Goal: Task Accomplishment & Management: Manage account settings

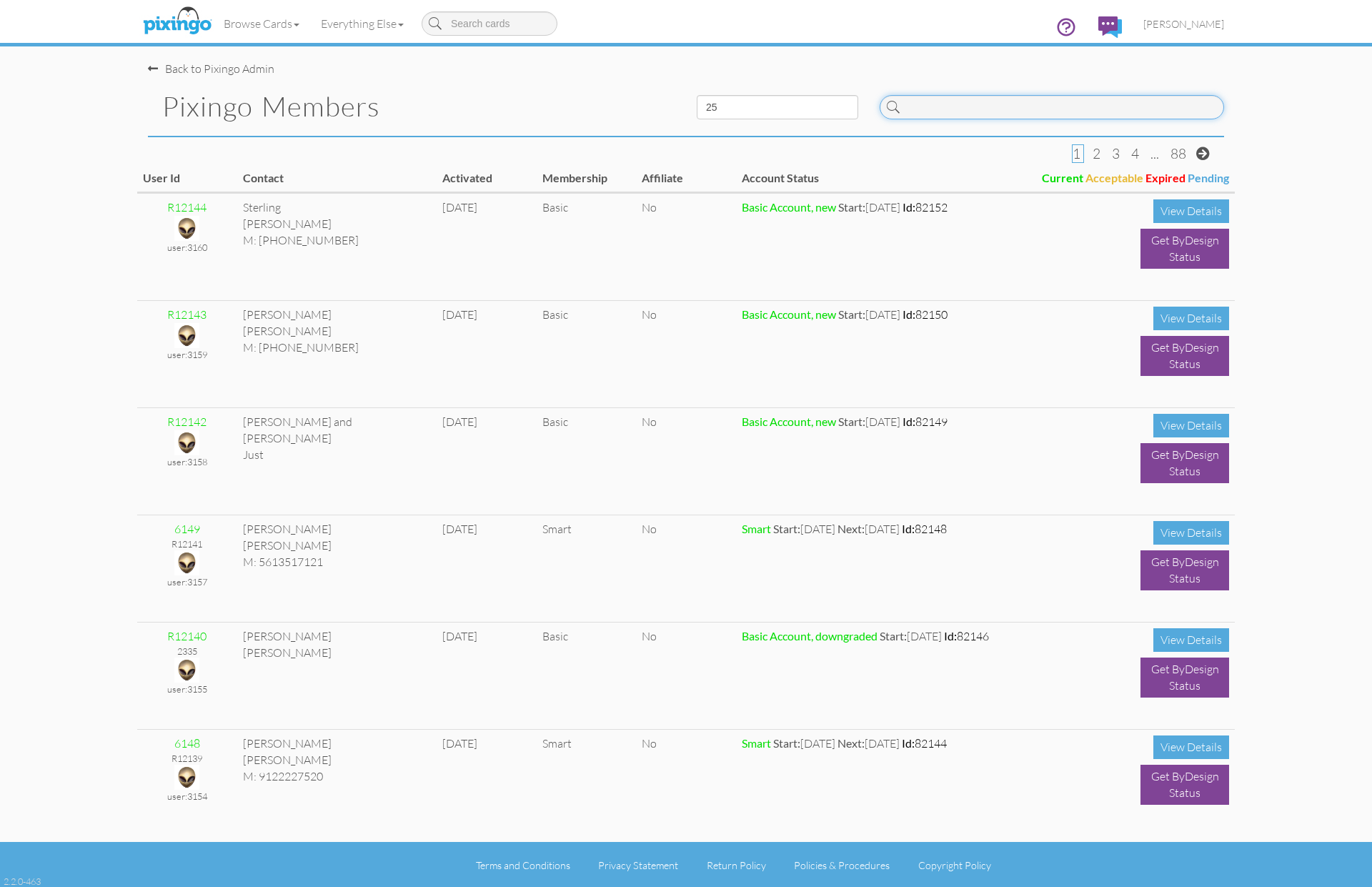
click at [968, 115] on input at bounding box center [1052, 107] width 345 height 24
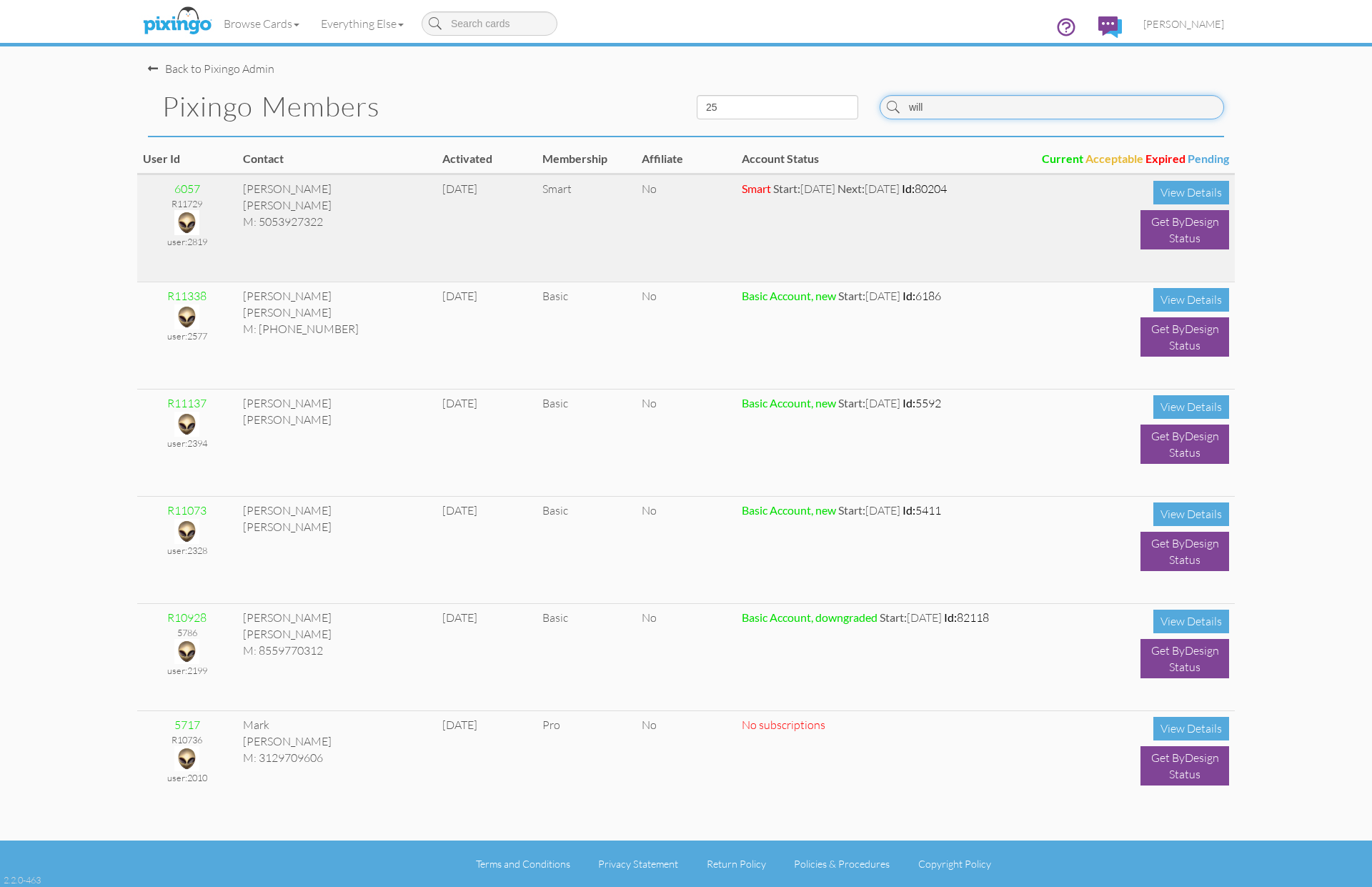
type input "will"
click at [183, 223] on img at bounding box center [186, 222] width 25 height 25
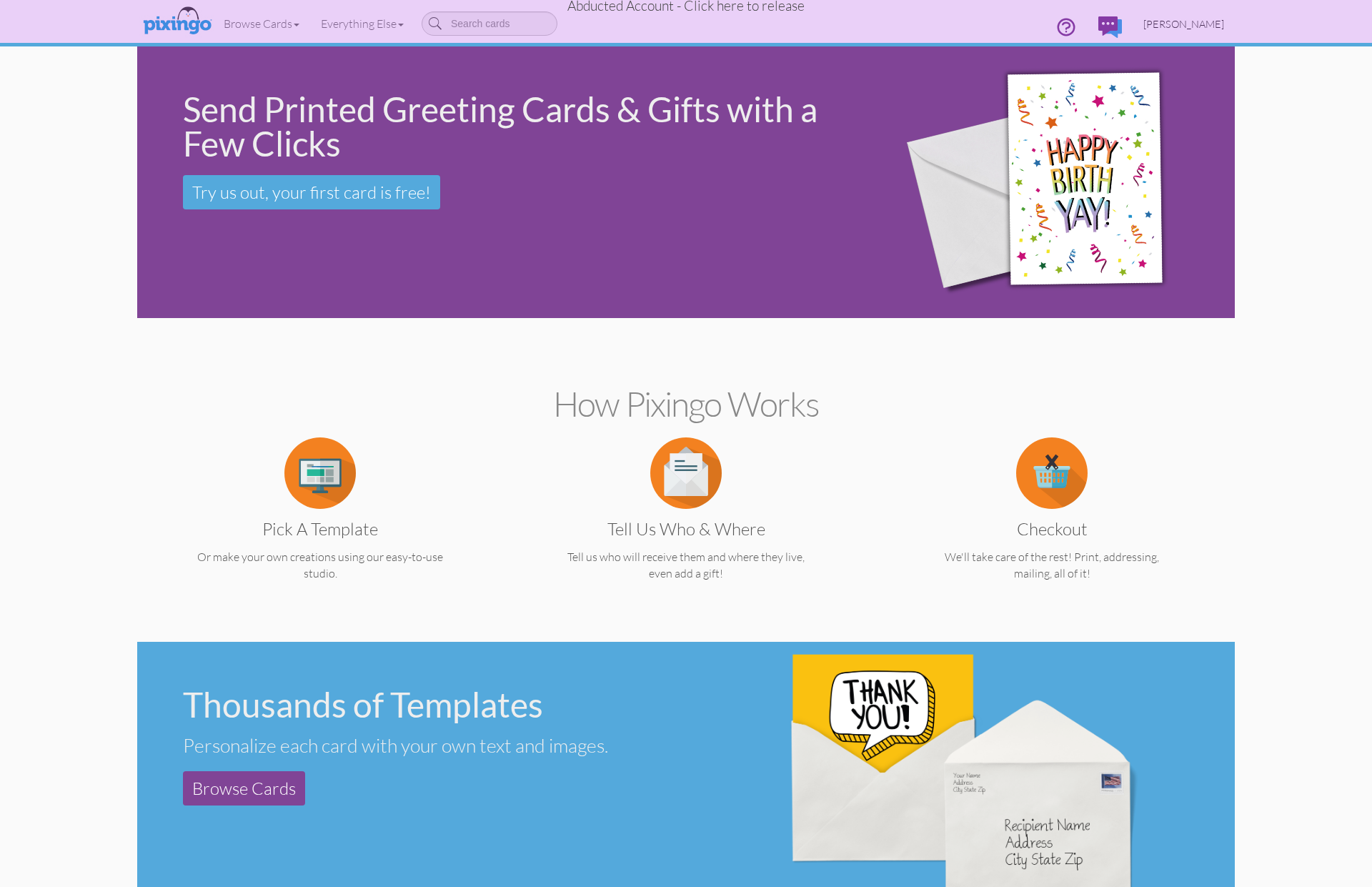
click at [1220, 22] on span "[PERSON_NAME]" at bounding box center [1184, 24] width 81 height 12
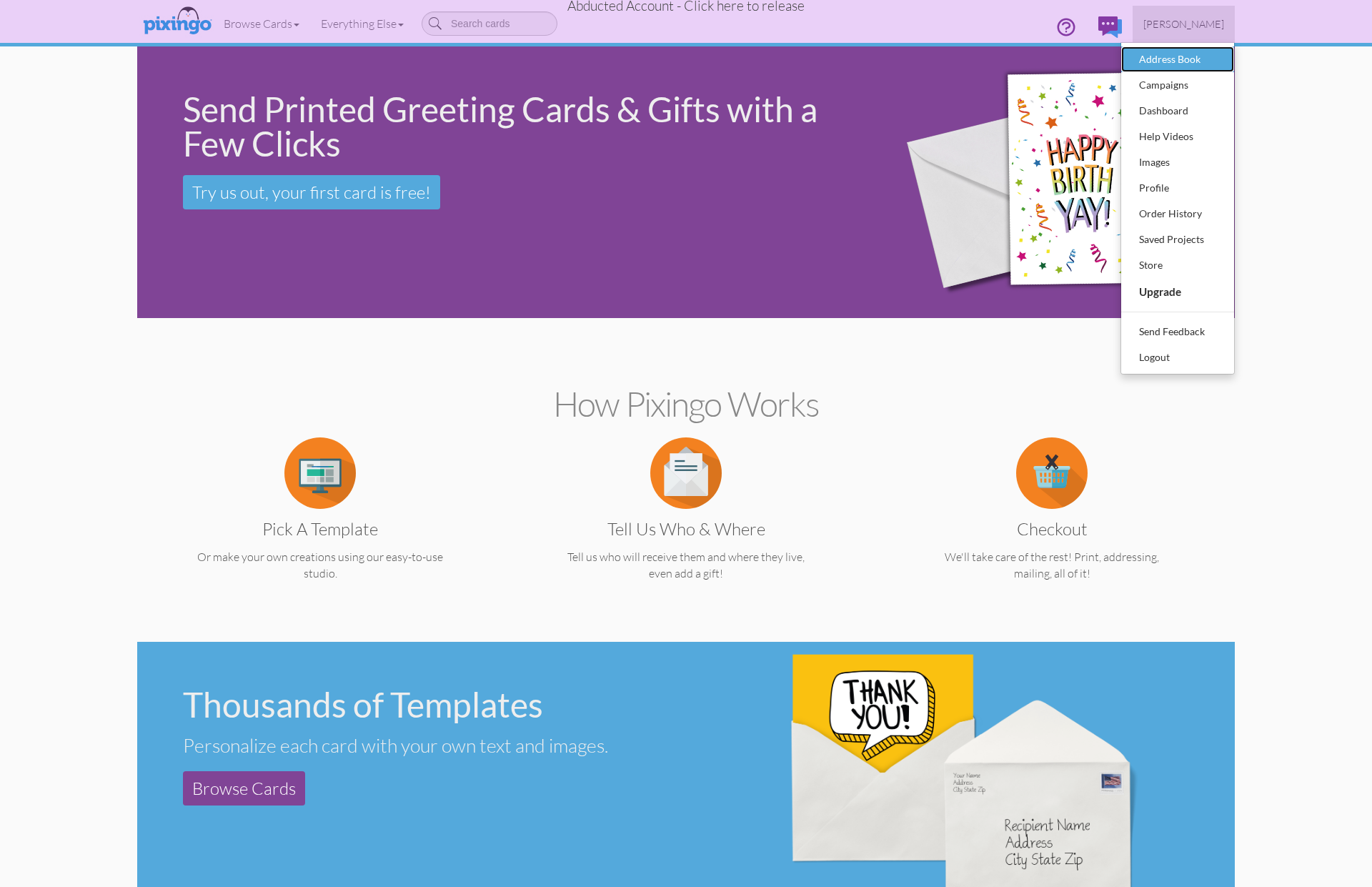
click at [1186, 59] on div "Address Book" at bounding box center [1178, 59] width 84 height 22
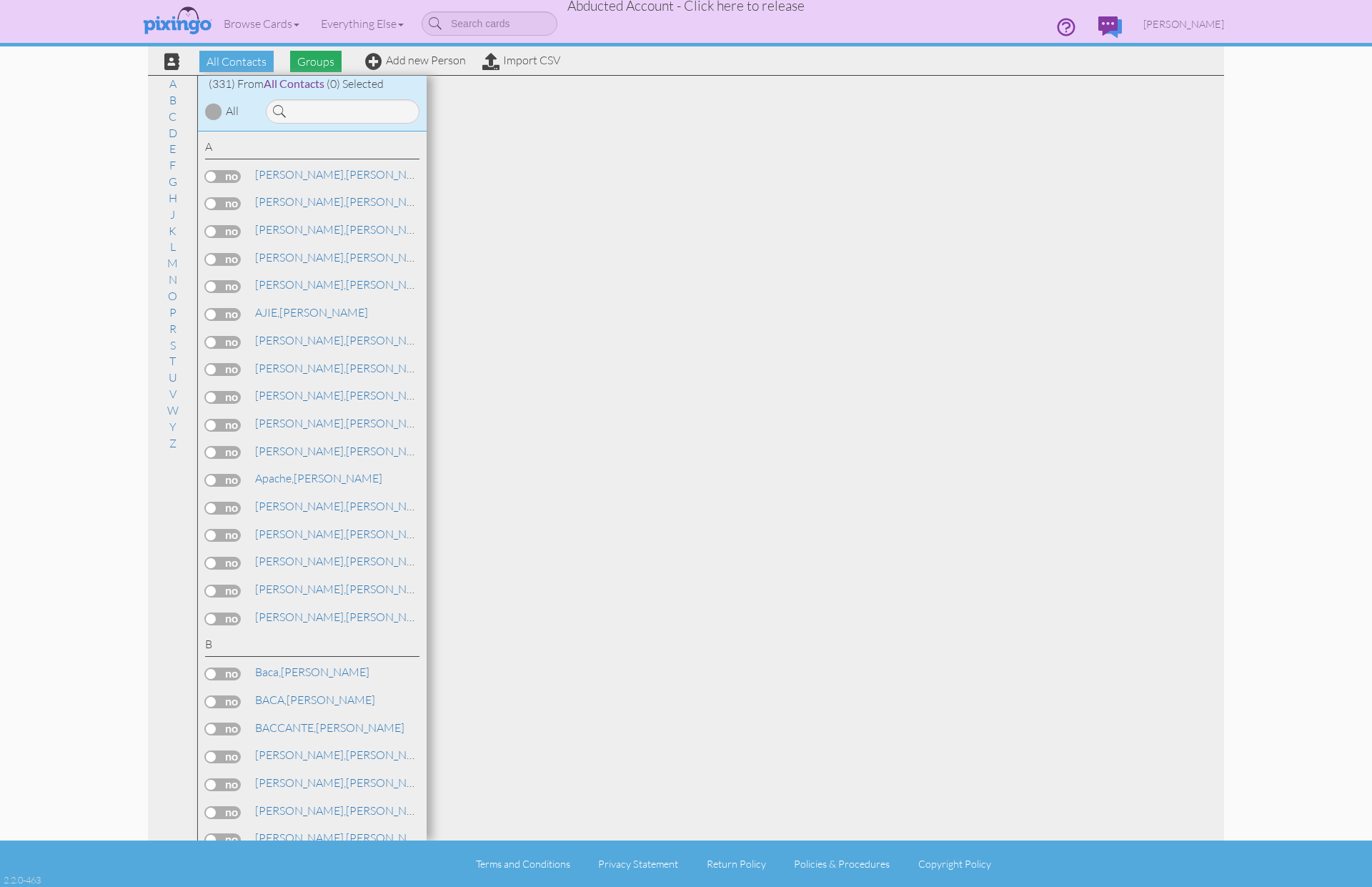
click at [319, 59] on span "Groups" at bounding box center [316, 61] width 52 height 22
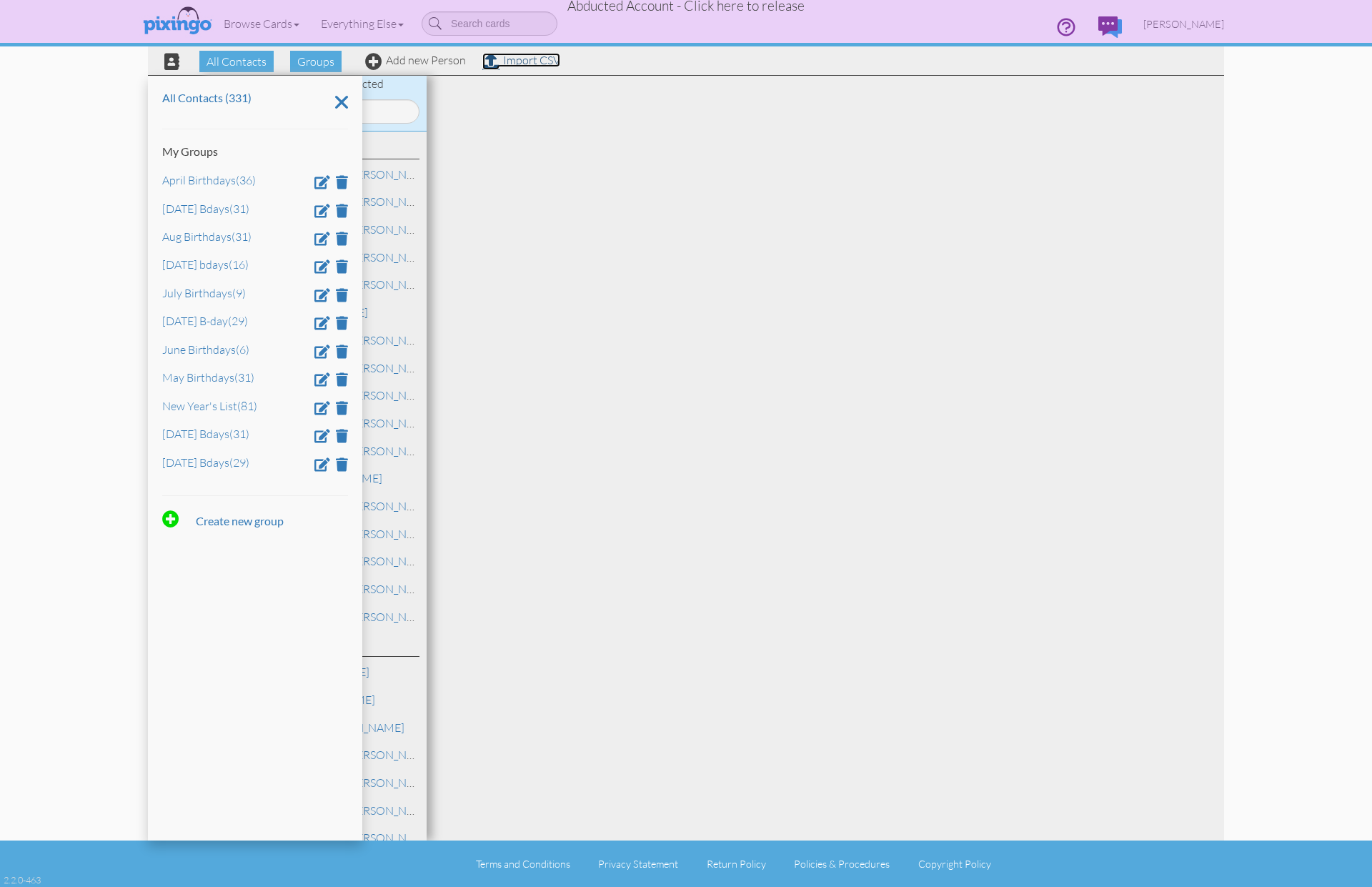
click at [528, 59] on link "Import CSV" at bounding box center [521, 59] width 78 height 15
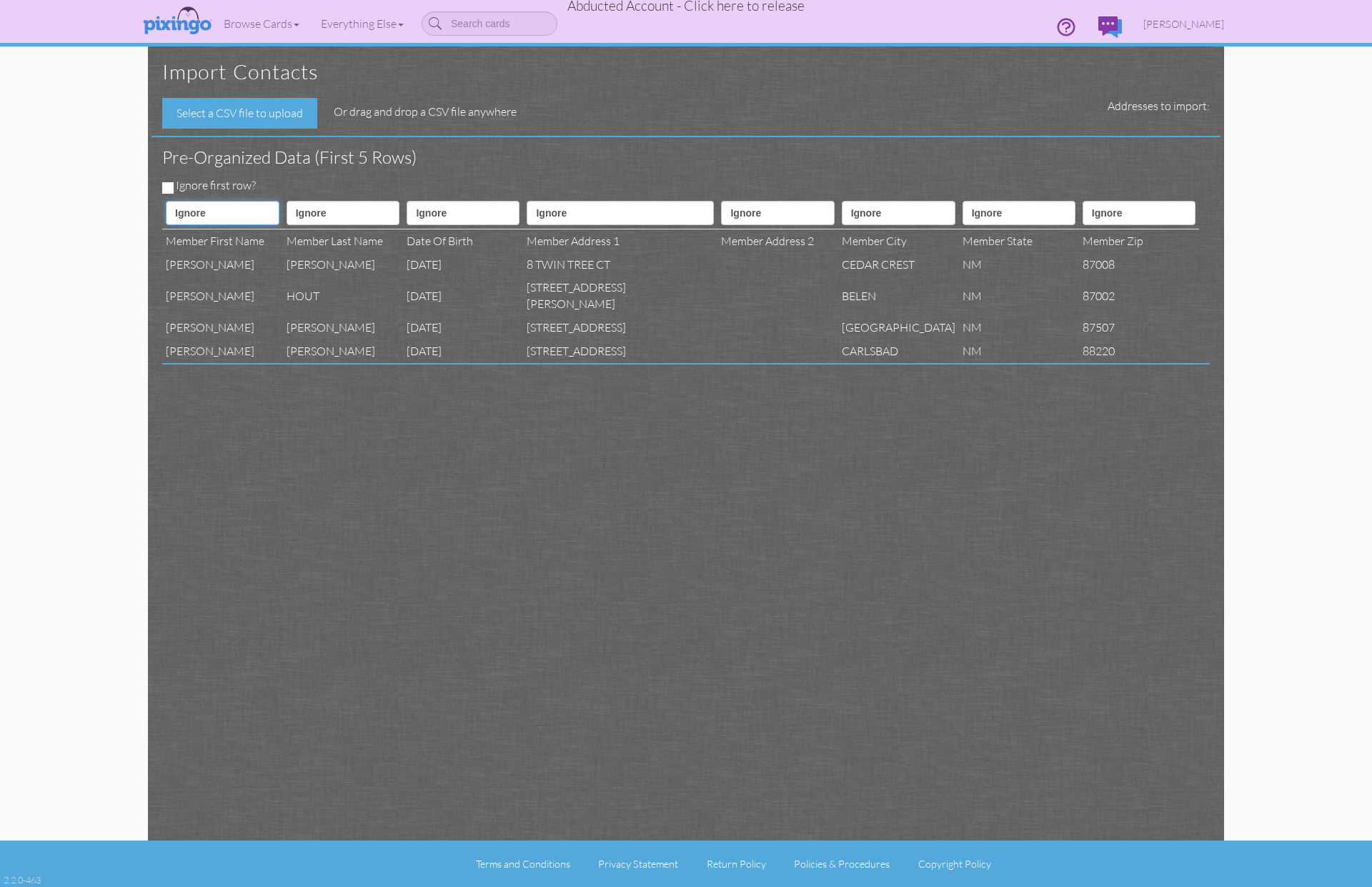
click at [279, 208] on select "Ignore ---------- First name Last name ---------- Address 1 Address 2 City Stat…" at bounding box center [223, 213] width 114 height 24
select select "object:2540"
click at [166, 201] on select "Ignore ---------- First name Last name ---------- Address 1 Address 2 City Stat…" at bounding box center [223, 213] width 114 height 24
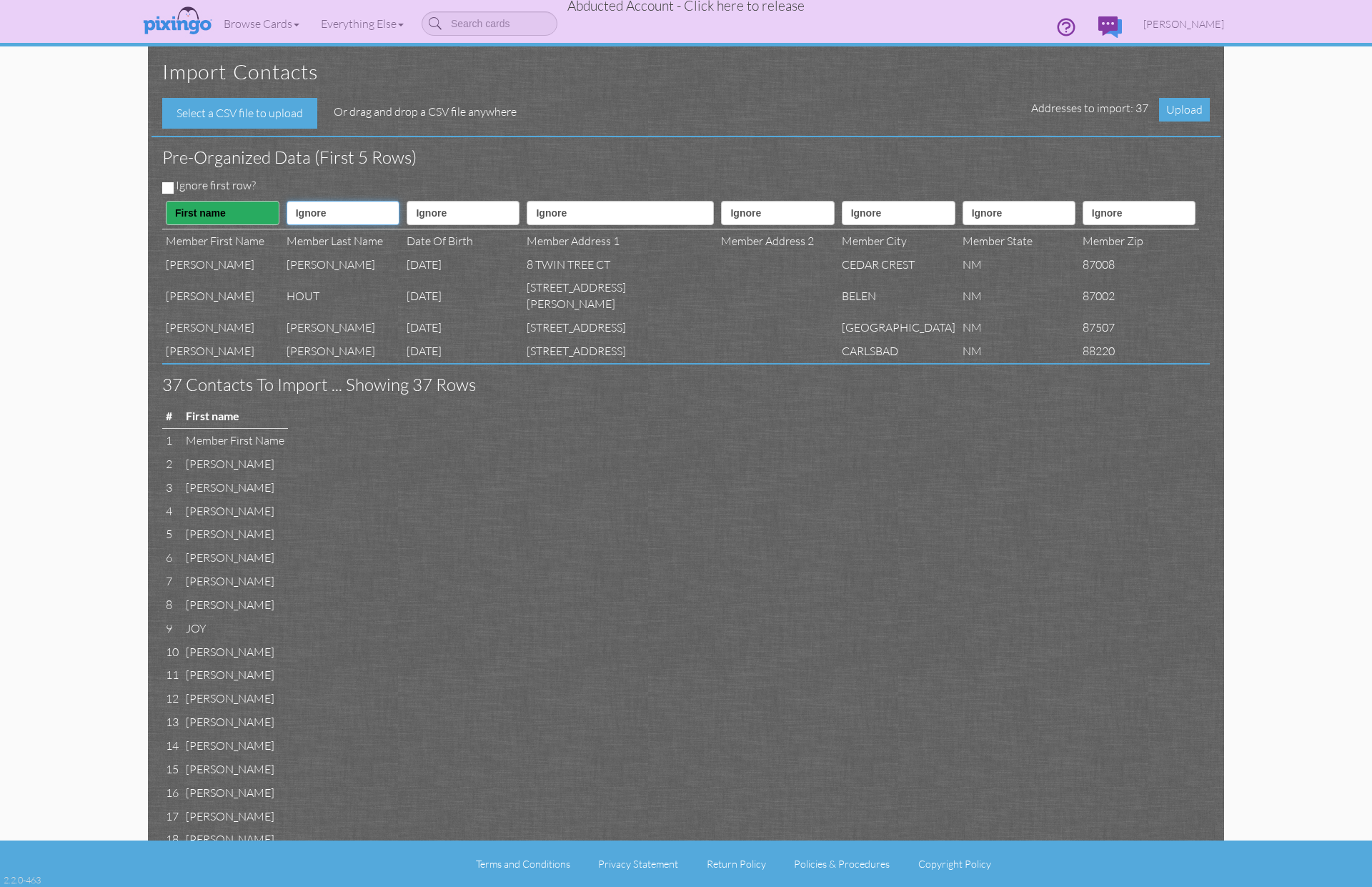
click at [346, 208] on select "Ignore ---------- First name Last name ---------- Address 1 Address 2 City Stat…" at bounding box center [344, 213] width 114 height 24
select select "object:2541"
click at [295, 201] on select "Ignore ---------- First name Last name ---------- Address 1 Address 2 City Stat…" at bounding box center [344, 213] width 114 height 24
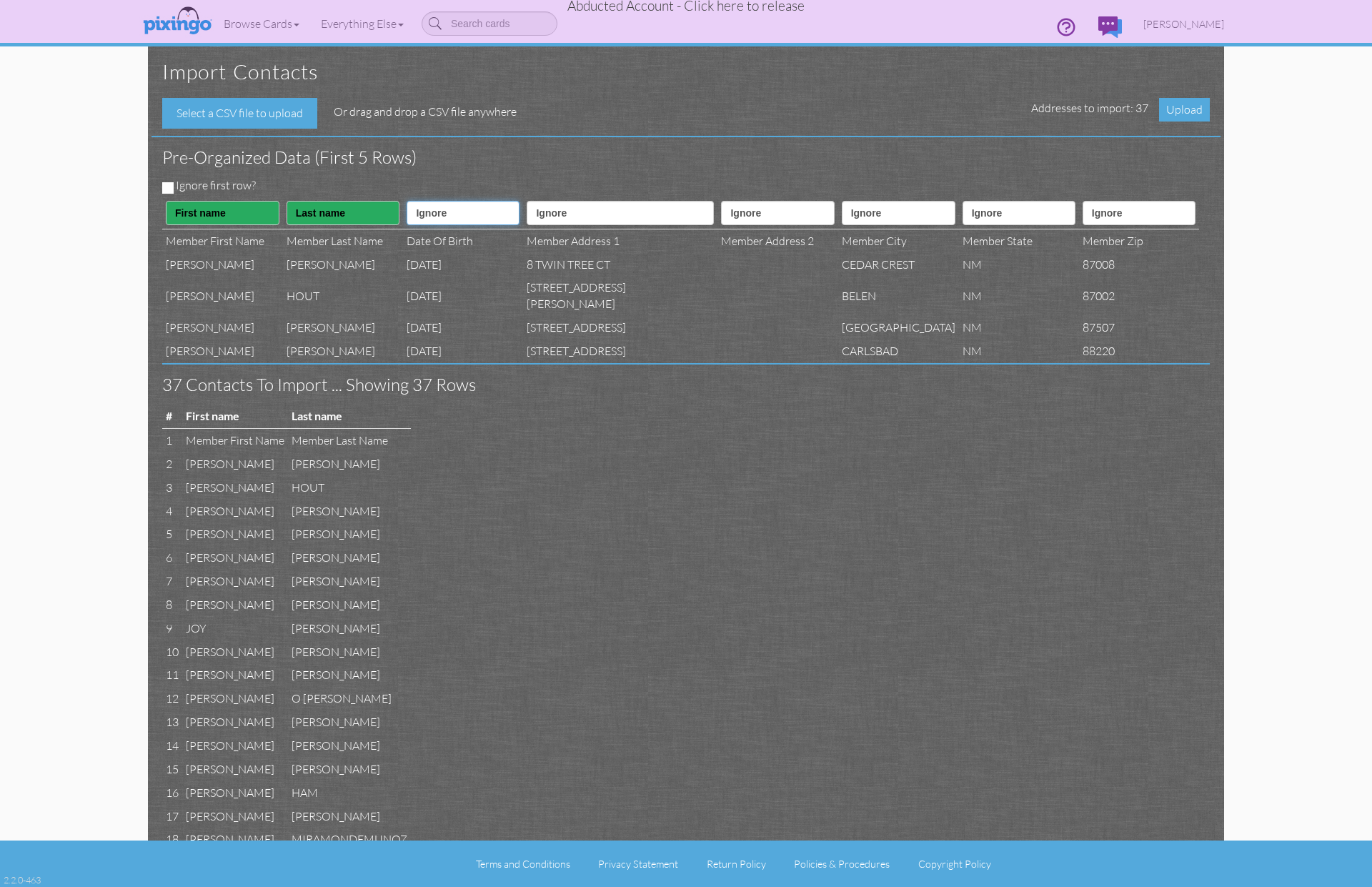
click at [456, 212] on select "Ignore ---------- First name Last name ---------- Address 1 Address 2 City Stat…" at bounding box center [463, 213] width 113 height 24
select select "object:2550"
click at [425, 201] on select "Ignore ---------- First name Last name ---------- Address 1 Address 2 City Stat…" at bounding box center [463, 213] width 113 height 24
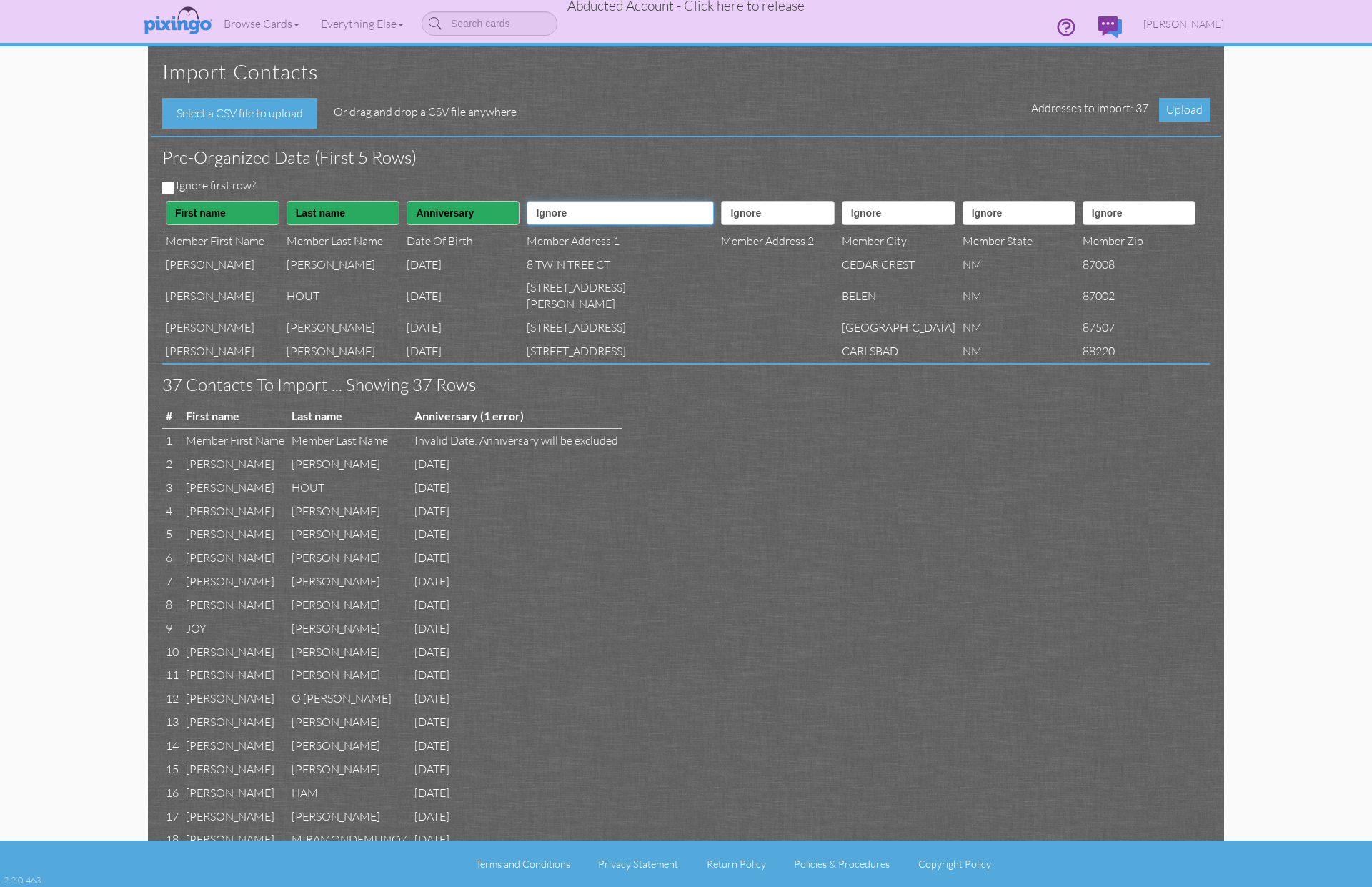
click at [637, 207] on select "Ignore ---------- First name Last name ---------- Address 1 Address 2 City Stat…" at bounding box center [620, 213] width 187 height 24
select select "object:2543"
click at [554, 201] on select "Ignore ---------- First name Last name ---------- Address 1 Address 2 City Stat…" at bounding box center [620, 213] width 187 height 24
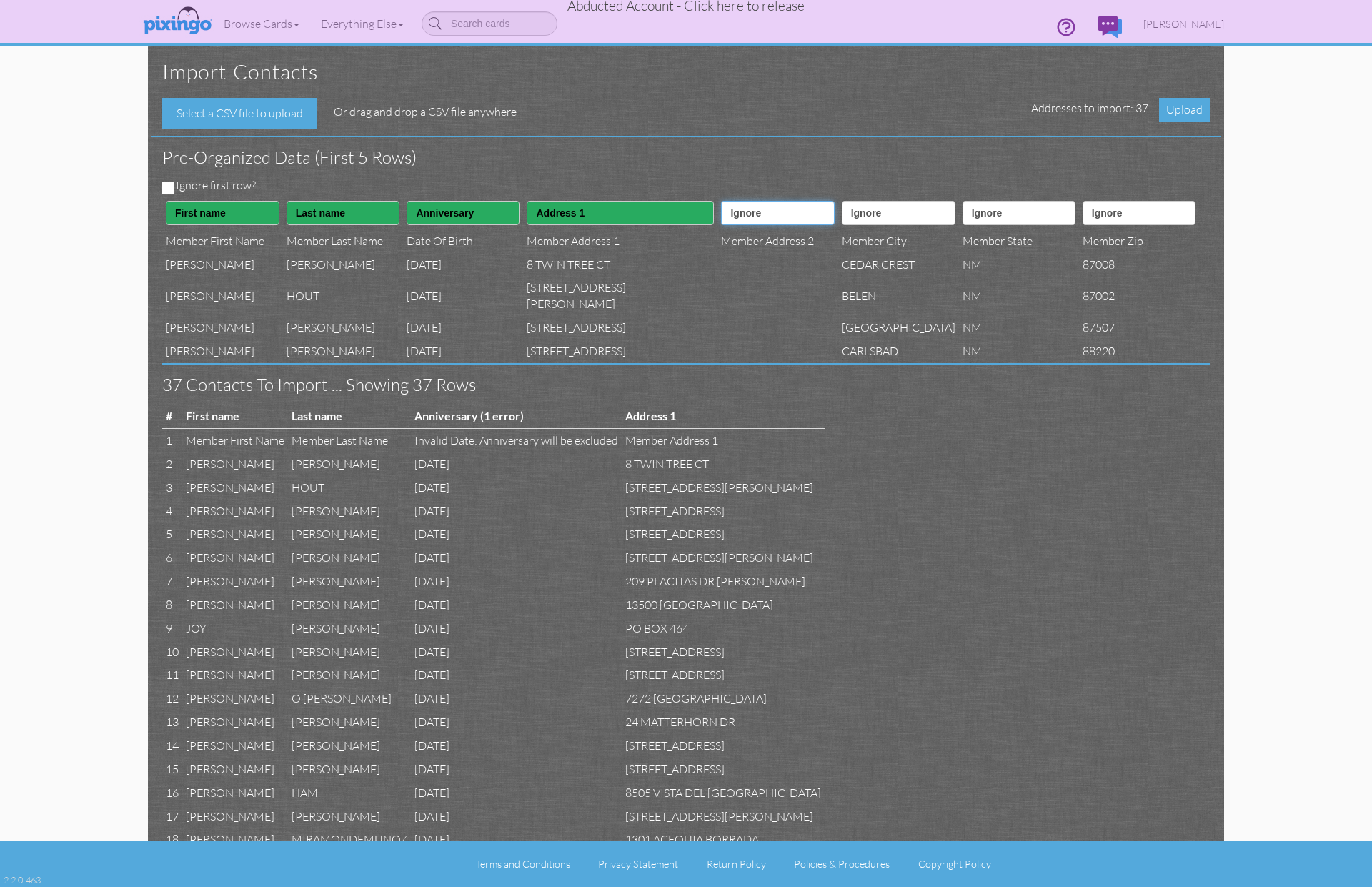
click at [737, 214] on select "Ignore ---------- First name Last name ---------- Address 1 Address 2 City Stat…" at bounding box center [777, 213] width 113 height 24
select select "object:2544"
click at [721, 201] on select "Ignore ---------- First name Last name ---------- Address 1 Address 2 City Stat…" at bounding box center [777, 213] width 113 height 24
click at [847, 219] on select "Ignore ---------- First name Last name ---------- Address 1 Address 2 City Stat…" at bounding box center [899, 213] width 114 height 24
select select "object:2545"
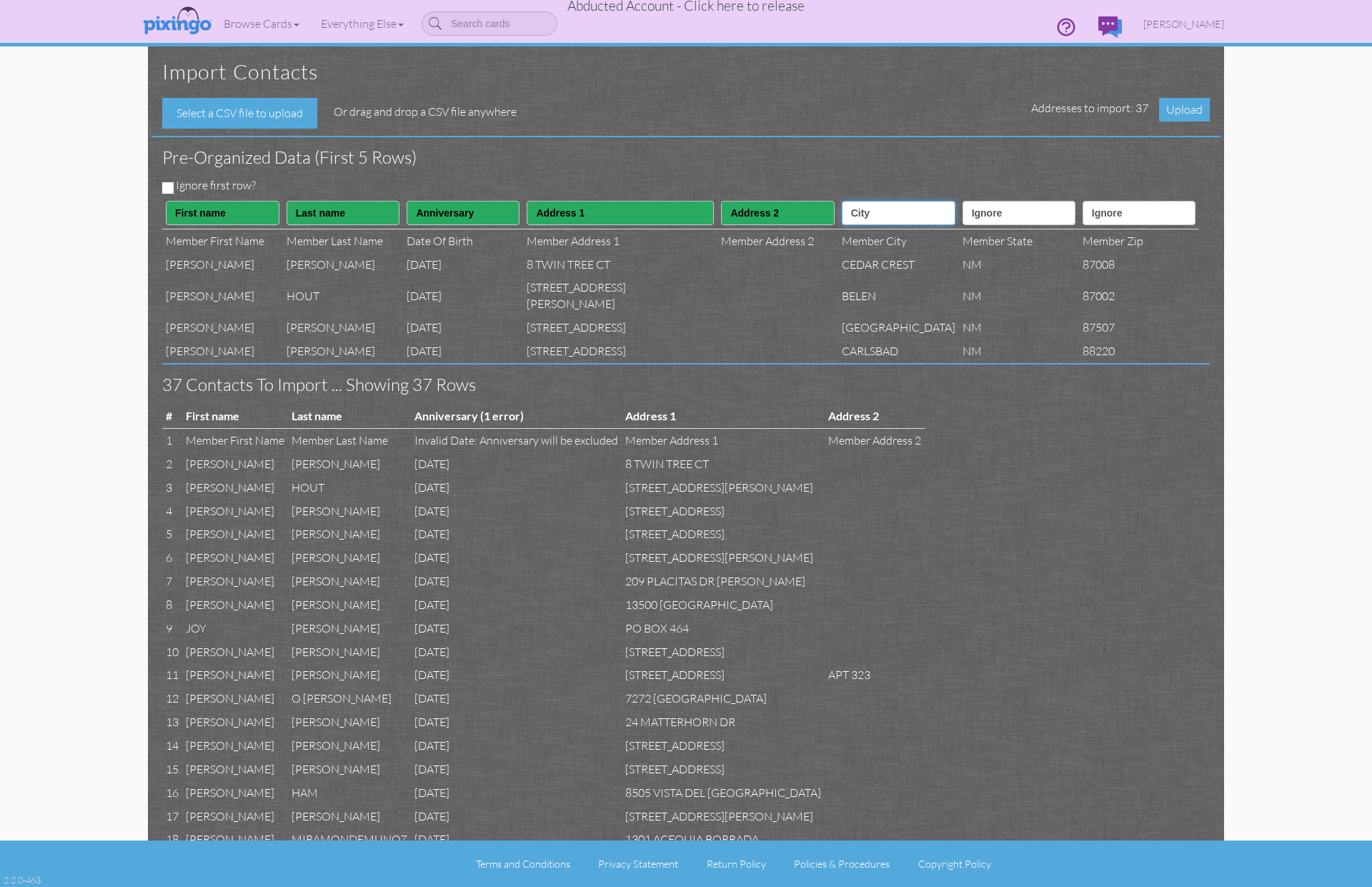
click at [842, 201] on select "Ignore ---------- First name Last name ---------- Address 1 Address 2 City Stat…" at bounding box center [899, 213] width 114 height 24
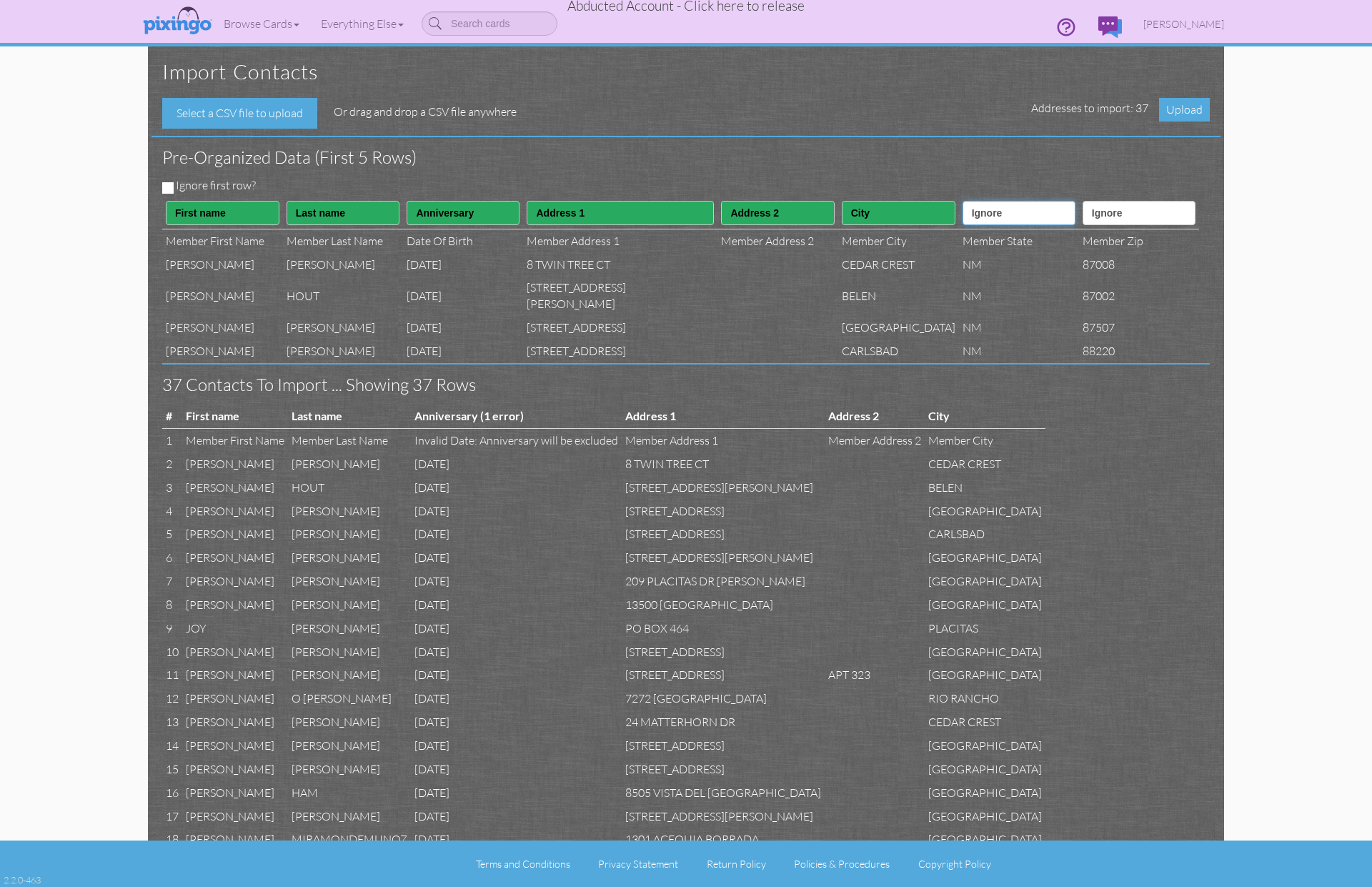
click at [1014, 214] on select "Ignore ---------- First name Last name ---------- Address 1 Address 2 City Stat…" at bounding box center [1019, 213] width 113 height 24
select select "object:2546"
click at [963, 201] on select "Ignore ---------- First name Last name ---------- Address 1 Address 2 City Stat…" at bounding box center [1019, 213] width 113 height 24
click at [1129, 214] on select "Ignore ---------- First name Last name ---------- Address 1 Address 2 City Stat…" at bounding box center [1139, 213] width 113 height 24
select select "object:2547"
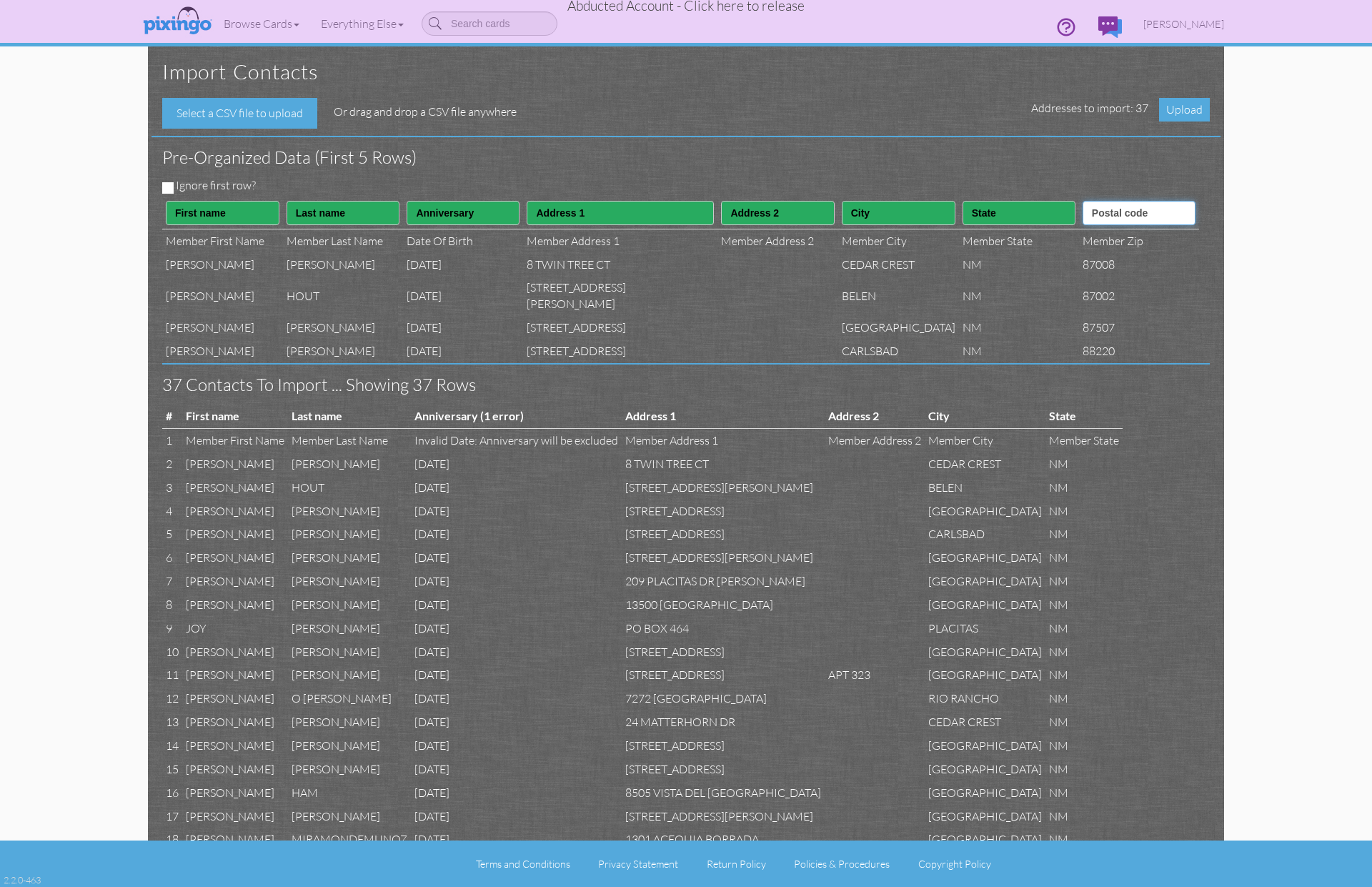
click at [1083, 201] on select "Ignore ---------- First name Last name ---------- Address 1 Address 2 City Stat…" at bounding box center [1139, 213] width 113 height 24
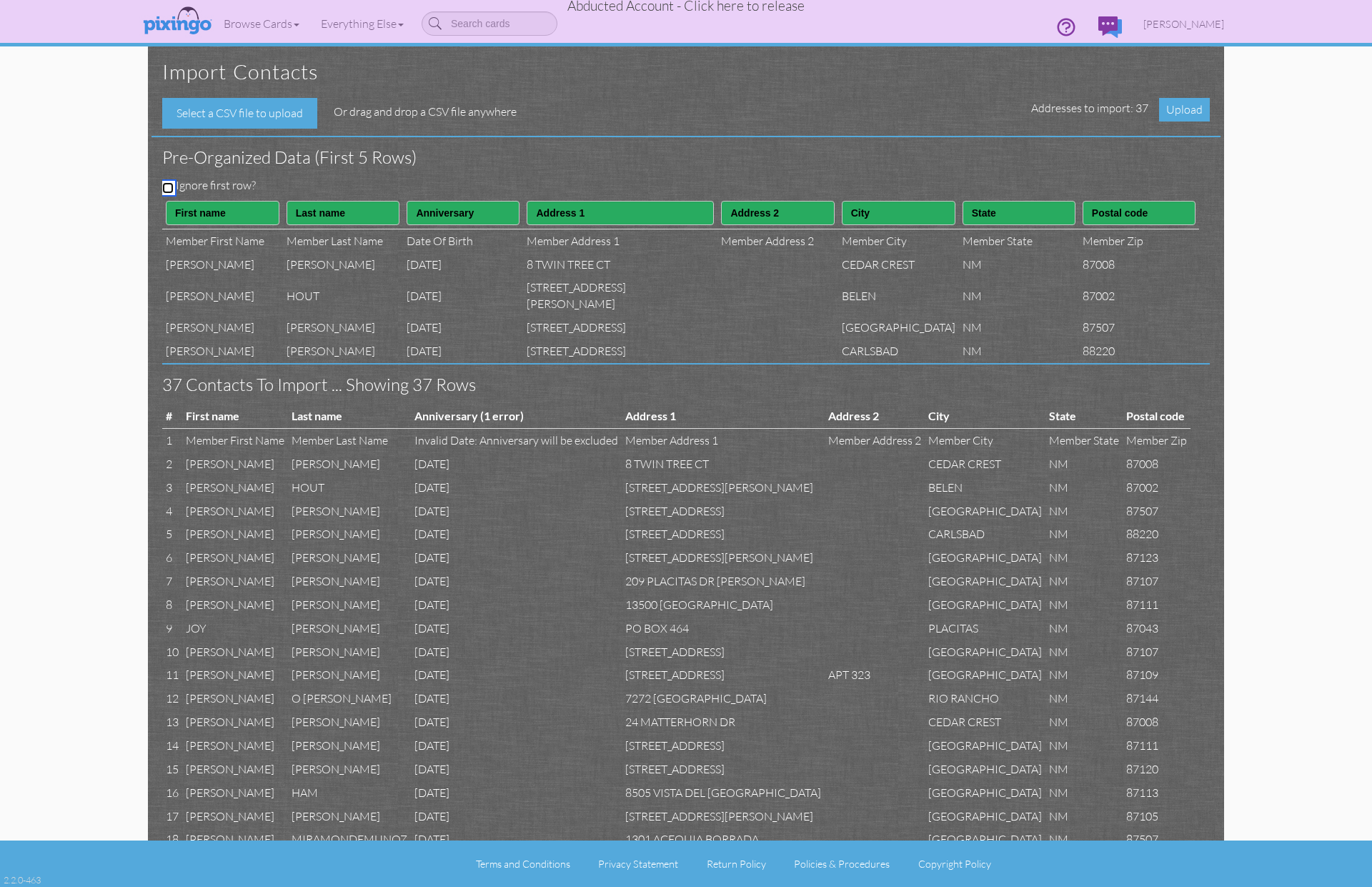
click at [167, 186] on input "Ignore first row?" at bounding box center [167, 188] width 11 height 11
checkbox input "true"
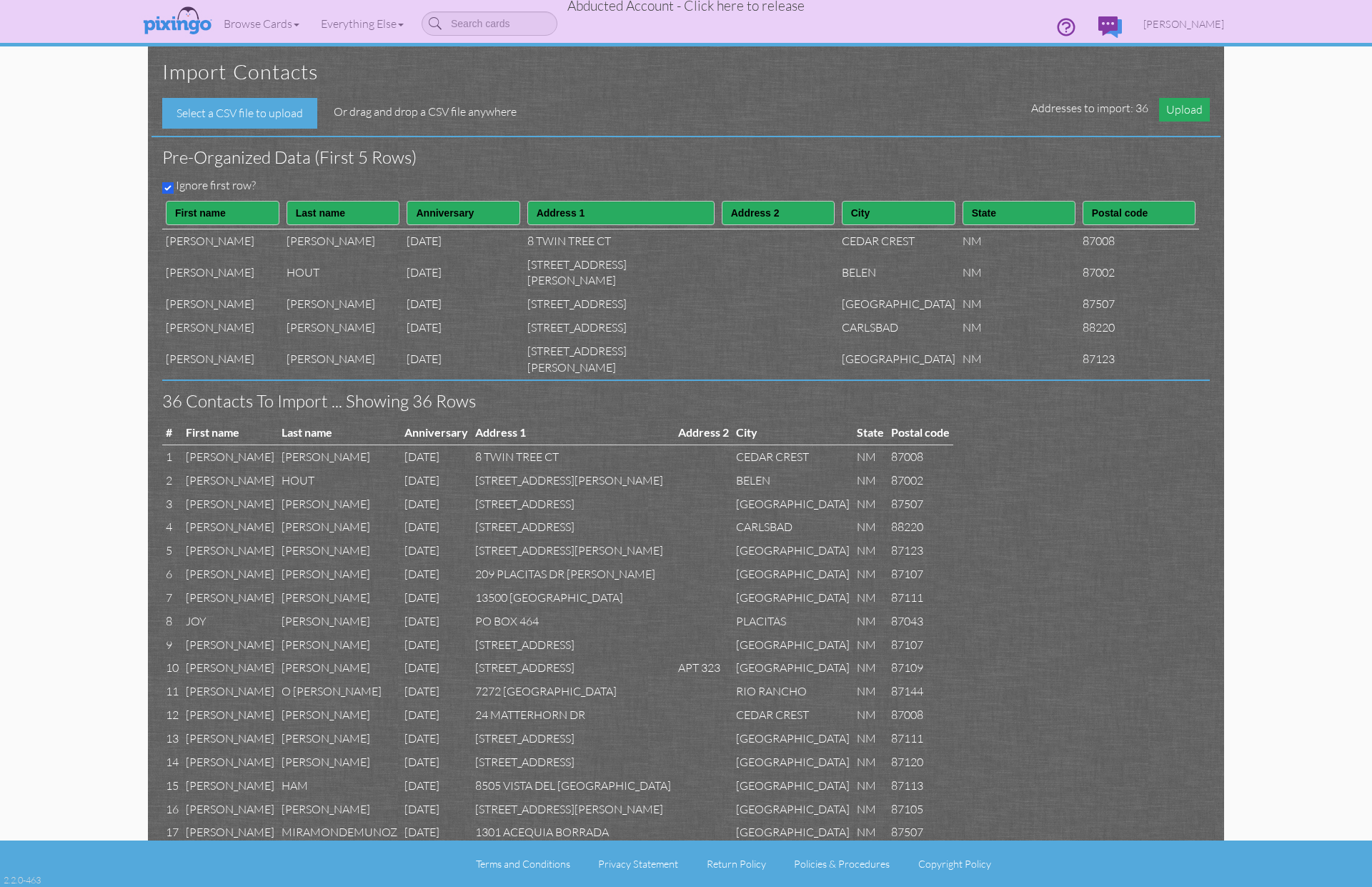
click at [1184, 107] on span "Upload" at bounding box center [1184, 109] width 51 height 23
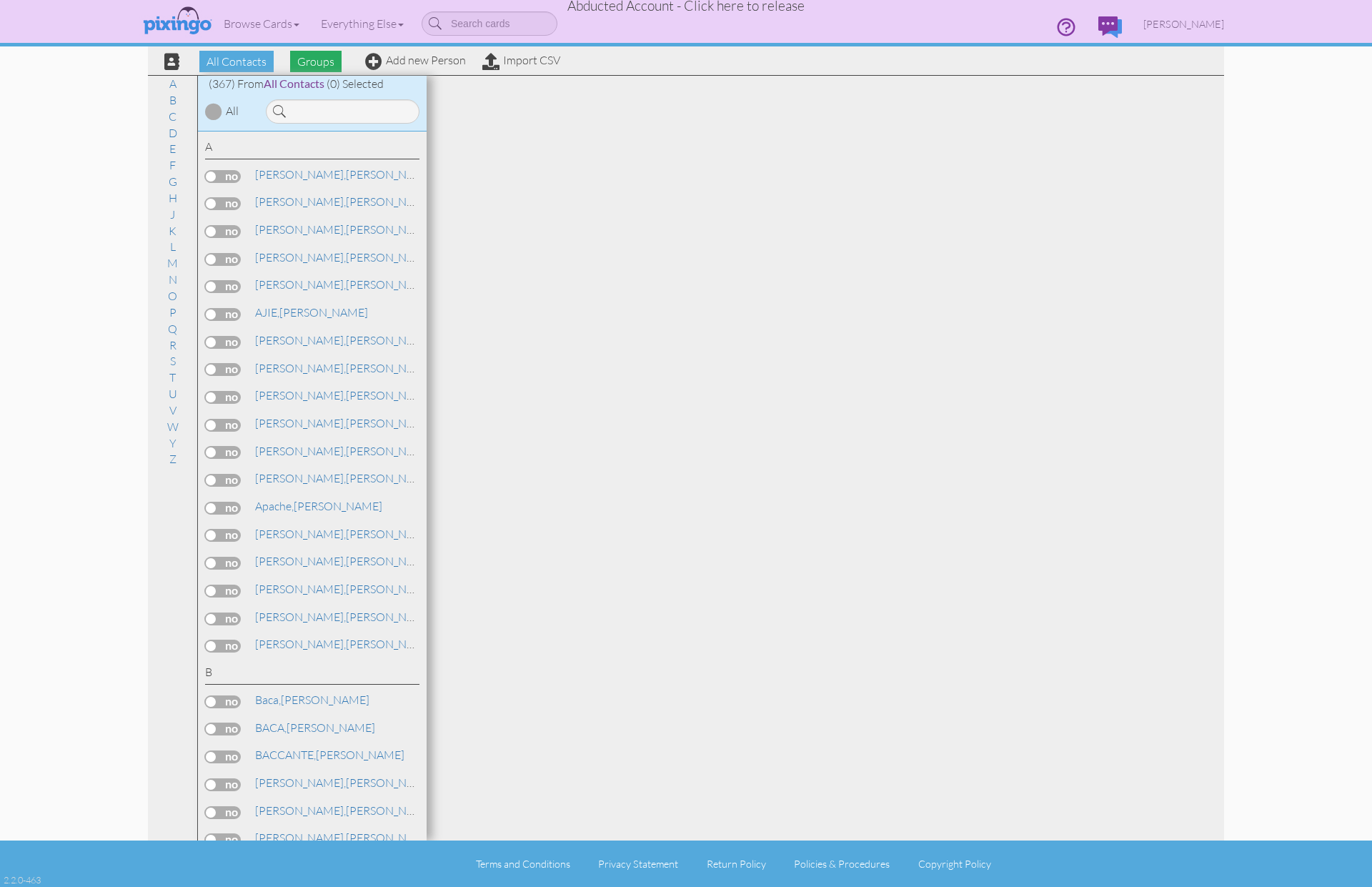
click at [304, 60] on span "Groups" at bounding box center [316, 61] width 52 height 22
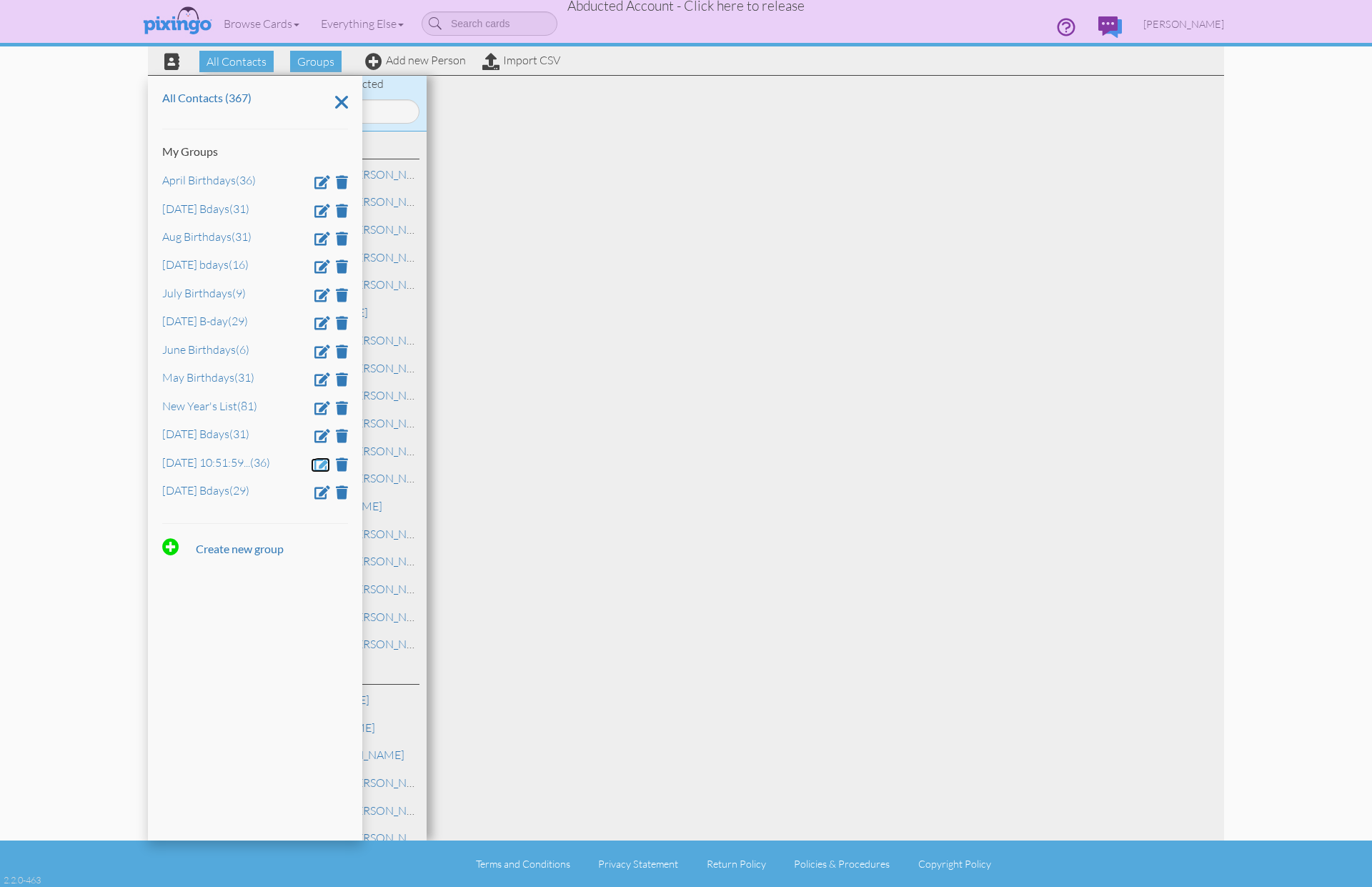
click at [317, 468] on span at bounding box center [322, 464] width 16 height 14
drag, startPoint x: 301, startPoint y: 473, endPoint x: 107, endPoint y: 464, distance: 194.2
click at [107, 464] on contacts "Toggle navigation Visit Pixingo Mobile Browse Cards Business Accounting Automot…" at bounding box center [686, 444] width 1372 height 887
type input "Nov 2025 Bday"
click at [212, 512] on div at bounding box center [204, 506] width 84 height 34
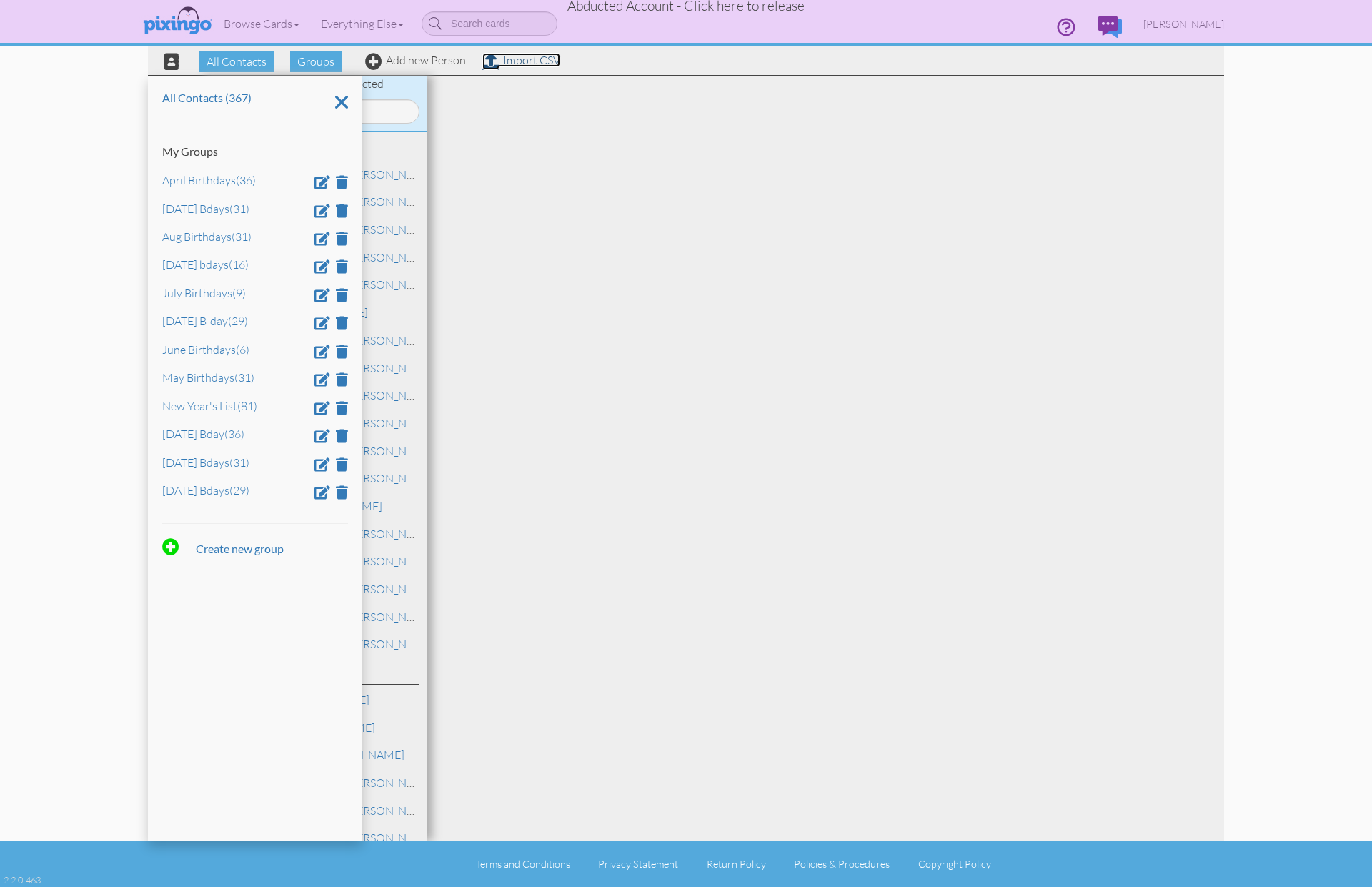
click at [528, 61] on link "Import CSV" at bounding box center [521, 59] width 78 height 15
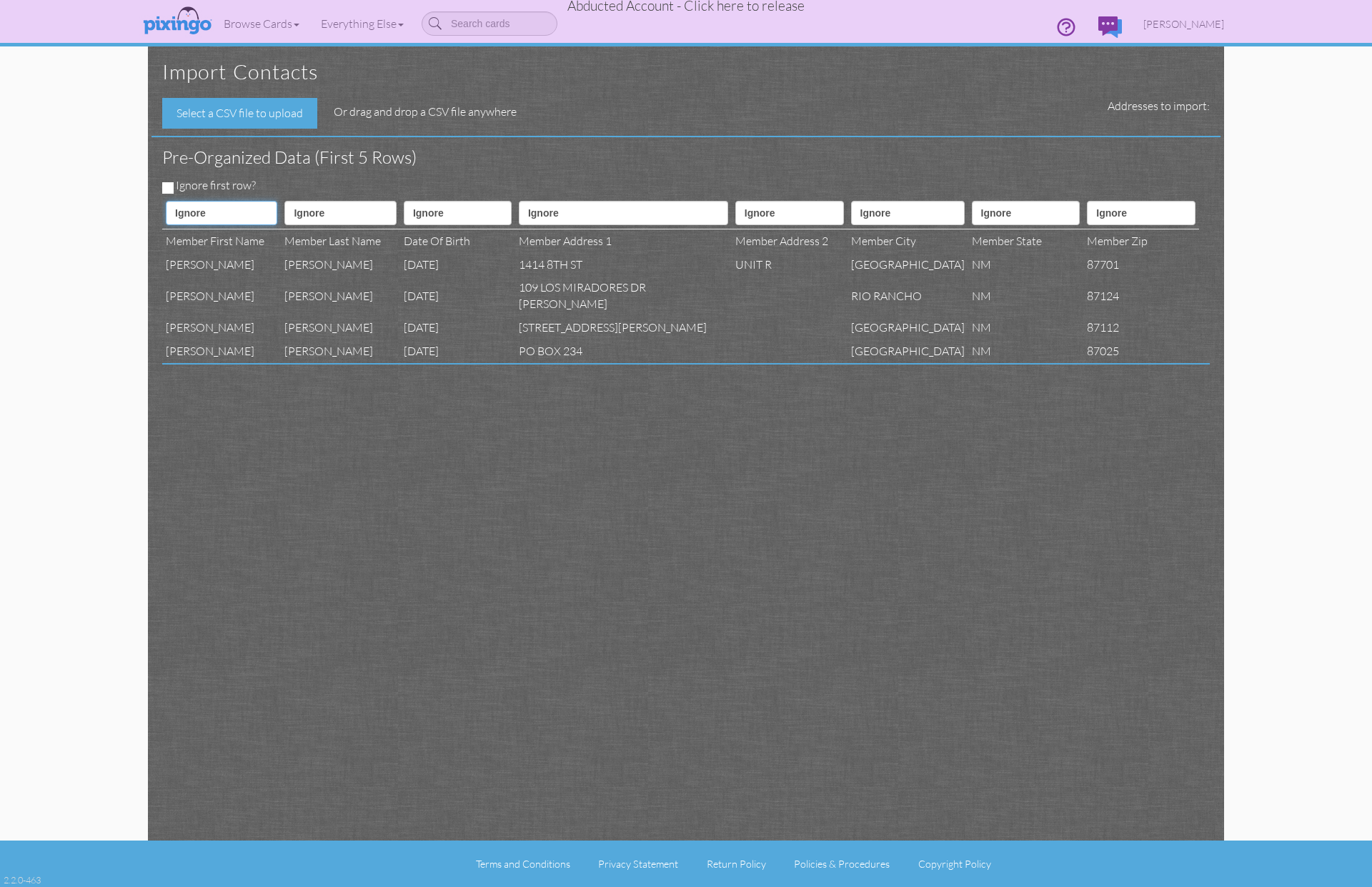
click at [235, 210] on select "Ignore ---------- First name Last name ---------- Address 1 Address 2 City Stat…" at bounding box center [221, 213] width 111 height 24
select select "object:5873"
click at [166, 201] on select "Ignore ---------- First name Last name ---------- Address 1 Address 2 City Stat…" at bounding box center [221, 213] width 111 height 24
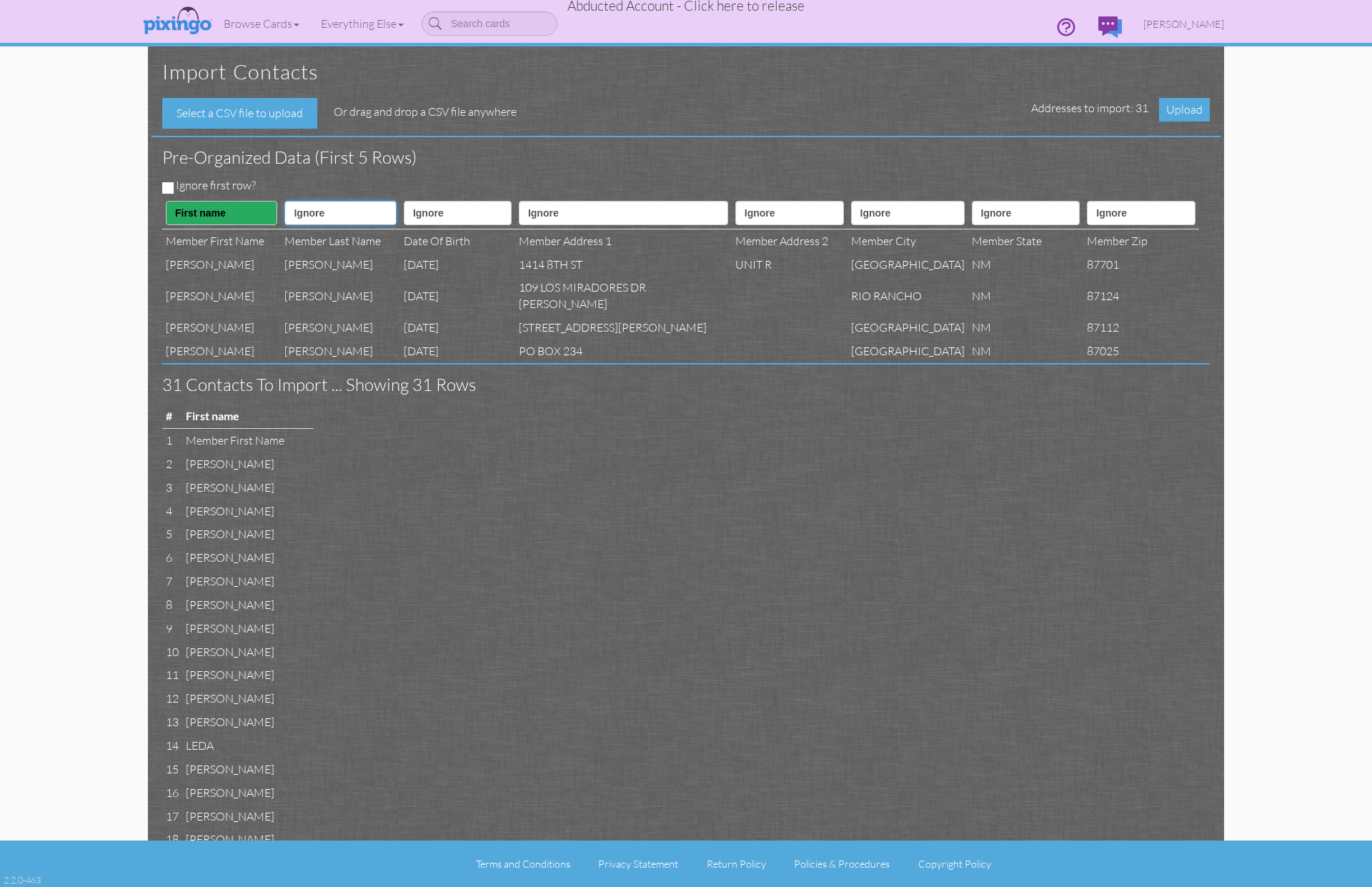
click at [332, 212] on select "Ignore ---------- First name Last name ---------- Address 1 Address 2 City Stat…" at bounding box center [339, 213] width 111 height 24
select select "object:5874"
click at [293, 201] on select "Ignore ---------- First name Last name ---------- Address 1 Address 2 City Stat…" at bounding box center [339, 213] width 111 height 24
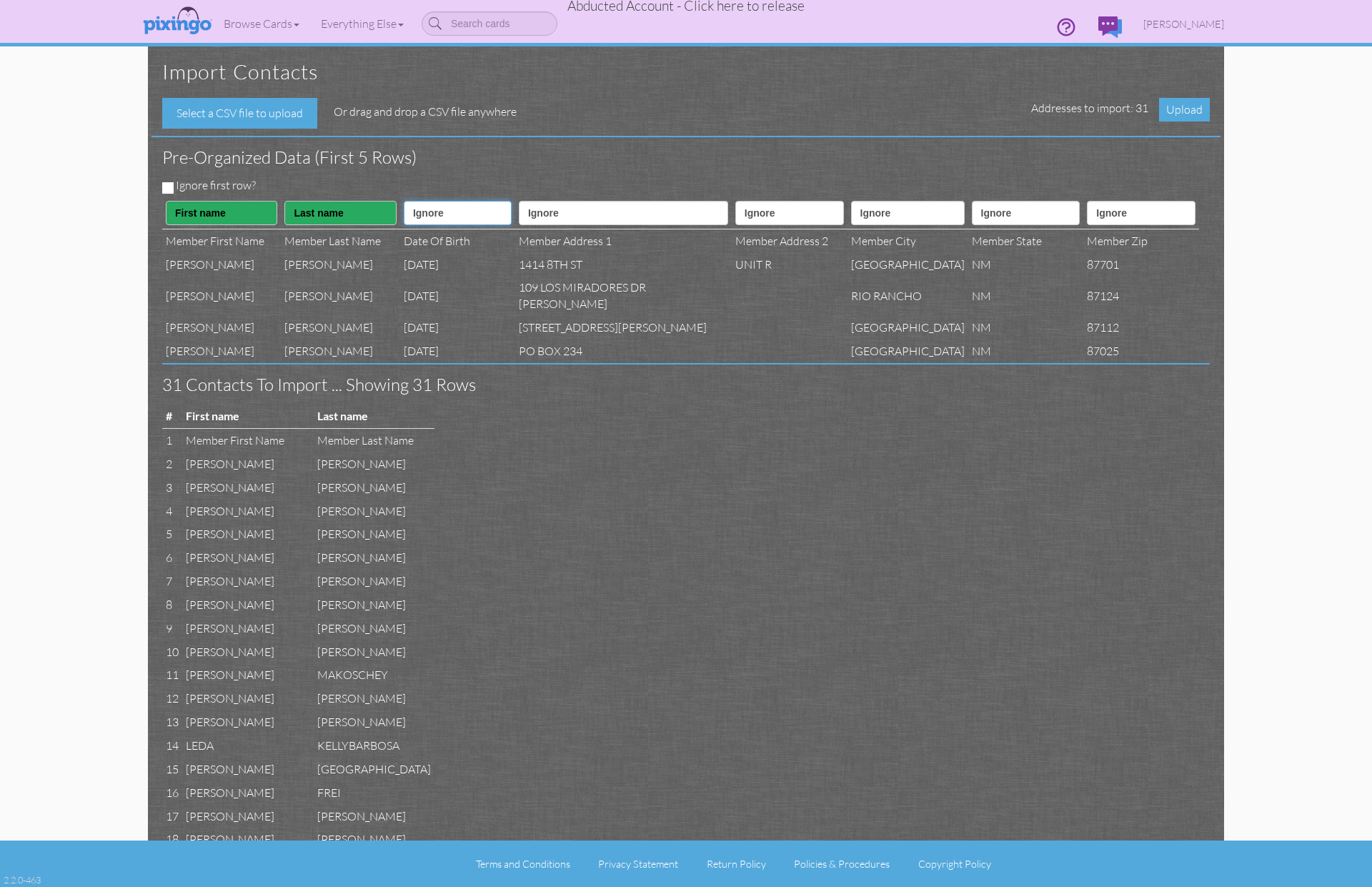
click at [448, 214] on select "Ignore ---------- First name Last name ---------- Address 1 Address 2 City Stat…" at bounding box center [457, 213] width 108 height 24
select select "object:5884"
click at [422, 201] on select "Ignore ---------- First name Last name ---------- Address 1 Address 2 City Stat…" at bounding box center [457, 213] width 108 height 24
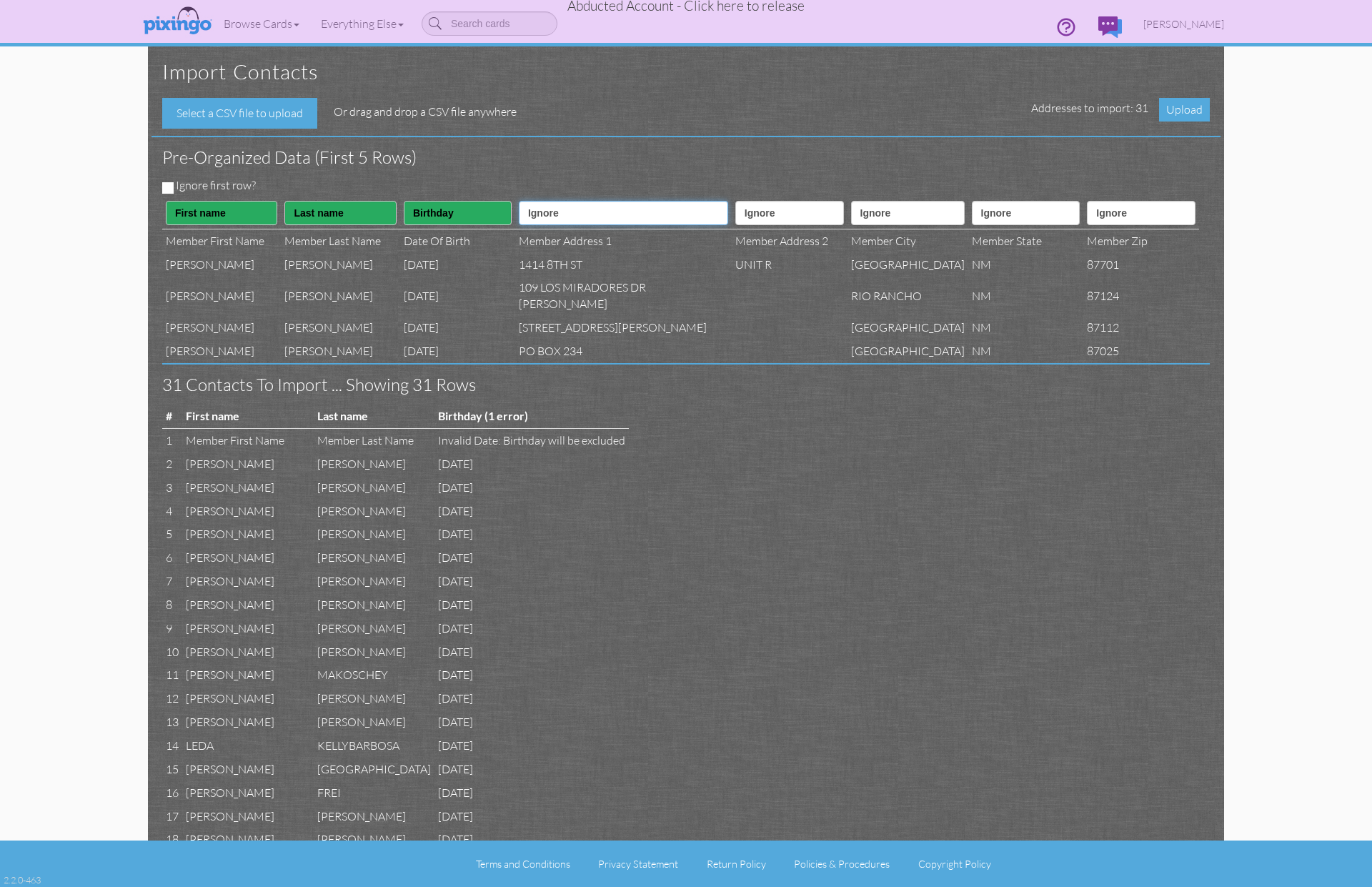
click at [636, 217] on select "Ignore ---------- First name Last name ---------- Address 1 Address 2 City Stat…" at bounding box center [623, 213] width 209 height 24
select select "object:5876"
click at [548, 201] on select "Ignore ---------- First name Last name ---------- Address 1 Address 2 City Stat…" at bounding box center [623, 213] width 209 height 24
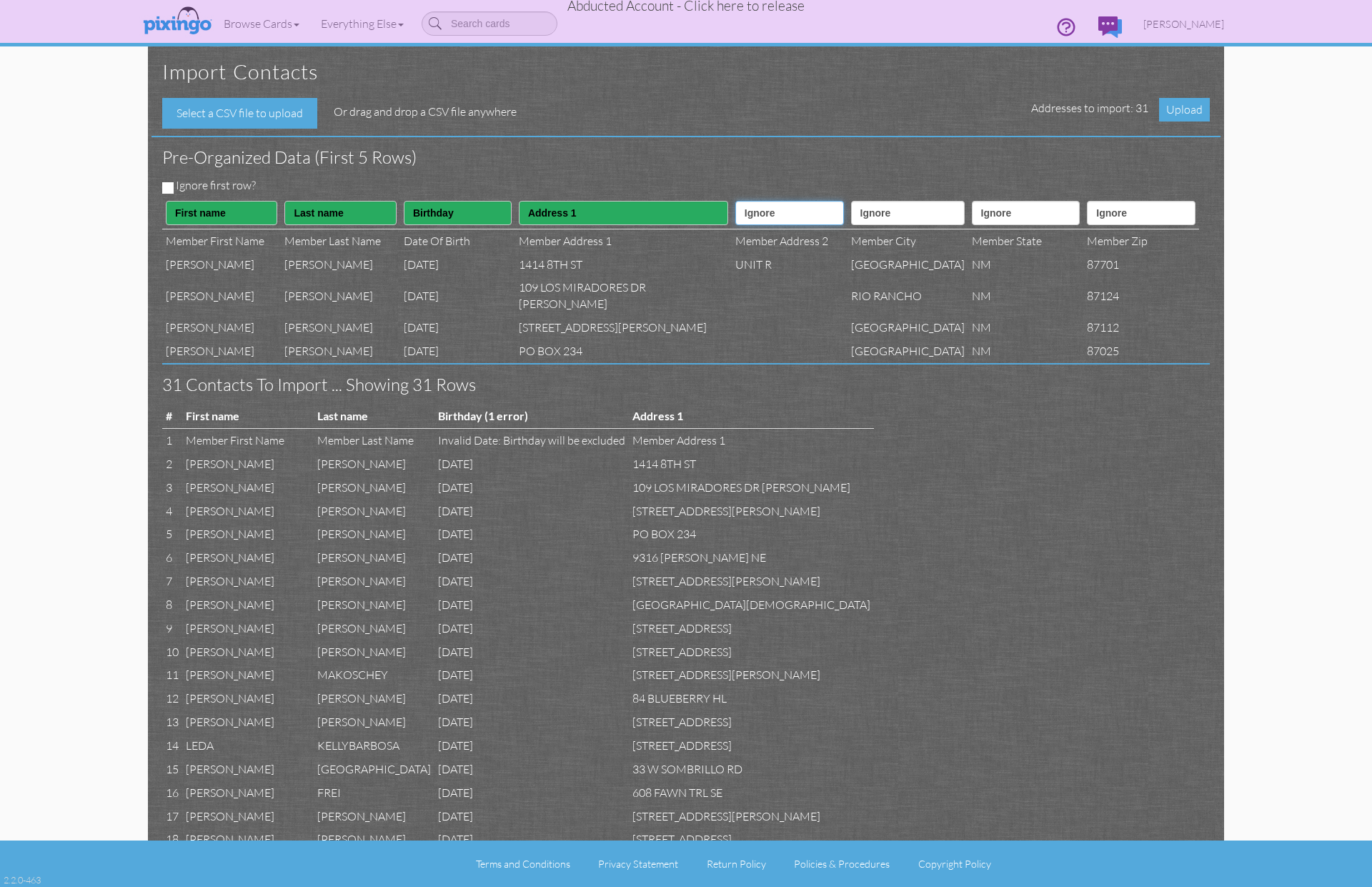
click at [736, 215] on select "Ignore ---------- First name Last name ---------- Address 1 Address 2 City Stat…" at bounding box center [790, 213] width 109 height 24
select select "object:5877"
click at [736, 201] on select "Ignore ---------- First name Last name ---------- Address 1 Address 2 City Stat…" at bounding box center [790, 213] width 109 height 24
click at [883, 219] on select "Ignore ---------- First name Last name ---------- Address 1 Address 2 City Stat…" at bounding box center [908, 213] width 114 height 24
select select "object:5878"
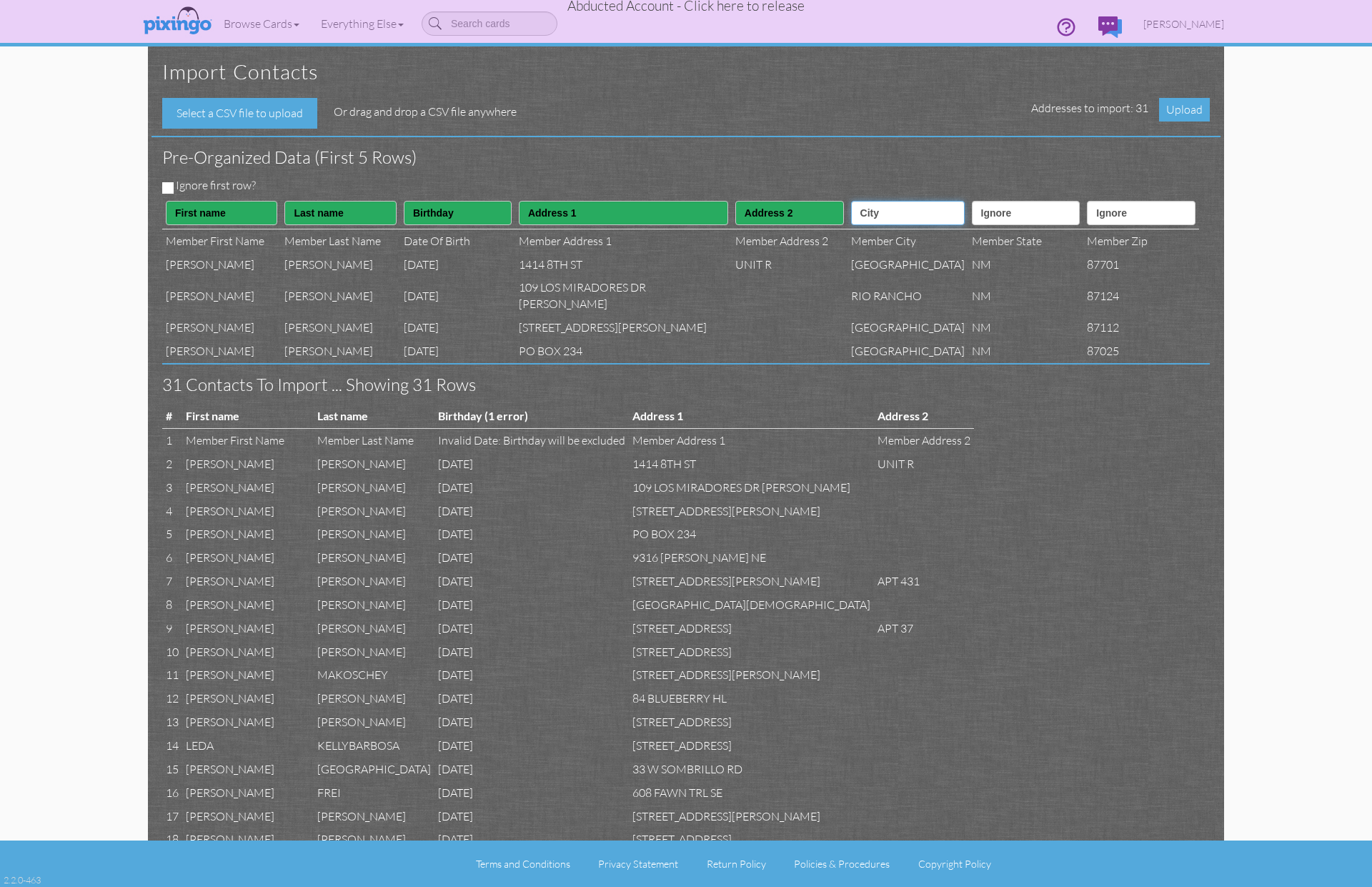
click at [851, 201] on select "Ignore ---------- First name Last name ---------- Address 1 Address 2 City Stat…" at bounding box center [908, 213] width 114 height 24
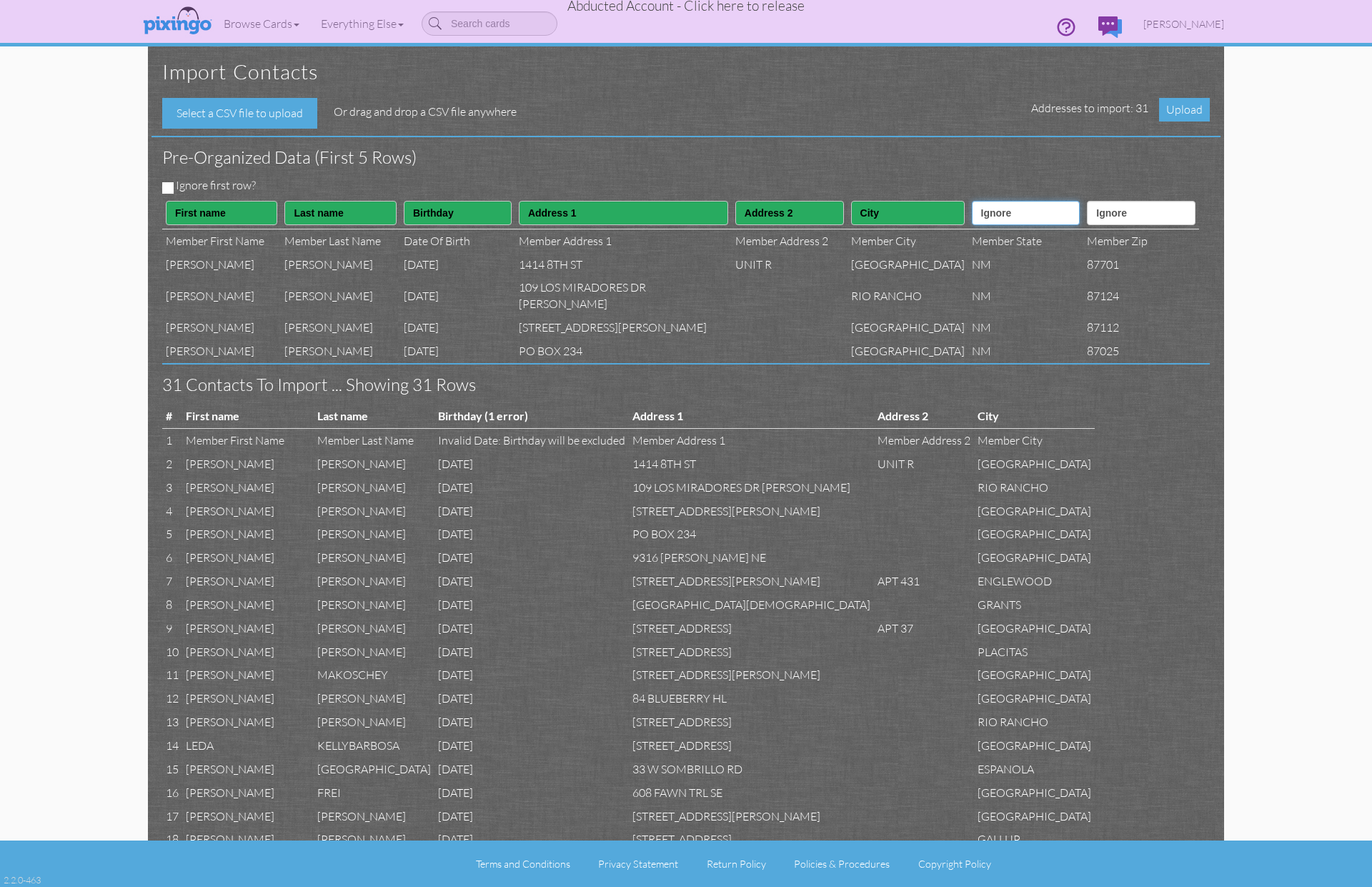
click at [1011, 212] on select "Ignore ---------- First name Last name ---------- Address 1 Address 2 City Stat…" at bounding box center [1027, 213] width 109 height 24
select select "object:5879"
click at [972, 201] on select "Ignore ---------- First name Last name ---------- Address 1 Address 2 City Stat…" at bounding box center [1027, 213] width 109 height 24
click at [1111, 221] on select "Ignore ---------- First name Last name ---------- Address 1 Address 2 City Stat…" at bounding box center [1141, 213] width 109 height 24
click at [1105, 216] on select "Ignore ---------- First name Last name ---------- Address 1 Address 2 City Stat…" at bounding box center [1141, 213] width 109 height 24
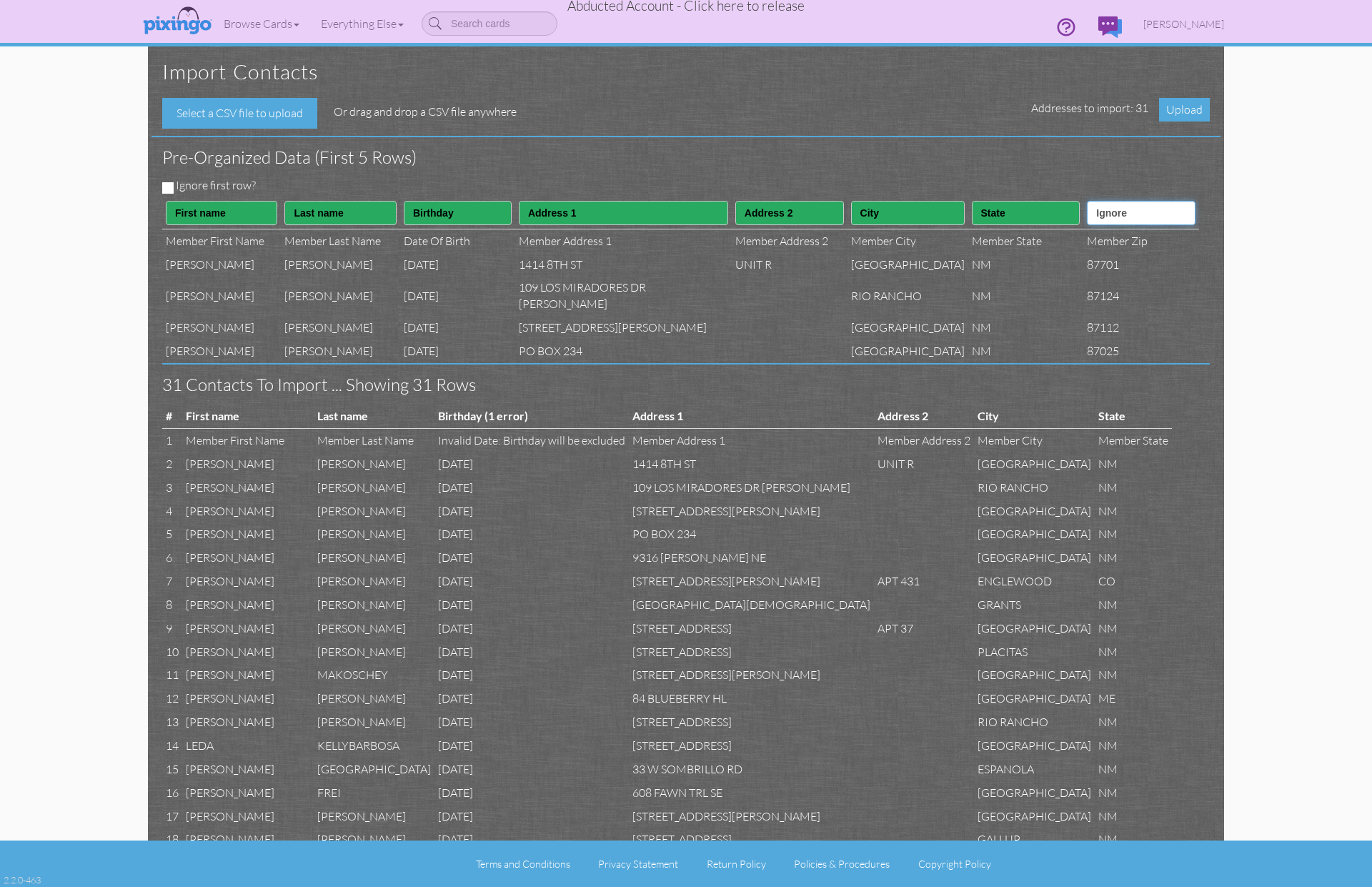
select select "object:5880"
click at [1087, 201] on select "Ignore ---------- First name Last name ---------- Address 1 Address 2 City Stat…" at bounding box center [1141, 213] width 109 height 24
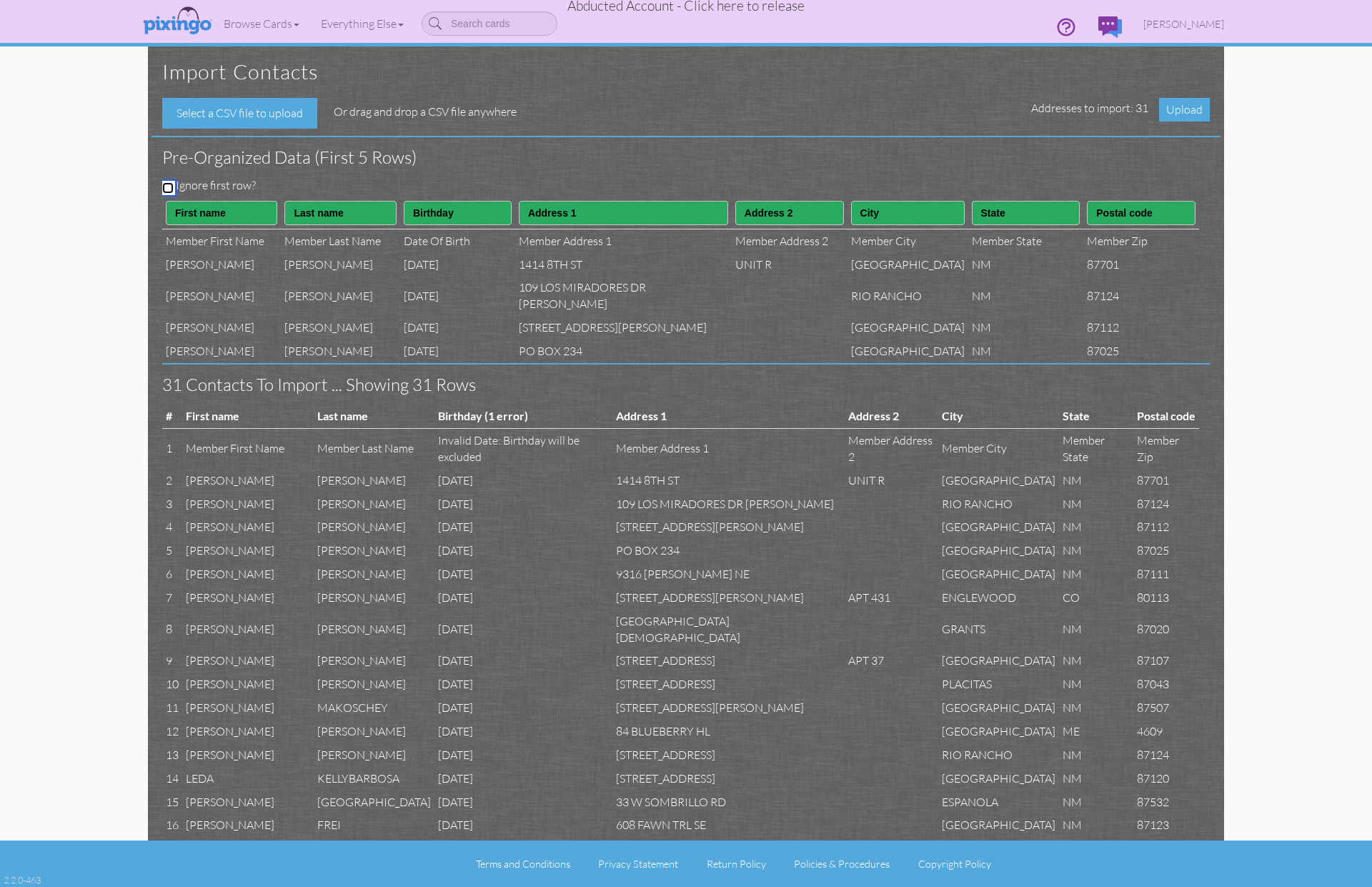
click at [168, 188] on input "Ignore first row?" at bounding box center [167, 188] width 11 height 11
checkbox input "true"
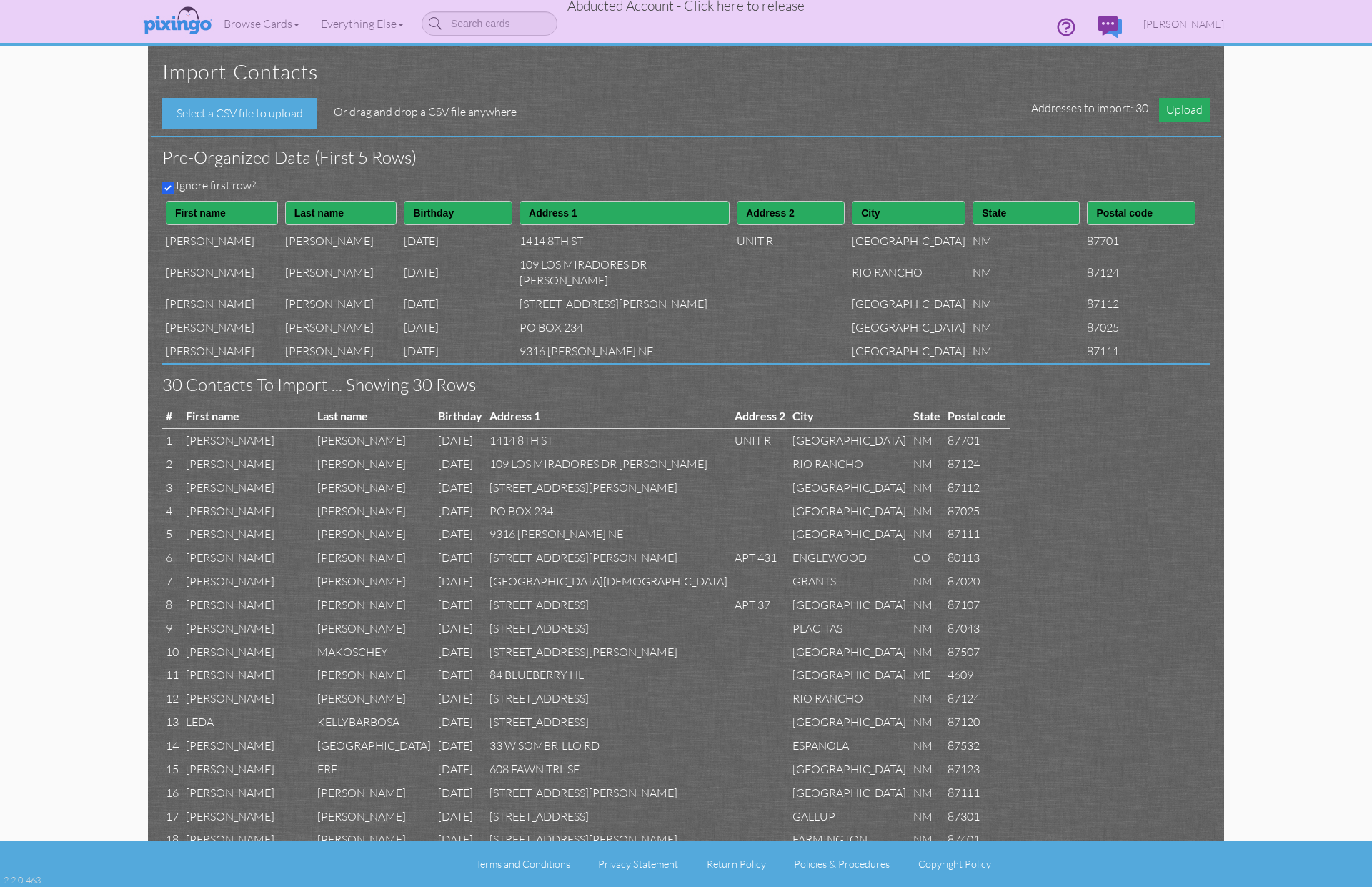
click at [1186, 112] on span "Upload" at bounding box center [1184, 109] width 51 height 23
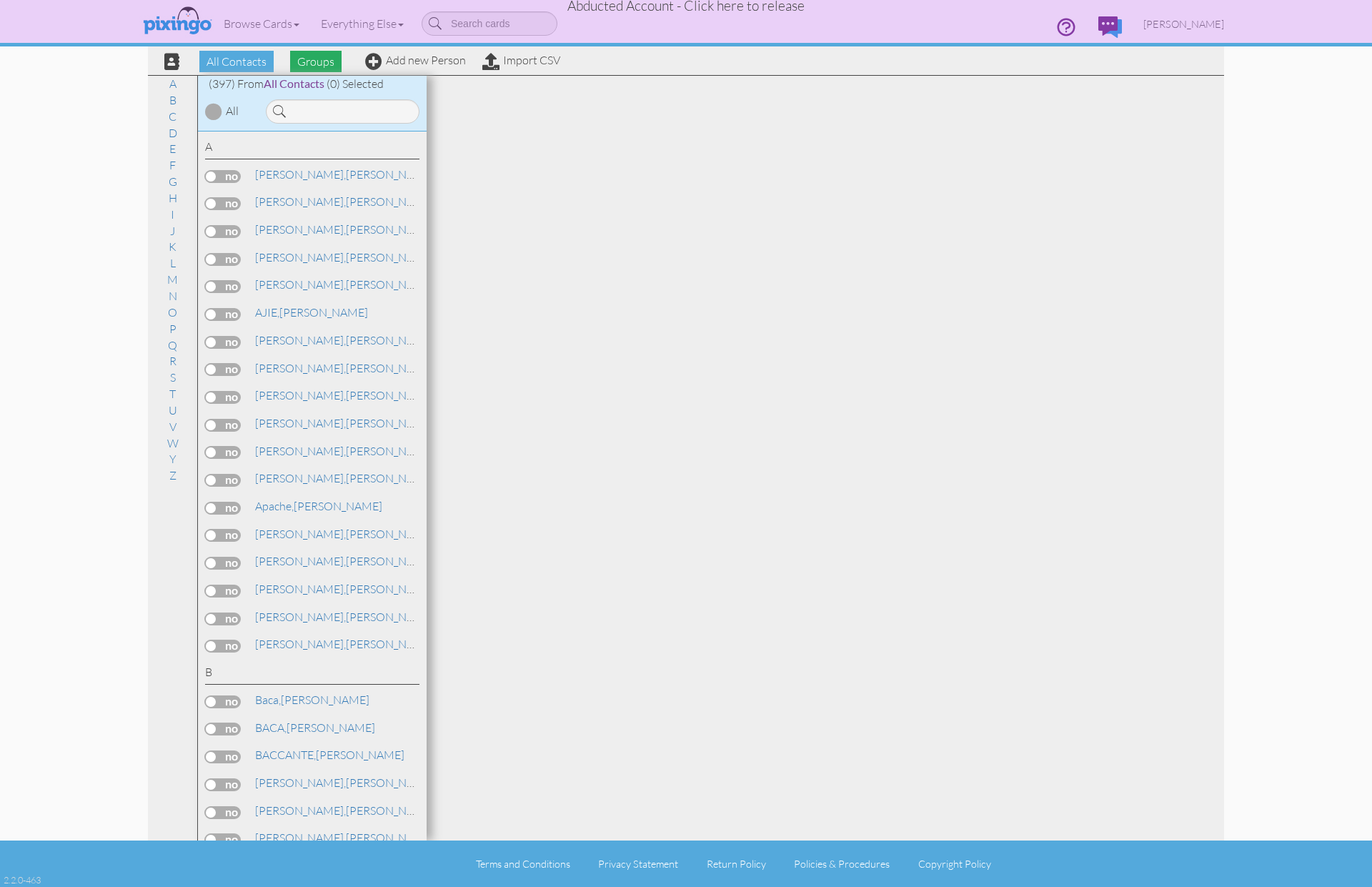
click at [315, 62] on span "Groups" at bounding box center [316, 61] width 52 height 22
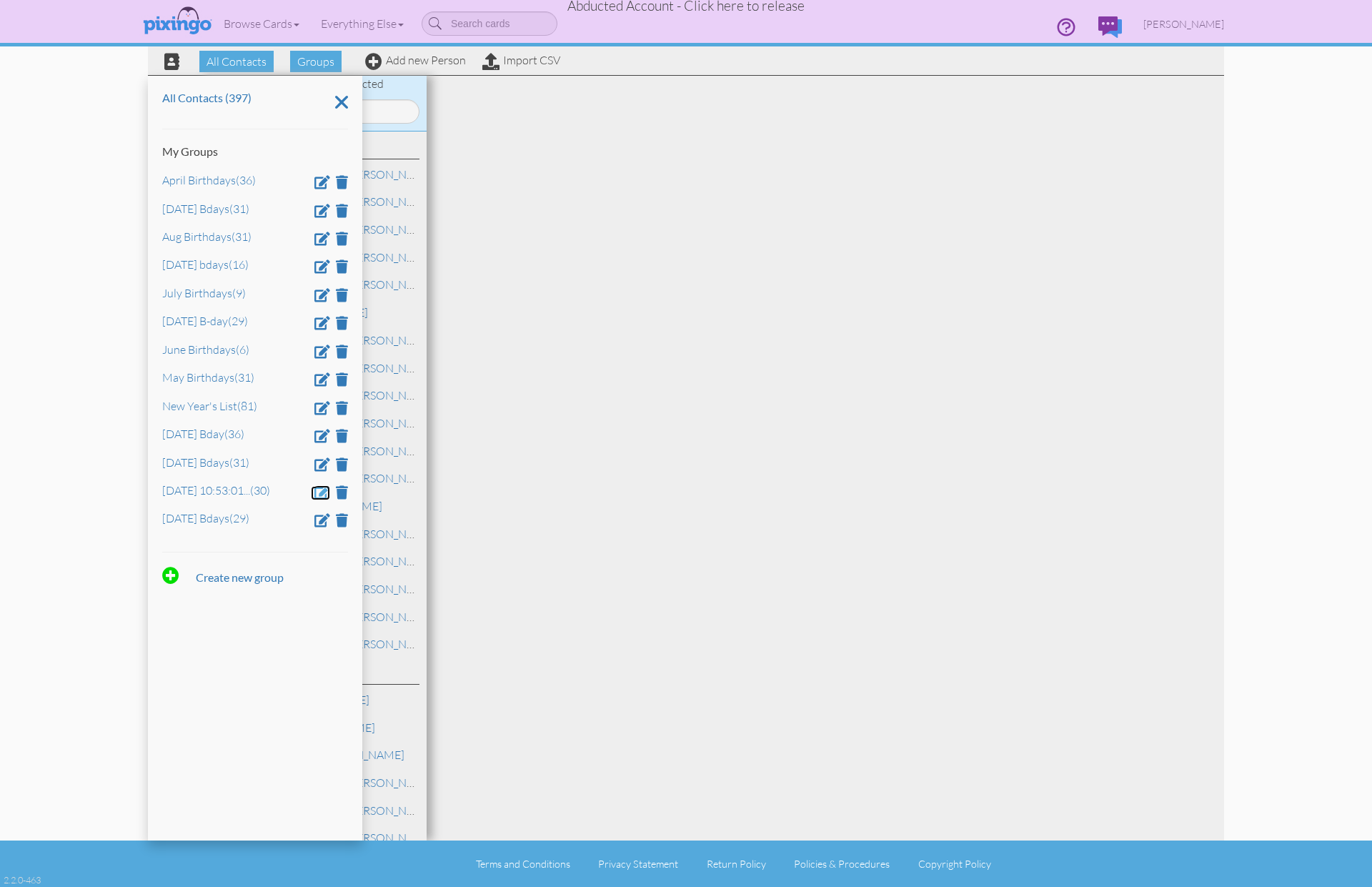
click at [321, 497] on span at bounding box center [322, 492] width 16 height 14
drag, startPoint x: 321, startPoint y: 497, endPoint x: 164, endPoint y: 490, distance: 157.2
click at [153, 493] on div "All Contacts (397) My Groups April Birthdays (36) Aug 2025 Bdays (31) Aug Birth…" at bounding box center [255, 458] width 214 height 765
type input "Dec 2025 Bdays"
click at [197, 537] on span at bounding box center [204, 533] width 15 height 22
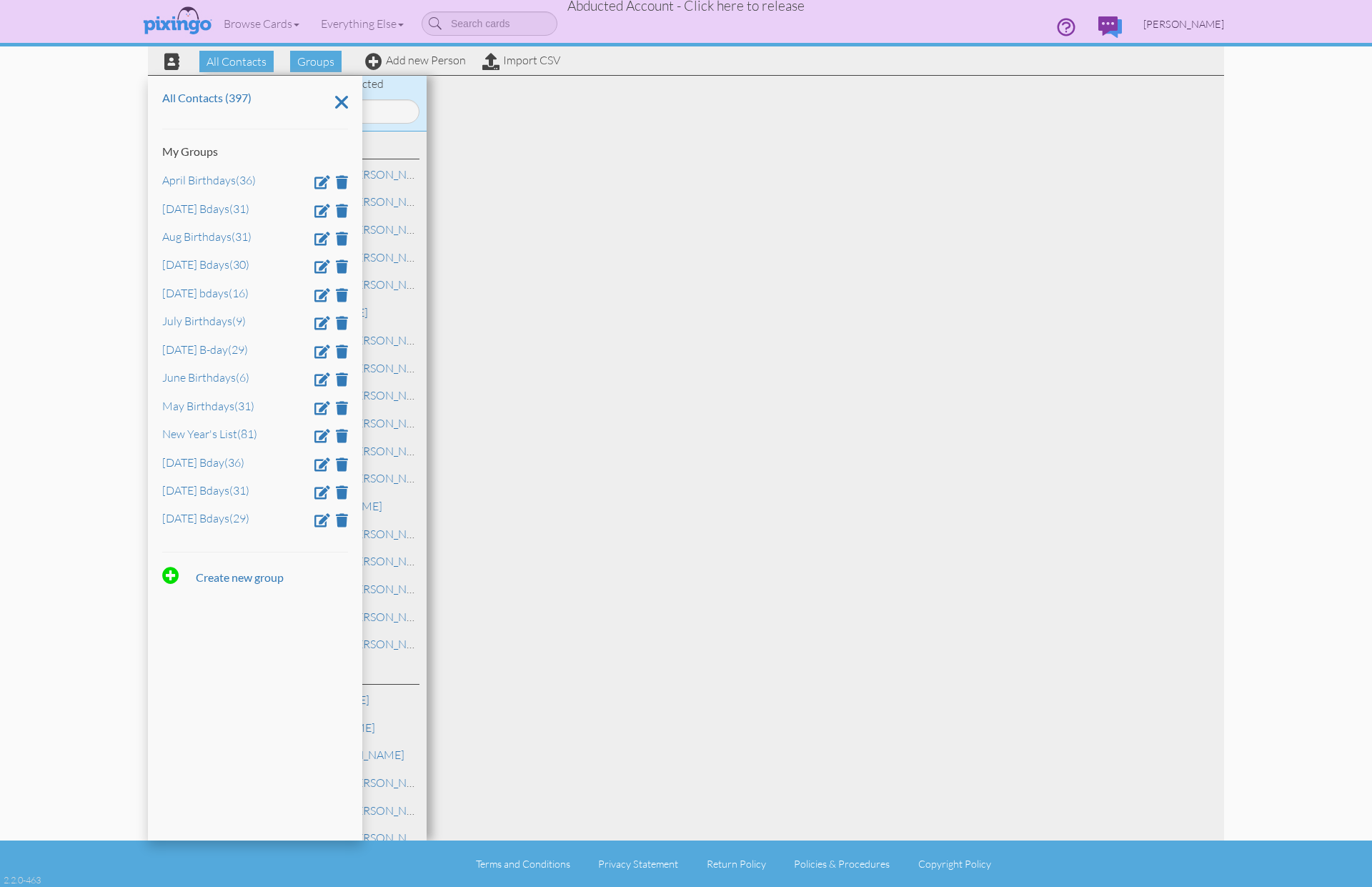
click at [1182, 20] on span "[PERSON_NAME]" at bounding box center [1184, 24] width 81 height 12
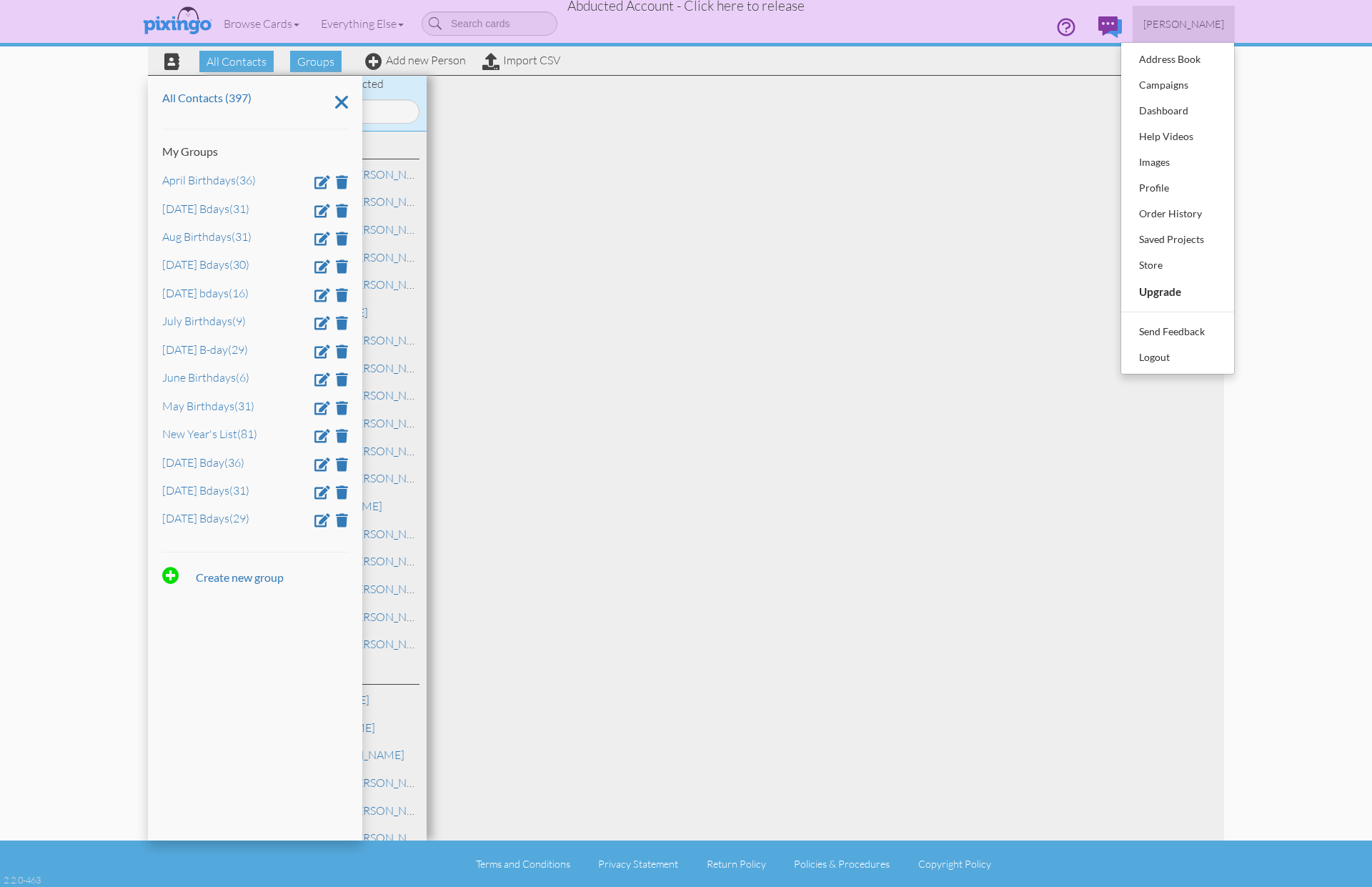
click at [1181, 19] on span "[PERSON_NAME]" at bounding box center [1184, 24] width 81 height 12
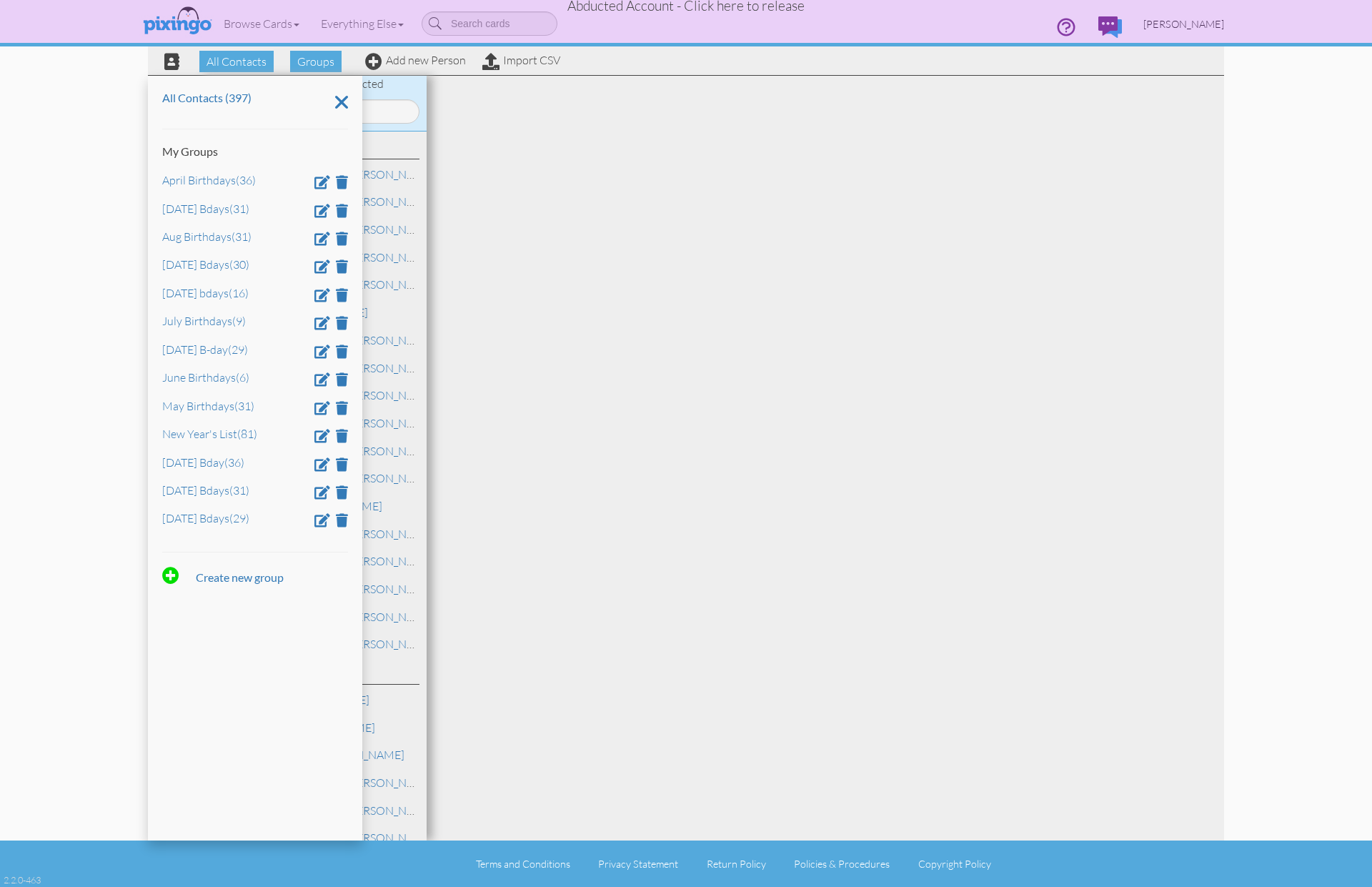
click at [1181, 19] on span "[PERSON_NAME]" at bounding box center [1184, 24] width 81 height 12
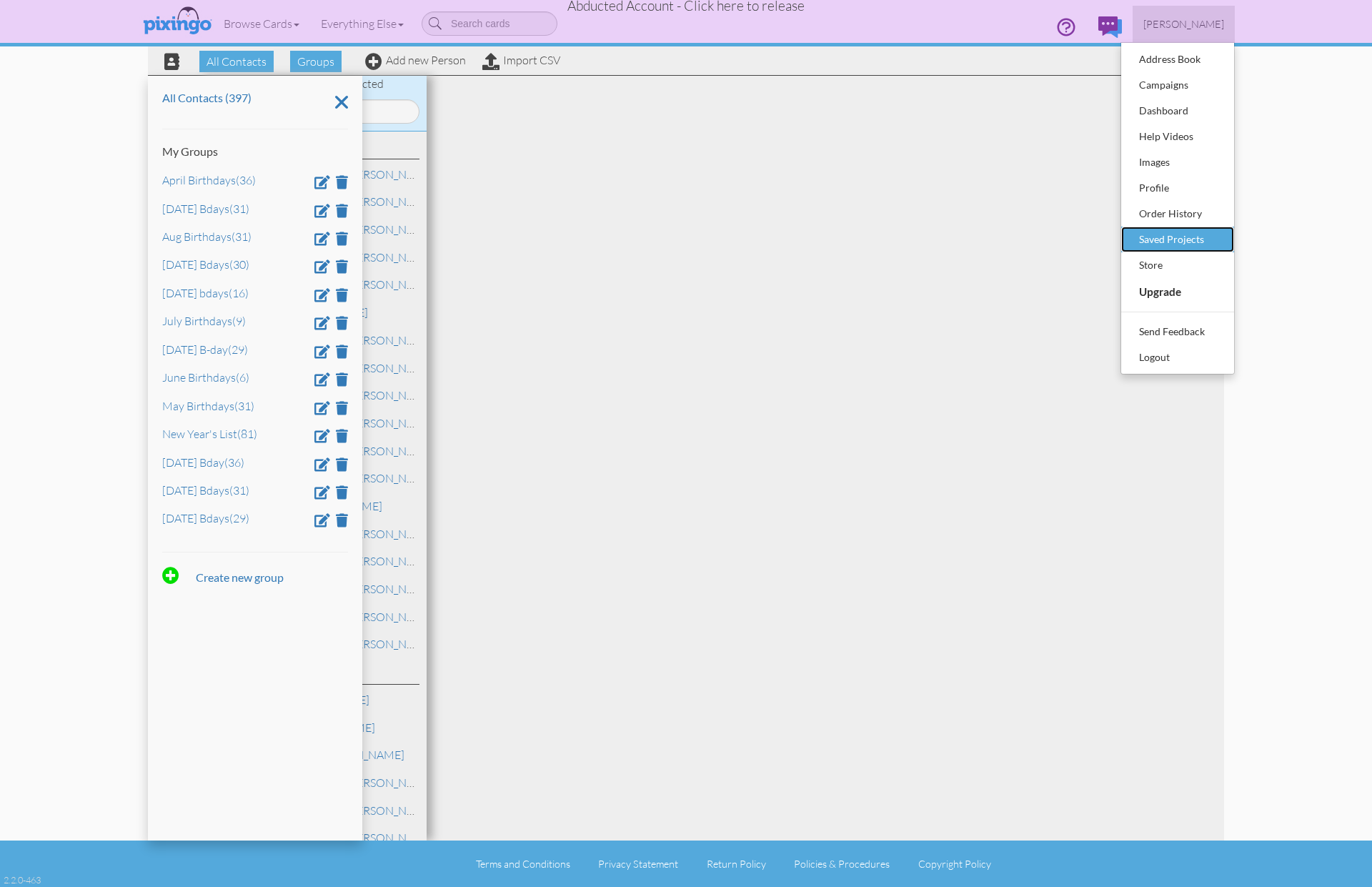
click at [1168, 244] on div "Saved Projects" at bounding box center [1178, 239] width 84 height 22
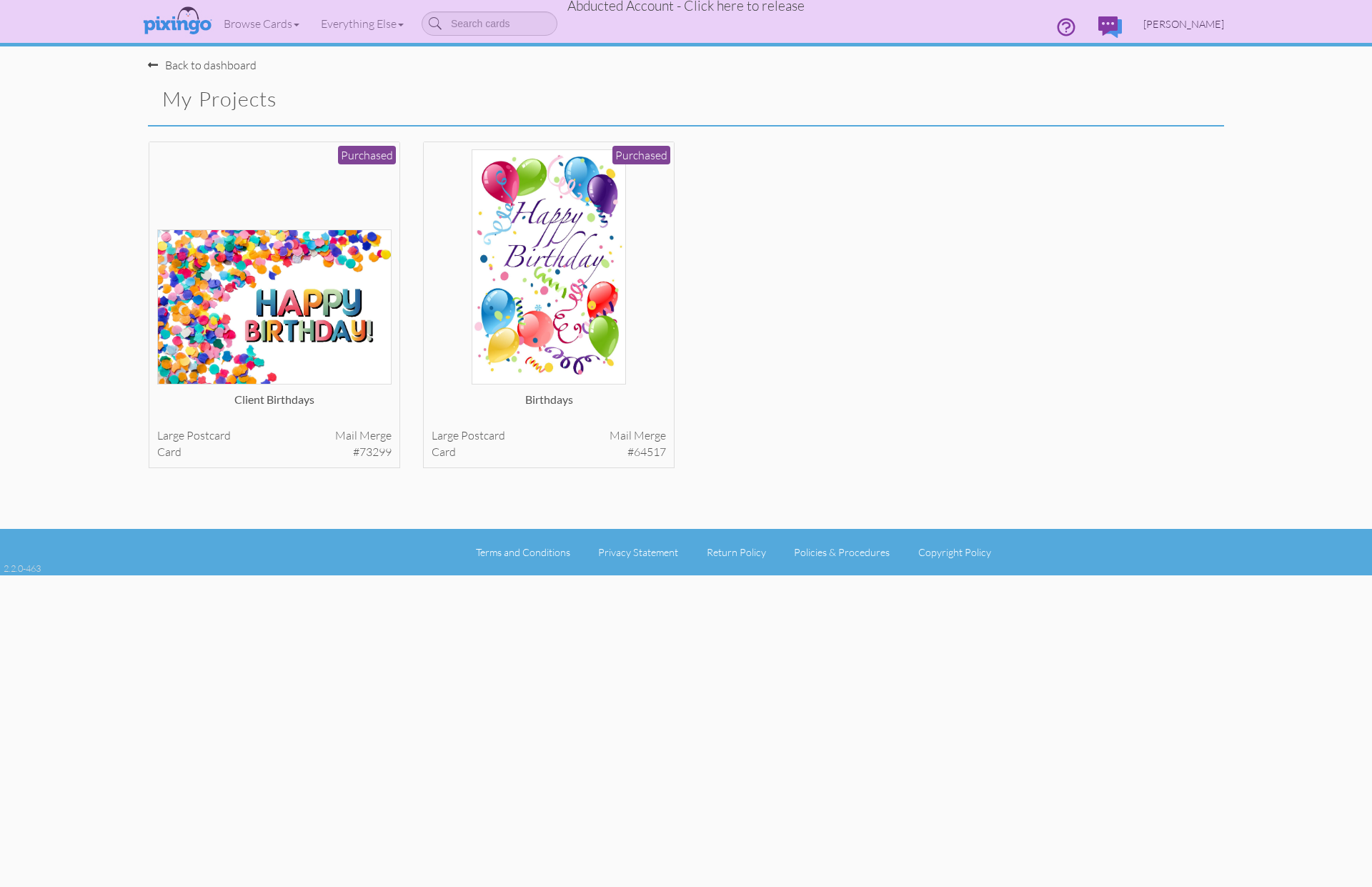
click at [1186, 23] on span "[PERSON_NAME]" at bounding box center [1184, 24] width 81 height 12
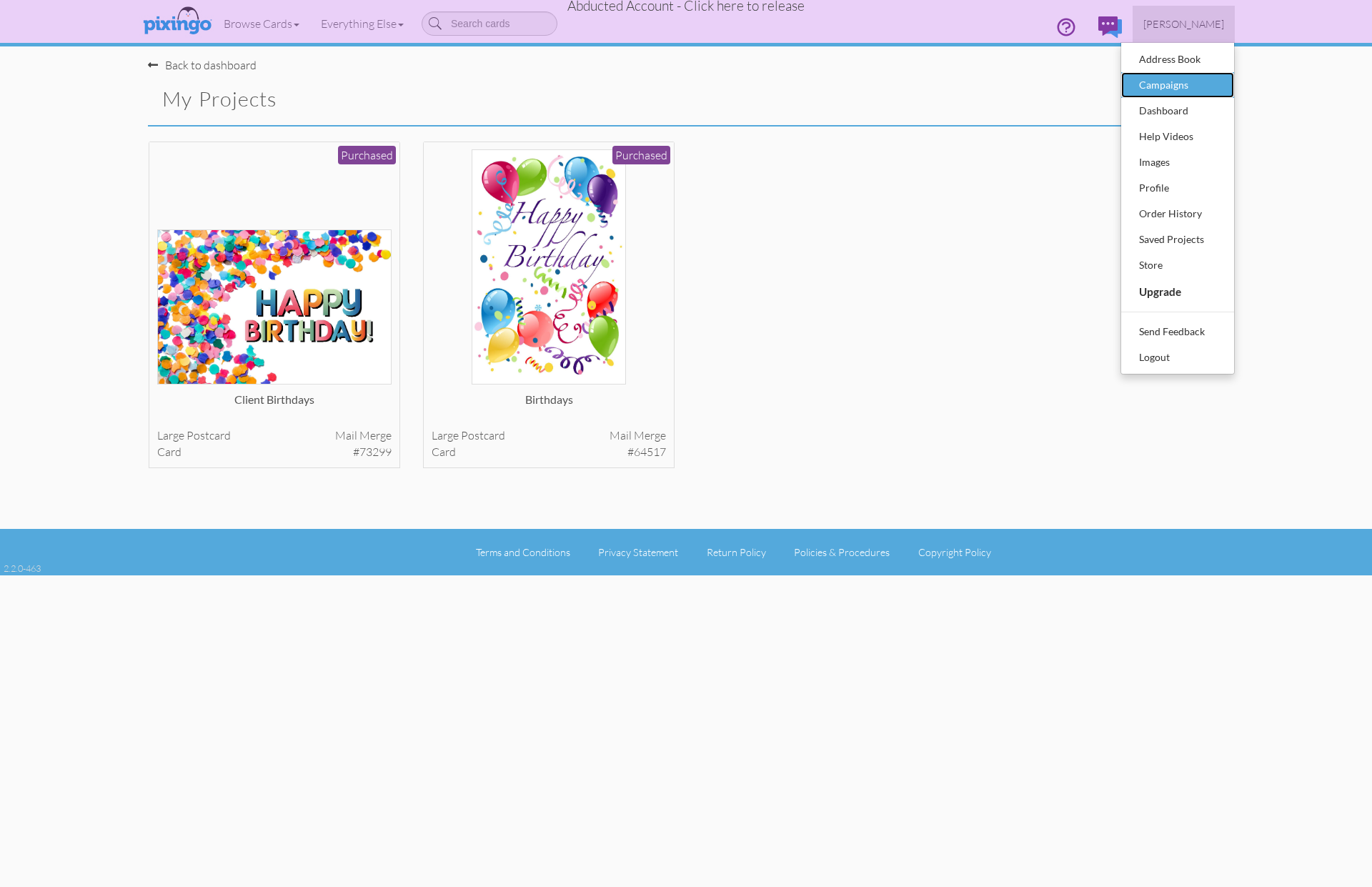
click at [1172, 75] on div "Campaigns" at bounding box center [1178, 84] width 84 height 22
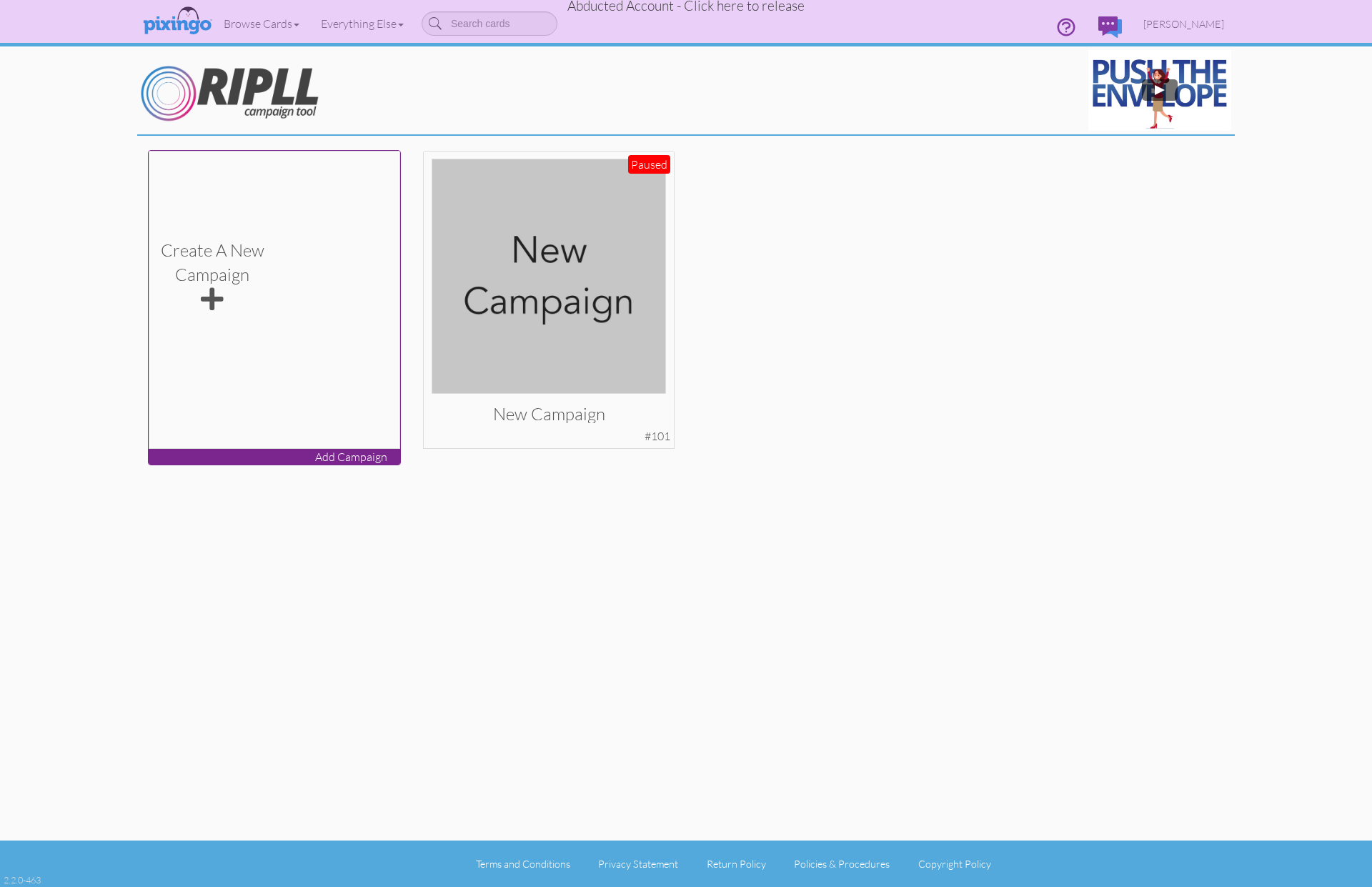
click at [209, 302] on span at bounding box center [212, 300] width 23 height 26
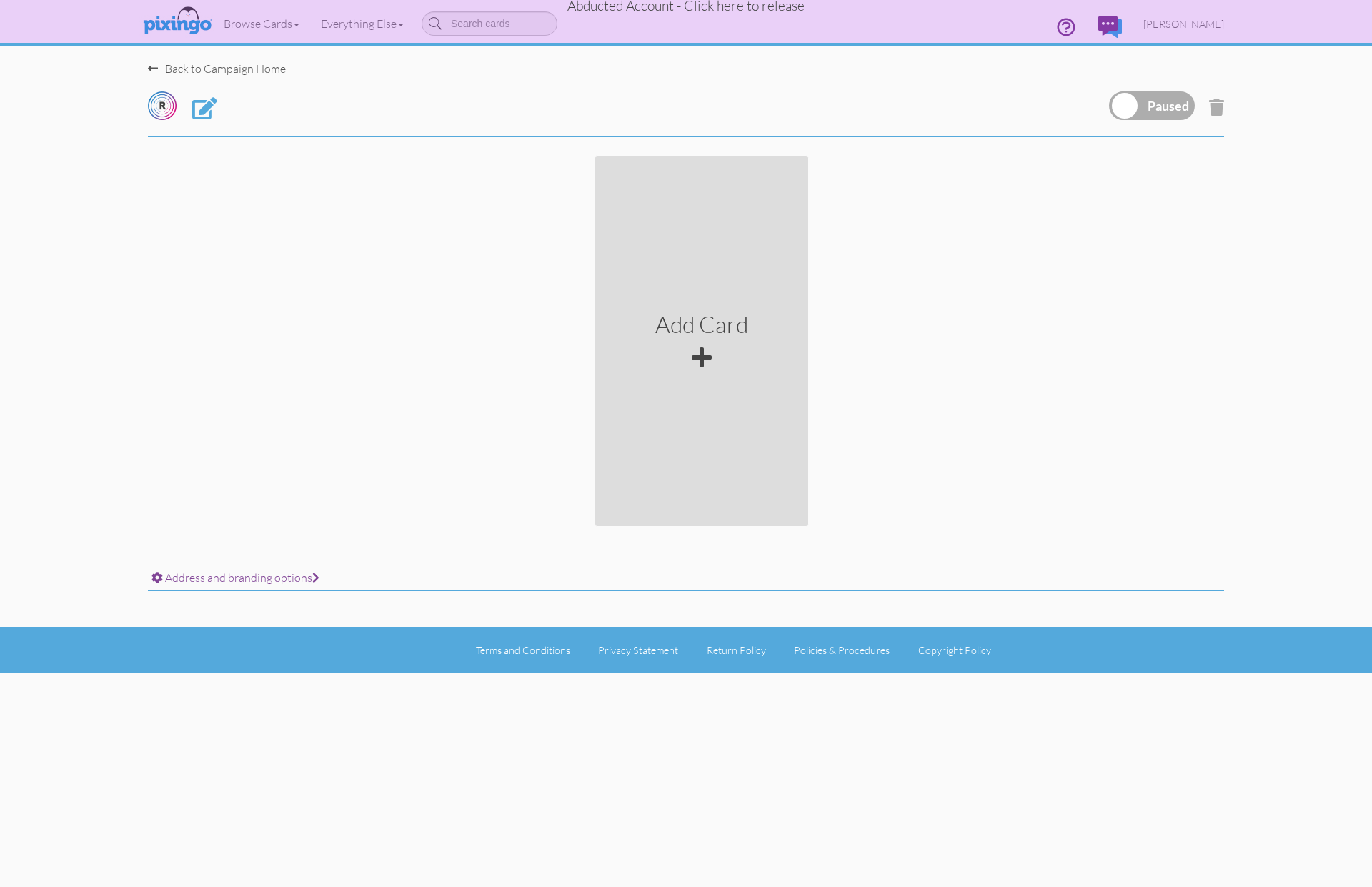
click at [209, 302] on div "Add Card" at bounding box center [700, 344] width 1372 height 386
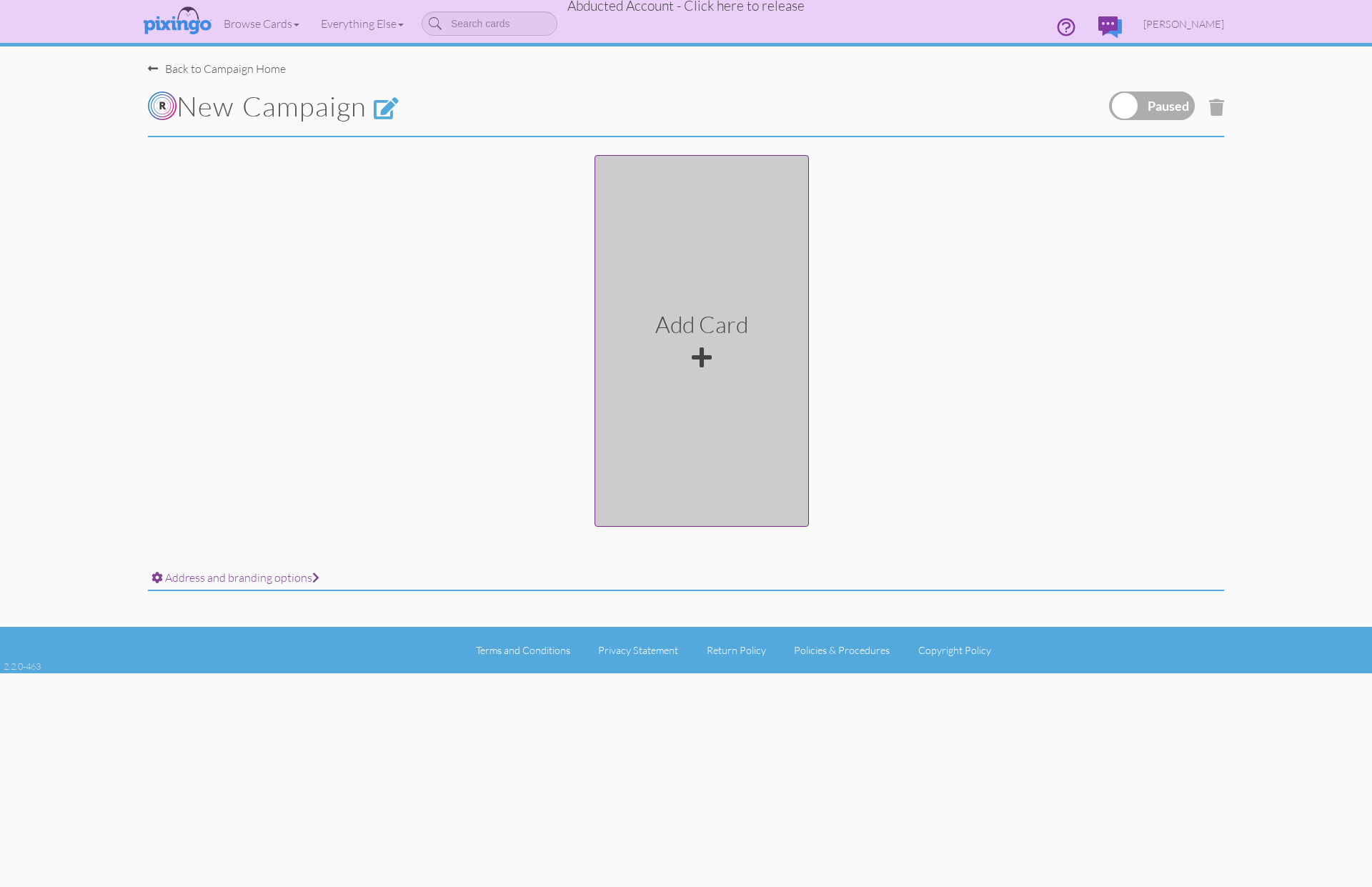
click at [711, 339] on div "Add Card" at bounding box center [702, 325] width 93 height 33
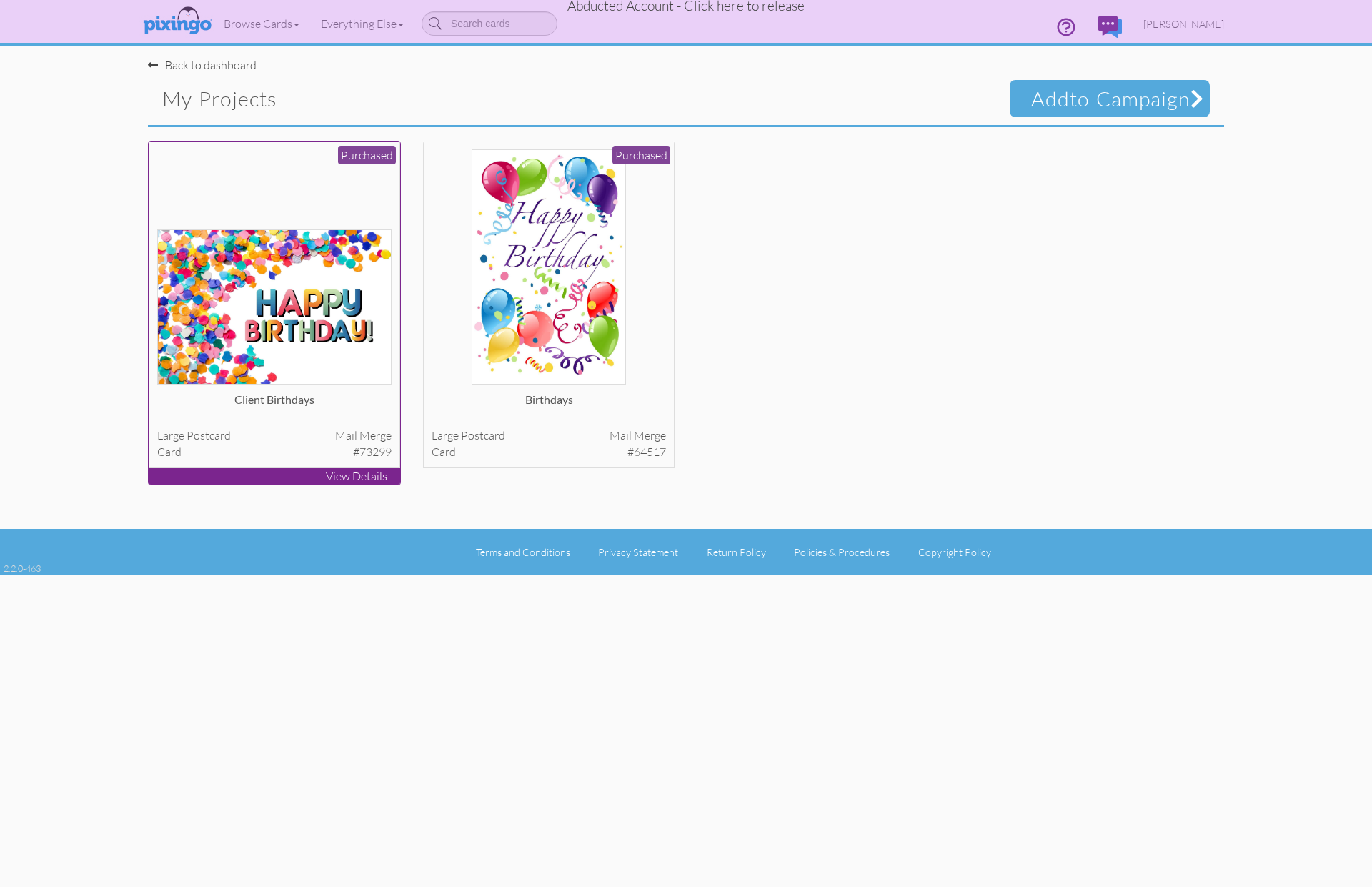
click at [288, 258] on img at bounding box center [275, 307] width 235 height 155
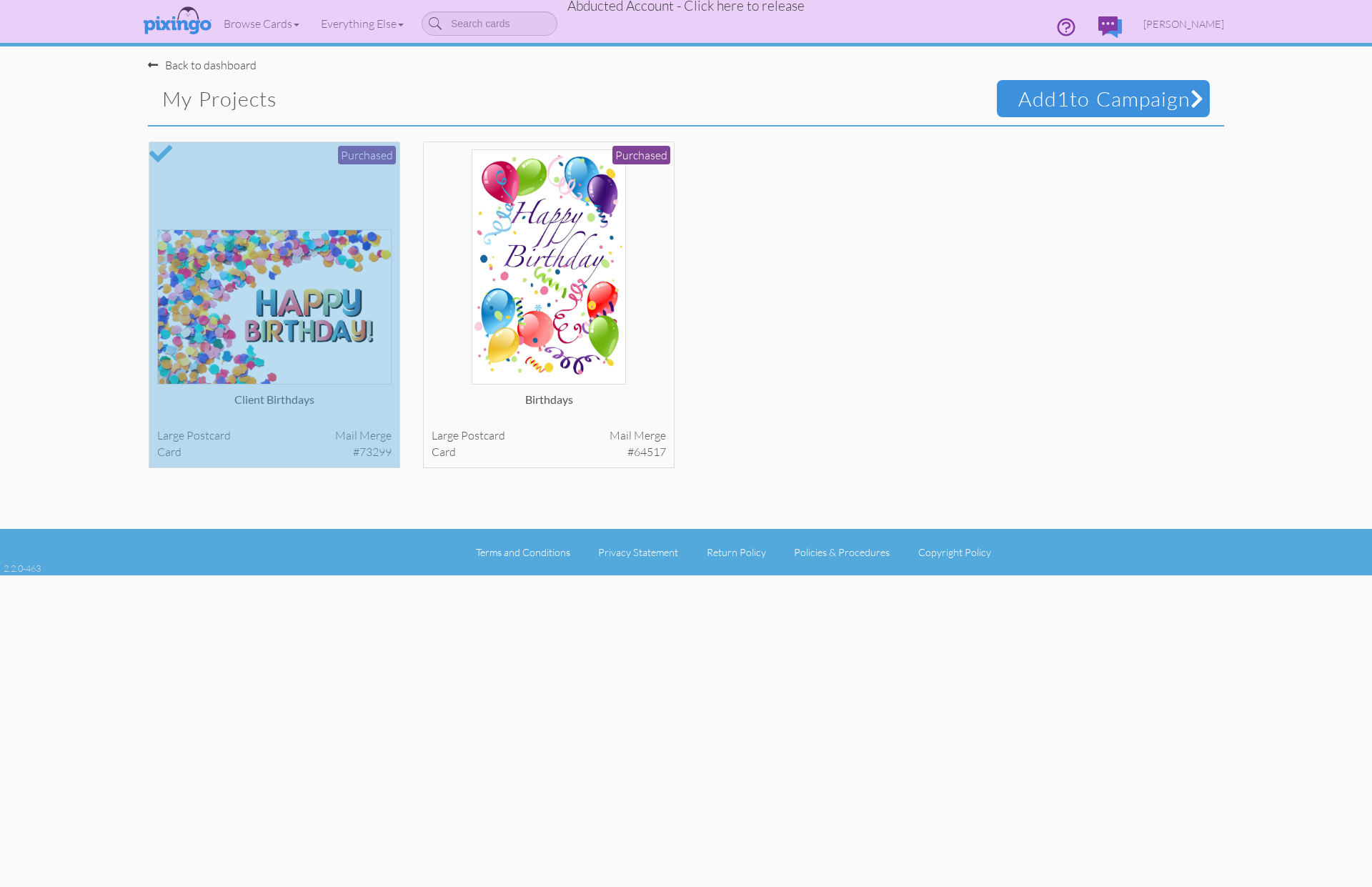
click at [1162, 103] on span "Add 1 to Campaign" at bounding box center [1103, 98] width 213 height 37
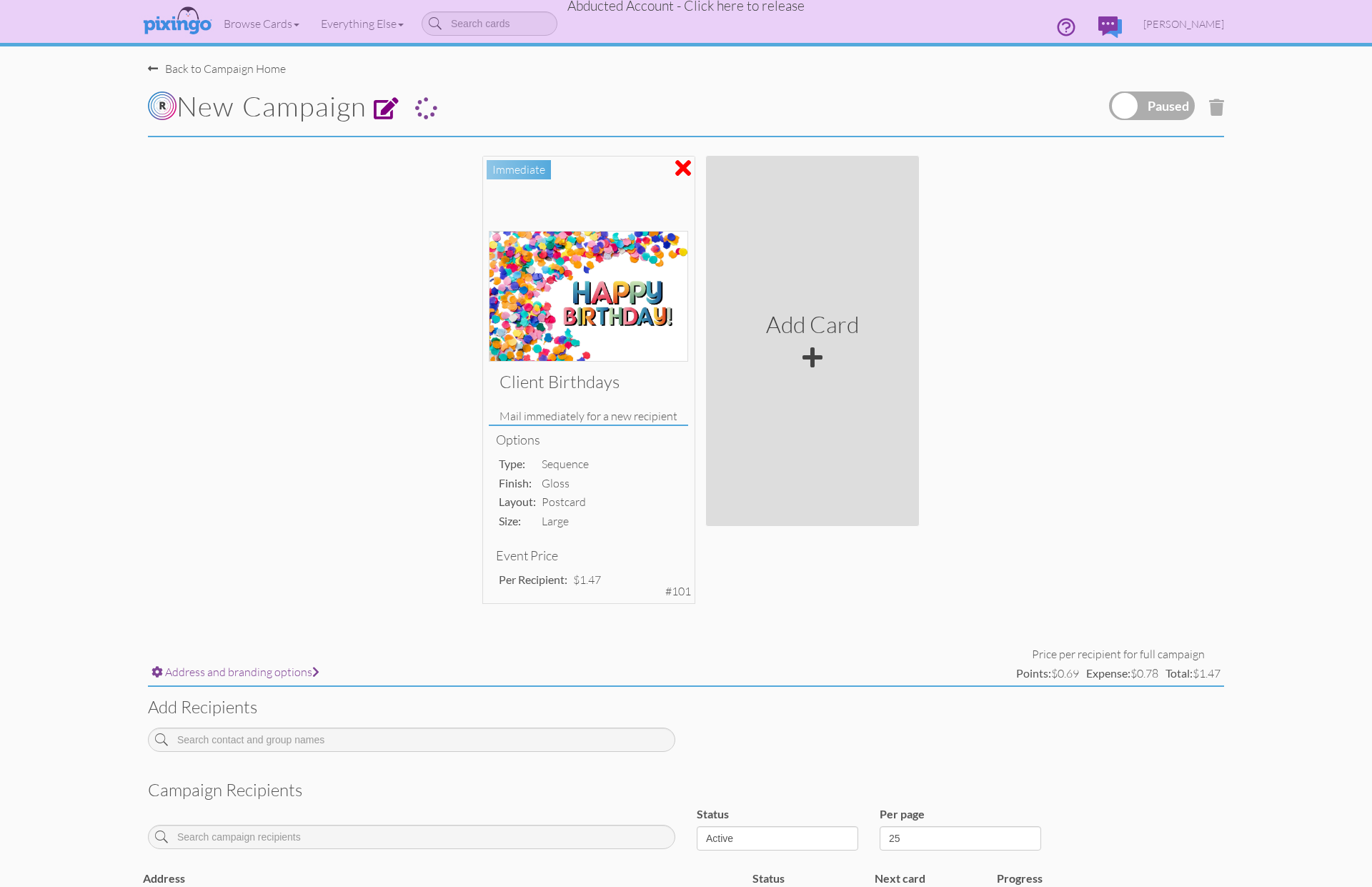
click at [393, 109] on span at bounding box center [387, 109] width 26 height 22
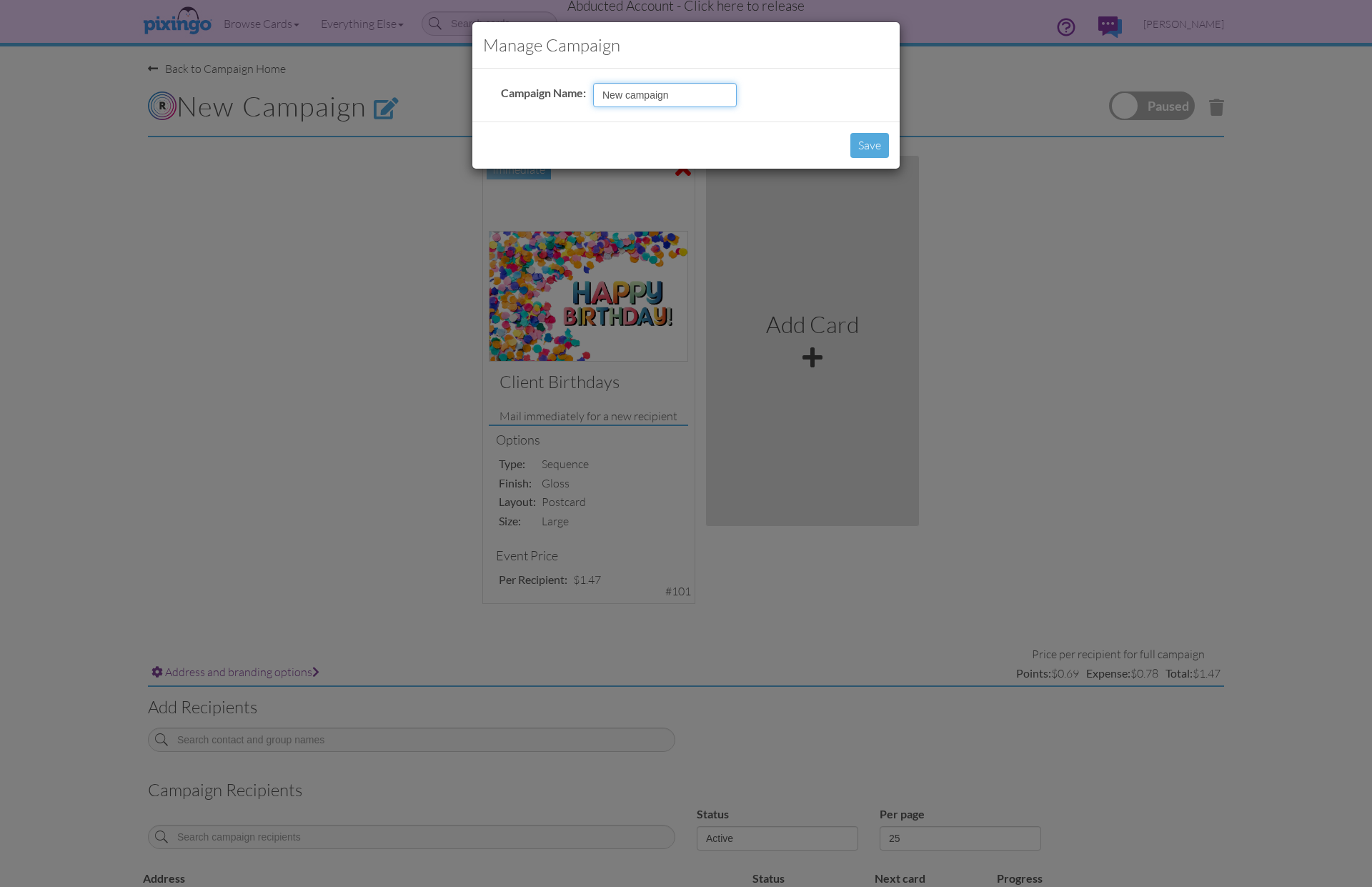
click at [645, 100] on input "New campaign" at bounding box center [665, 95] width 144 height 24
type input "Nov B-days"
click at [872, 149] on button "Save" at bounding box center [870, 145] width 39 height 25
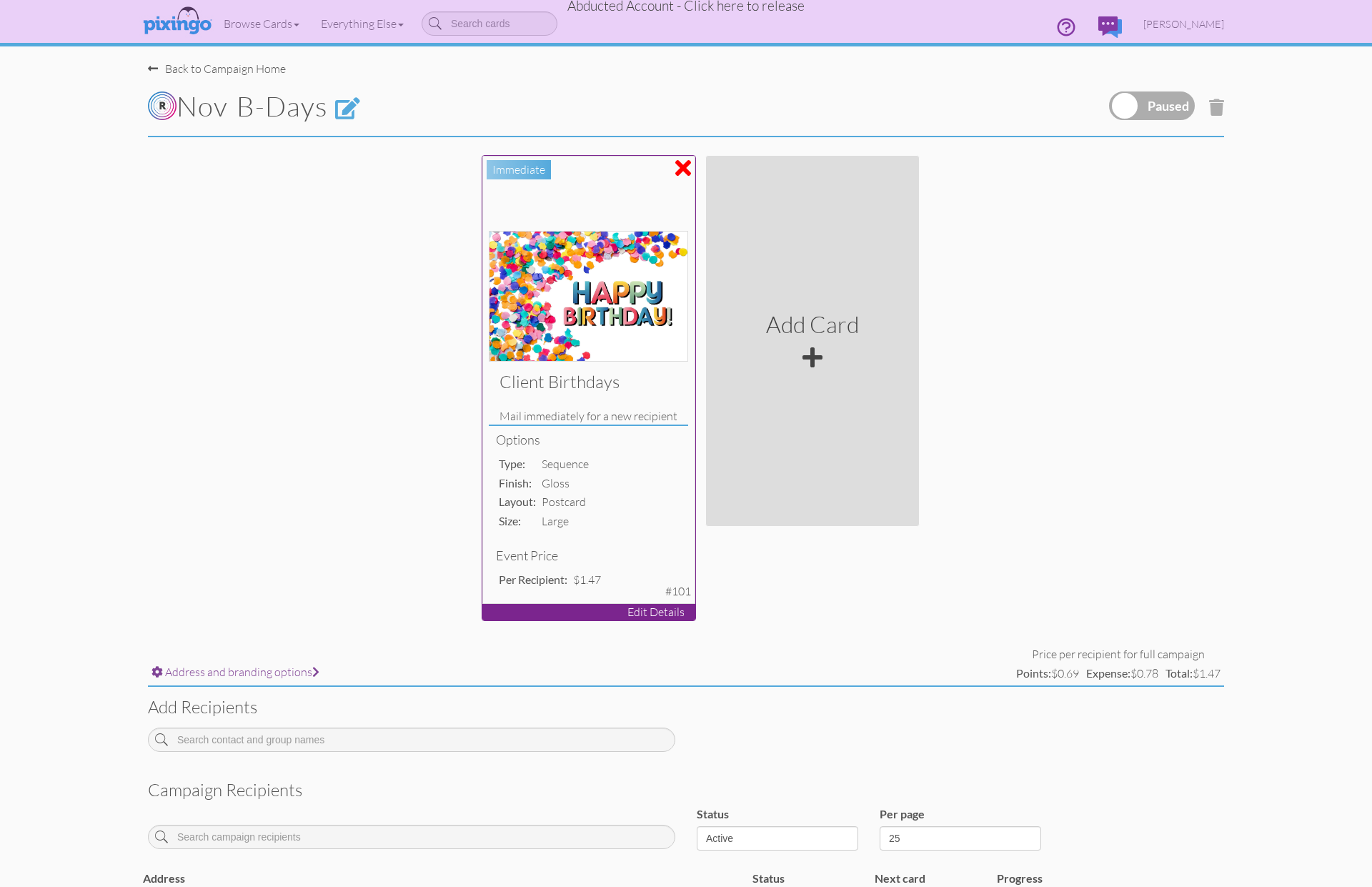
click at [612, 437] on h4 "Options" at bounding box center [588, 440] width 184 height 15
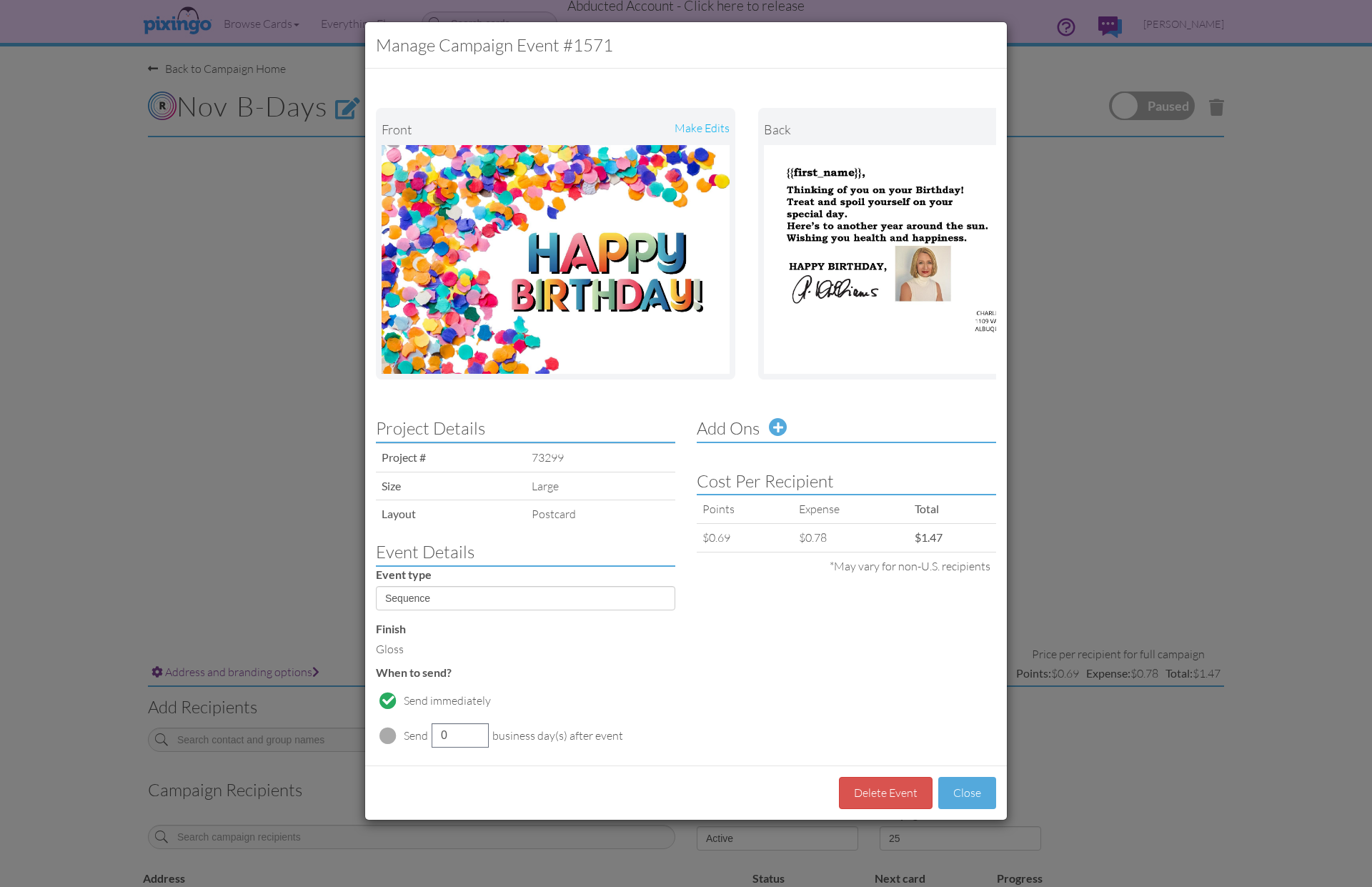
click at [384, 731] on span at bounding box center [388, 735] width 17 height 17
drag, startPoint x: 460, startPoint y: 737, endPoint x: 411, endPoint y: 732, distance: 49.3
click at [411, 732] on tr "Send 7 business day(s) after event" at bounding box center [513, 735] width 220 height 32
type input "18"
click at [959, 787] on button "Close" at bounding box center [967, 792] width 58 height 32
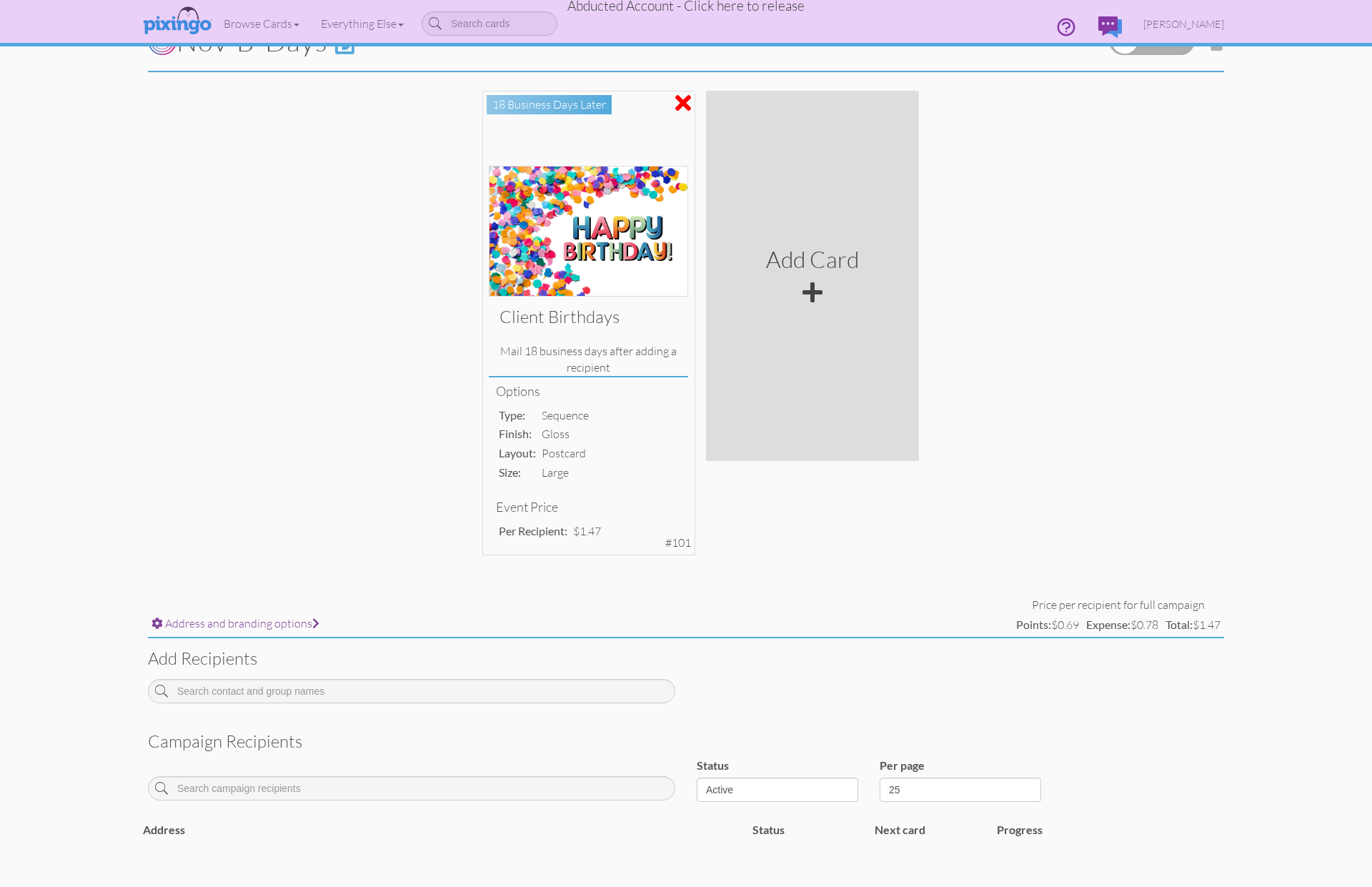
scroll to position [158, 0]
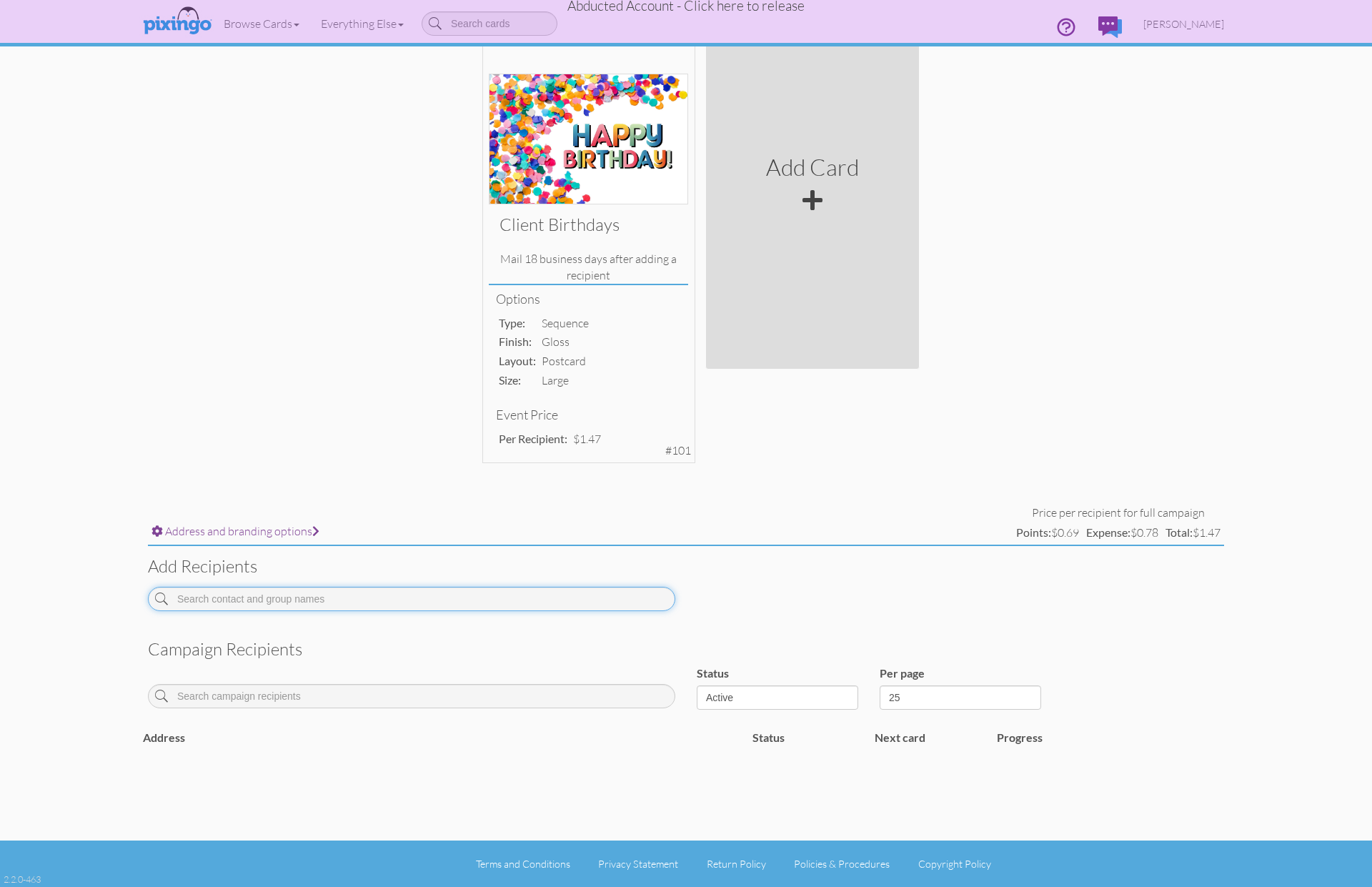
click at [358, 599] on input at bounding box center [412, 599] width 527 height 24
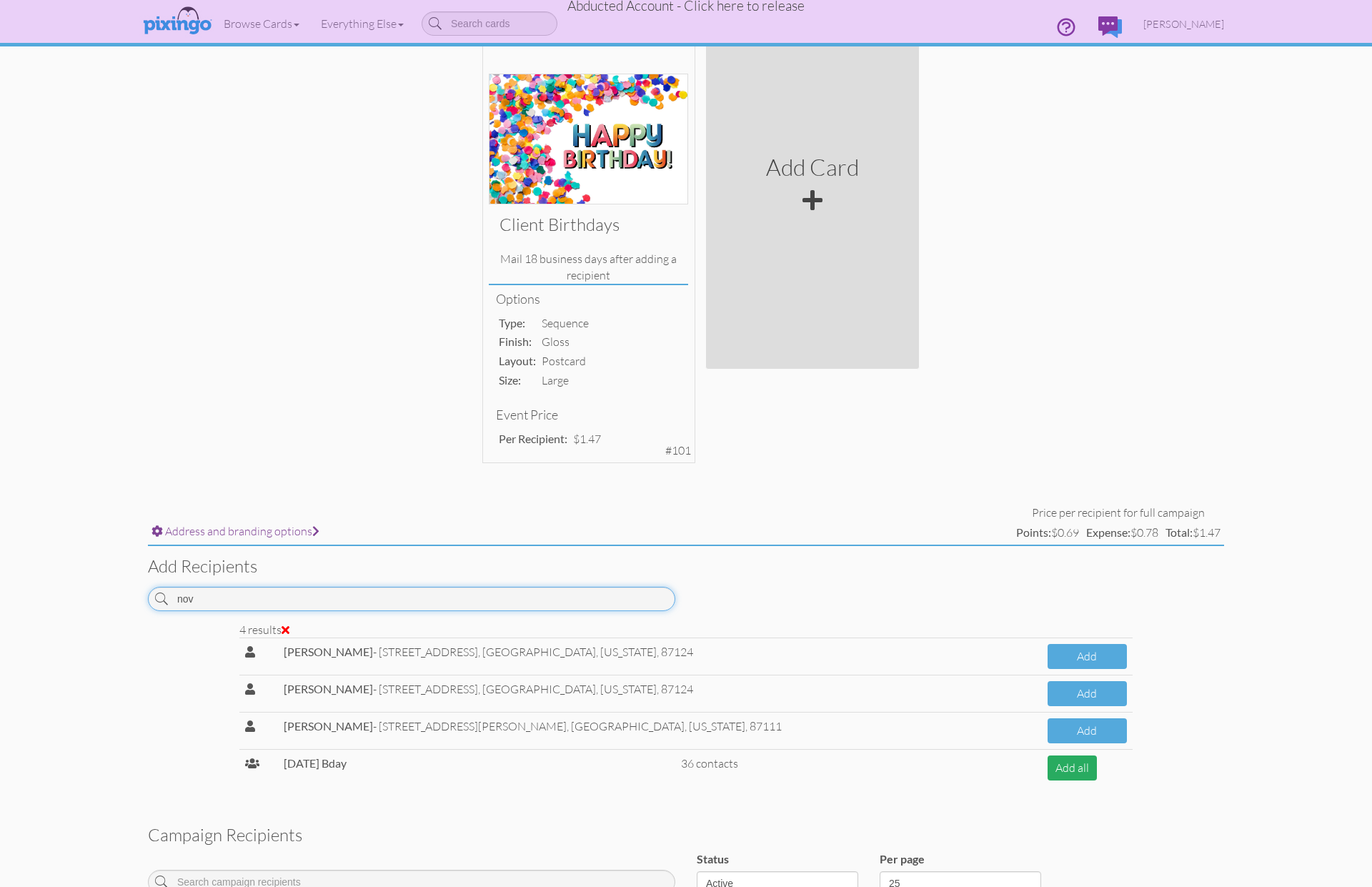
type input "nov"
click at [1058, 765] on button "Add all" at bounding box center [1072, 767] width 49 height 25
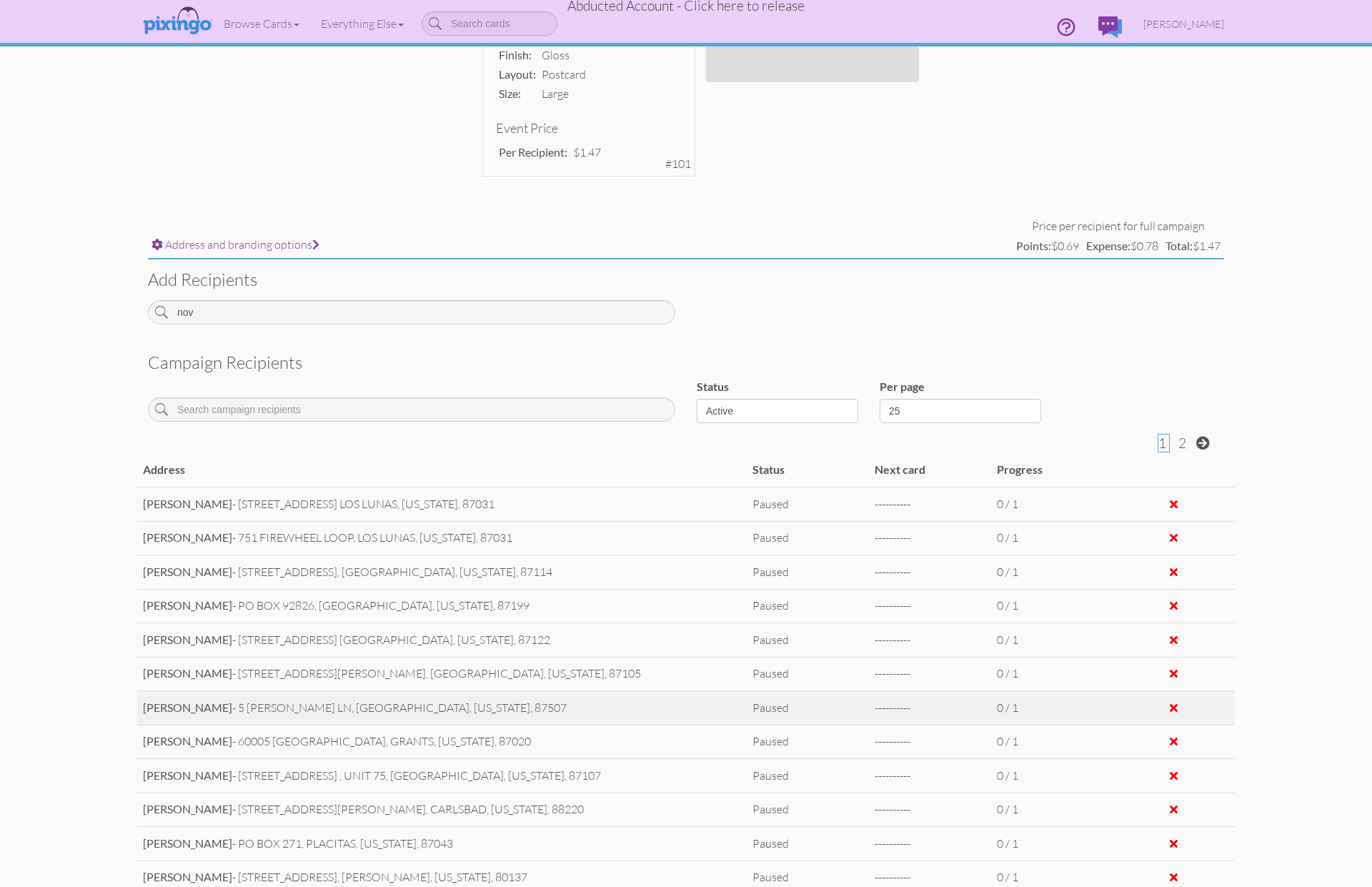
scroll to position [0, 0]
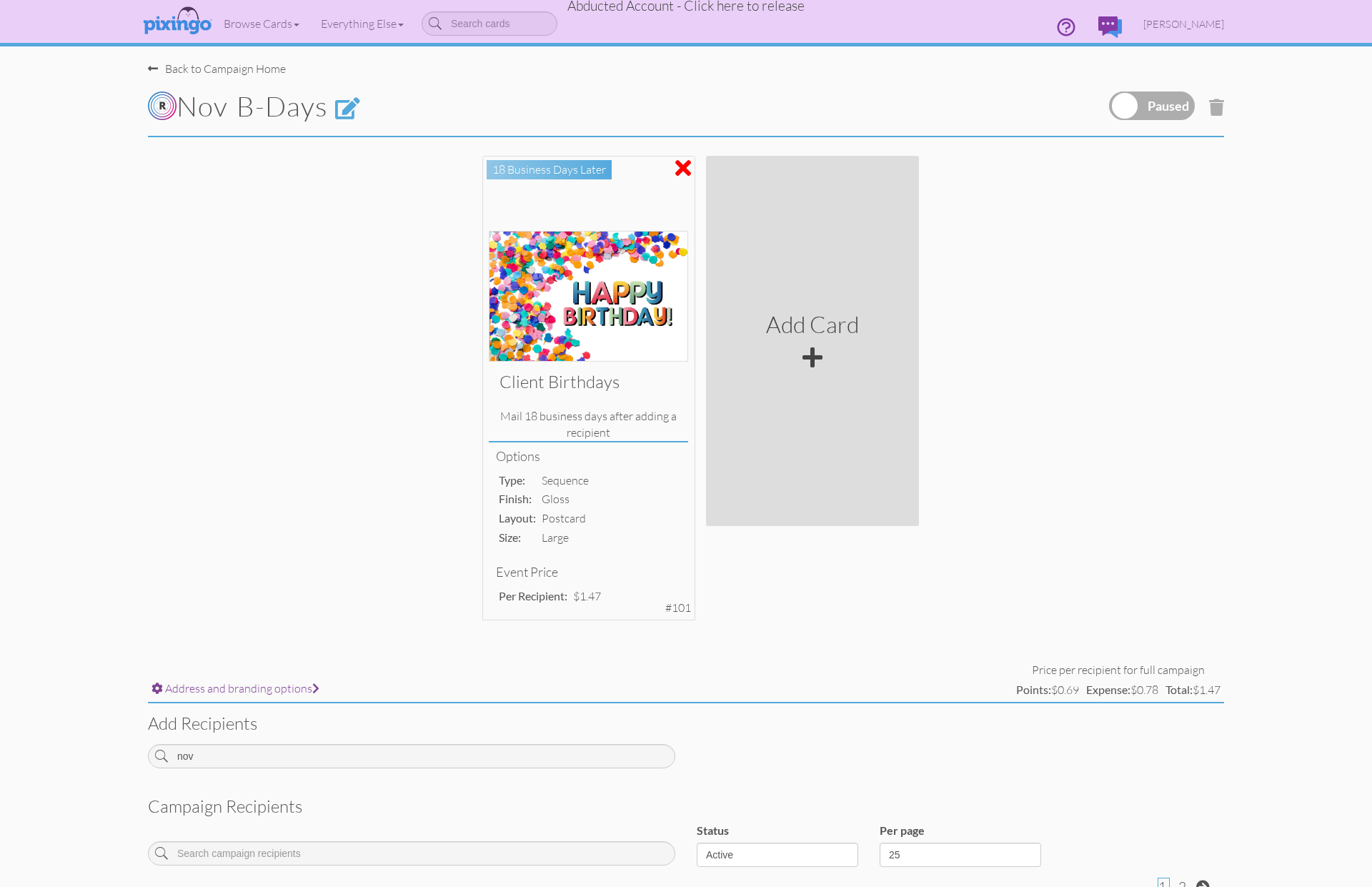
click at [1124, 99] on label at bounding box center [1152, 105] width 86 height 28
click at [0, 0] on input "checkbox" at bounding box center [0, 0] width 0 height 0
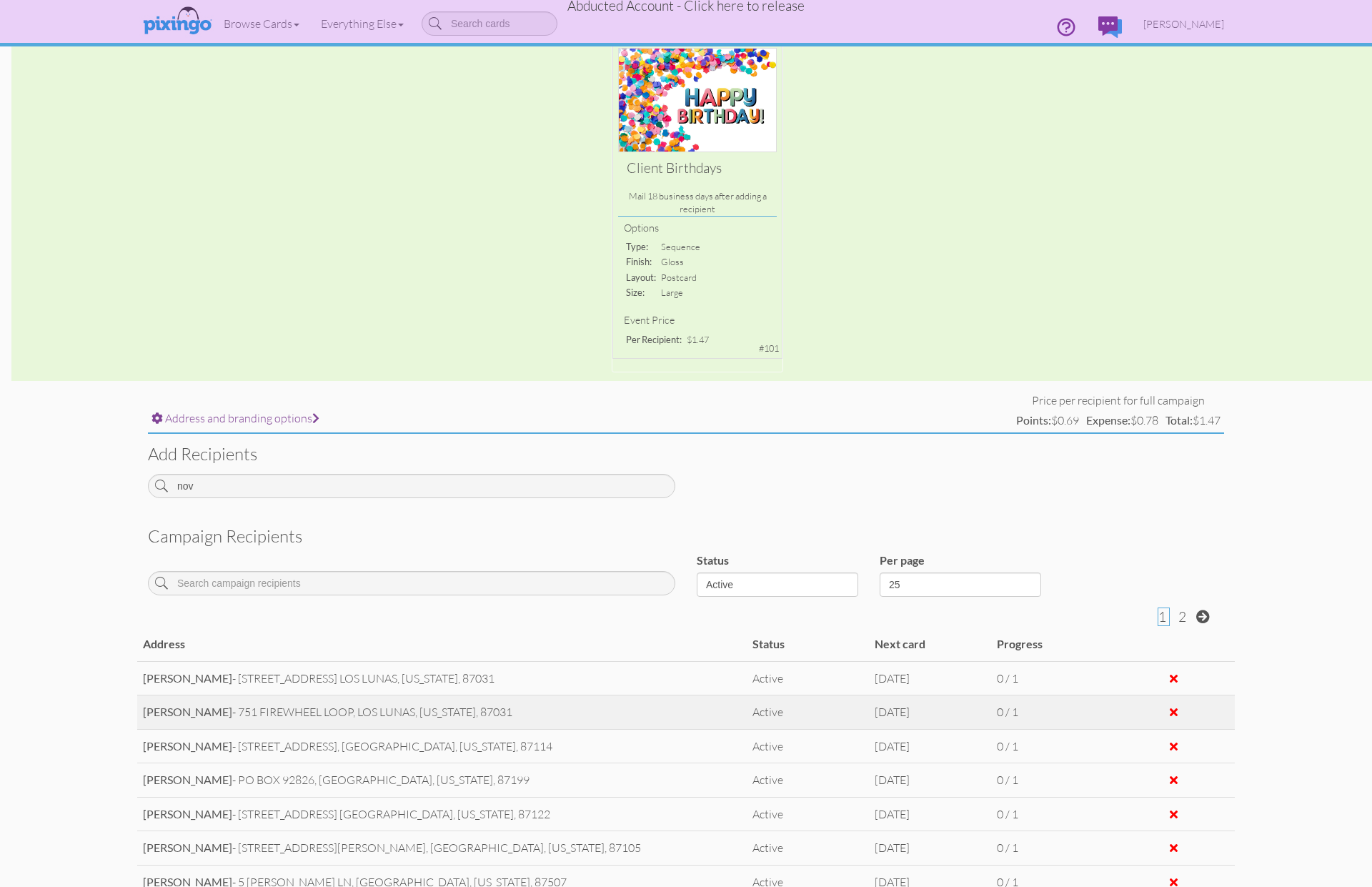
scroll to position [160, 0]
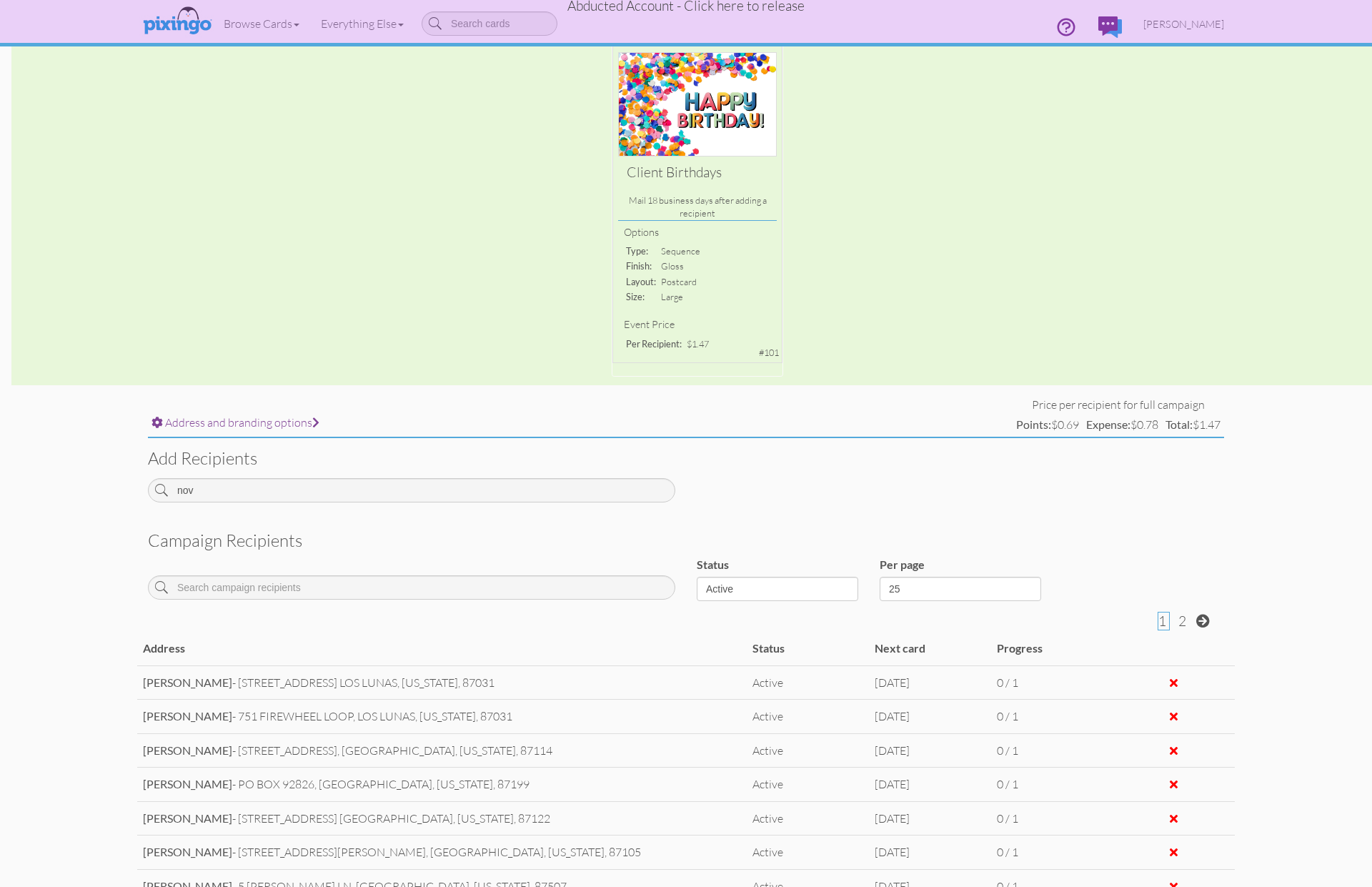
click at [705, 241] on div "Client Birthdays Mail 18 business days after adding a recipient Options type: s…" at bounding box center [686, 187] width 1372 height 397
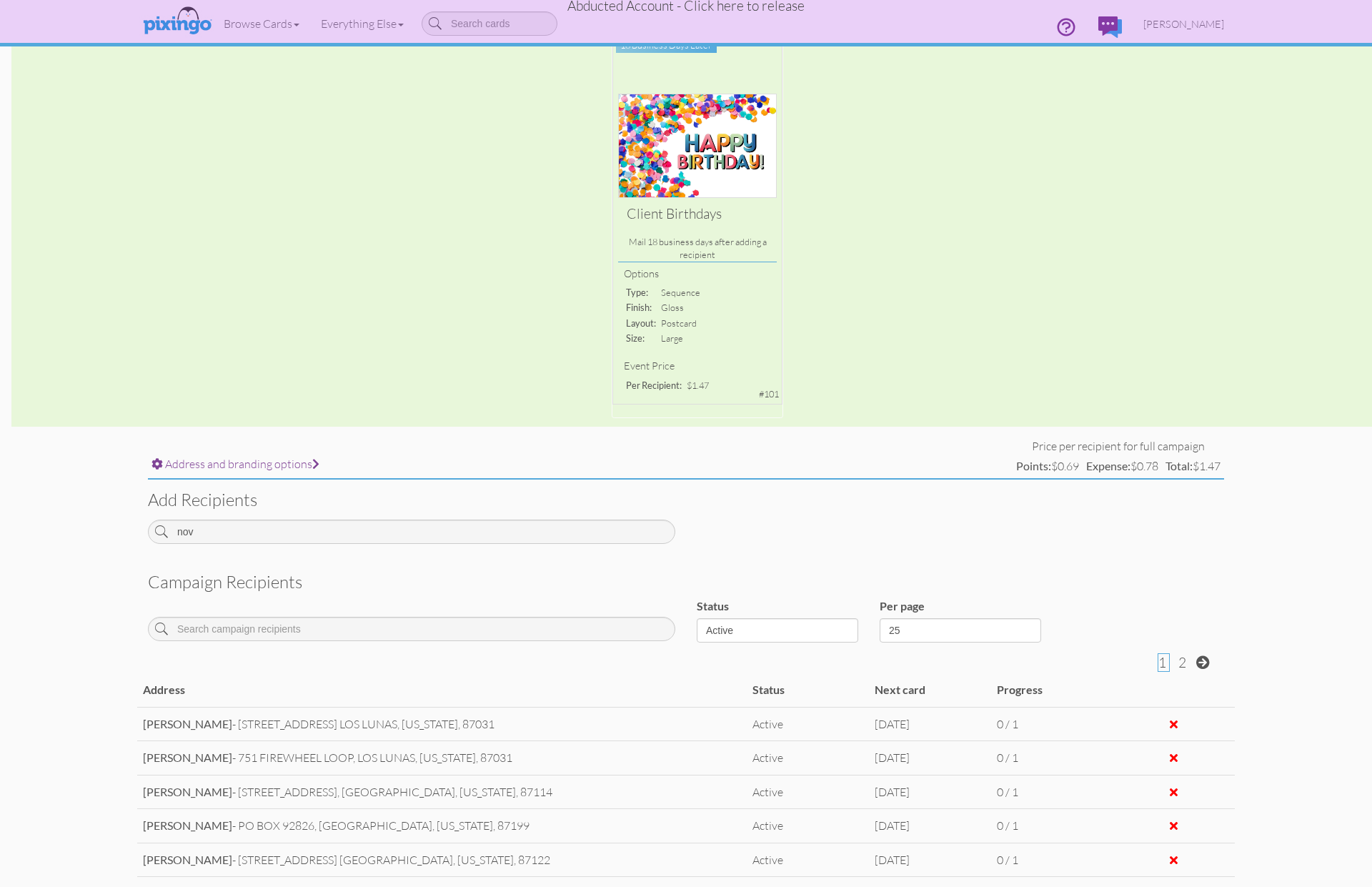
scroll to position [0, 0]
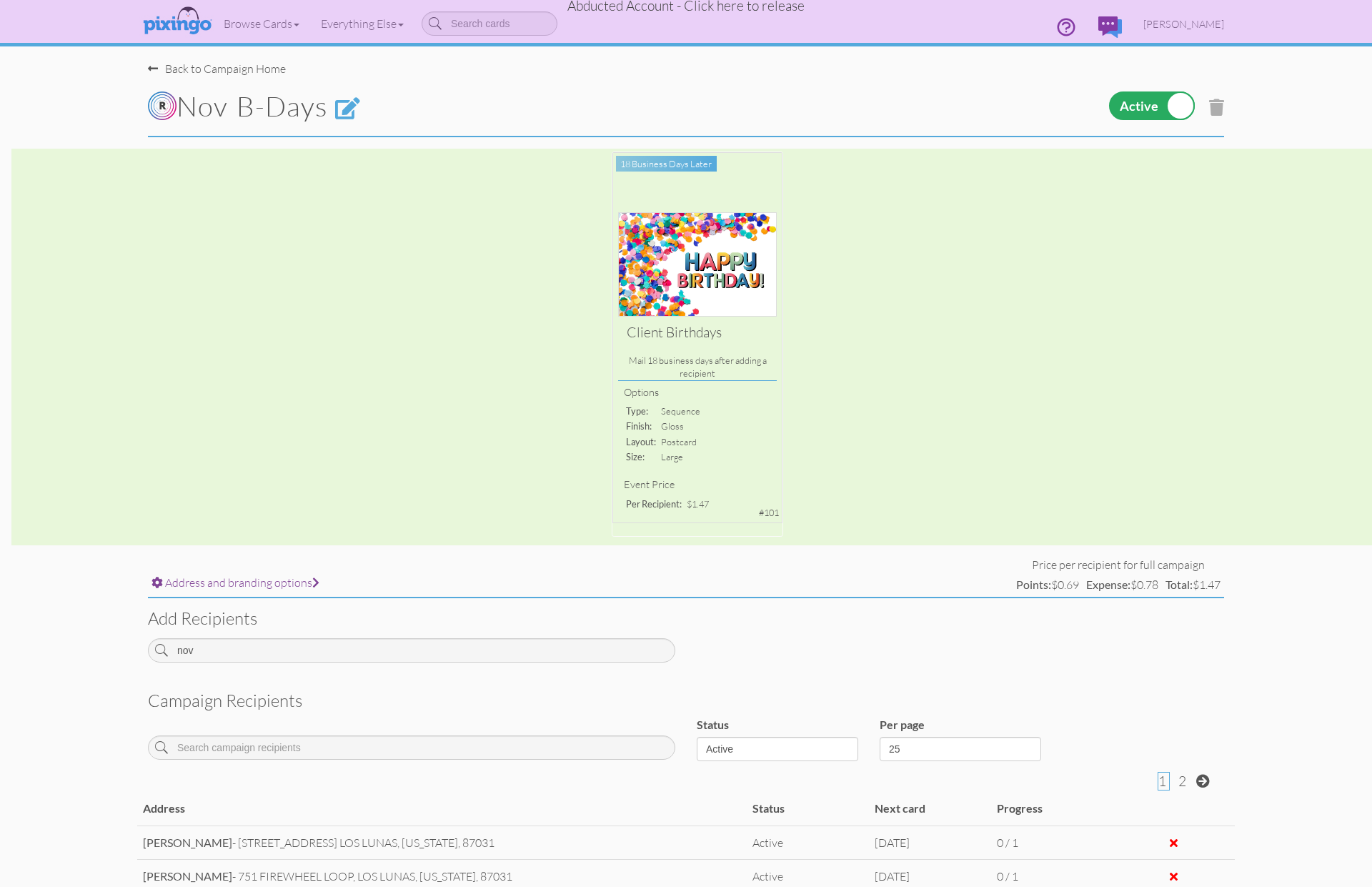
click at [1158, 107] on label at bounding box center [1152, 105] width 86 height 28
click at [0, 0] on input "checkbox" at bounding box center [0, 0] width 0 height 0
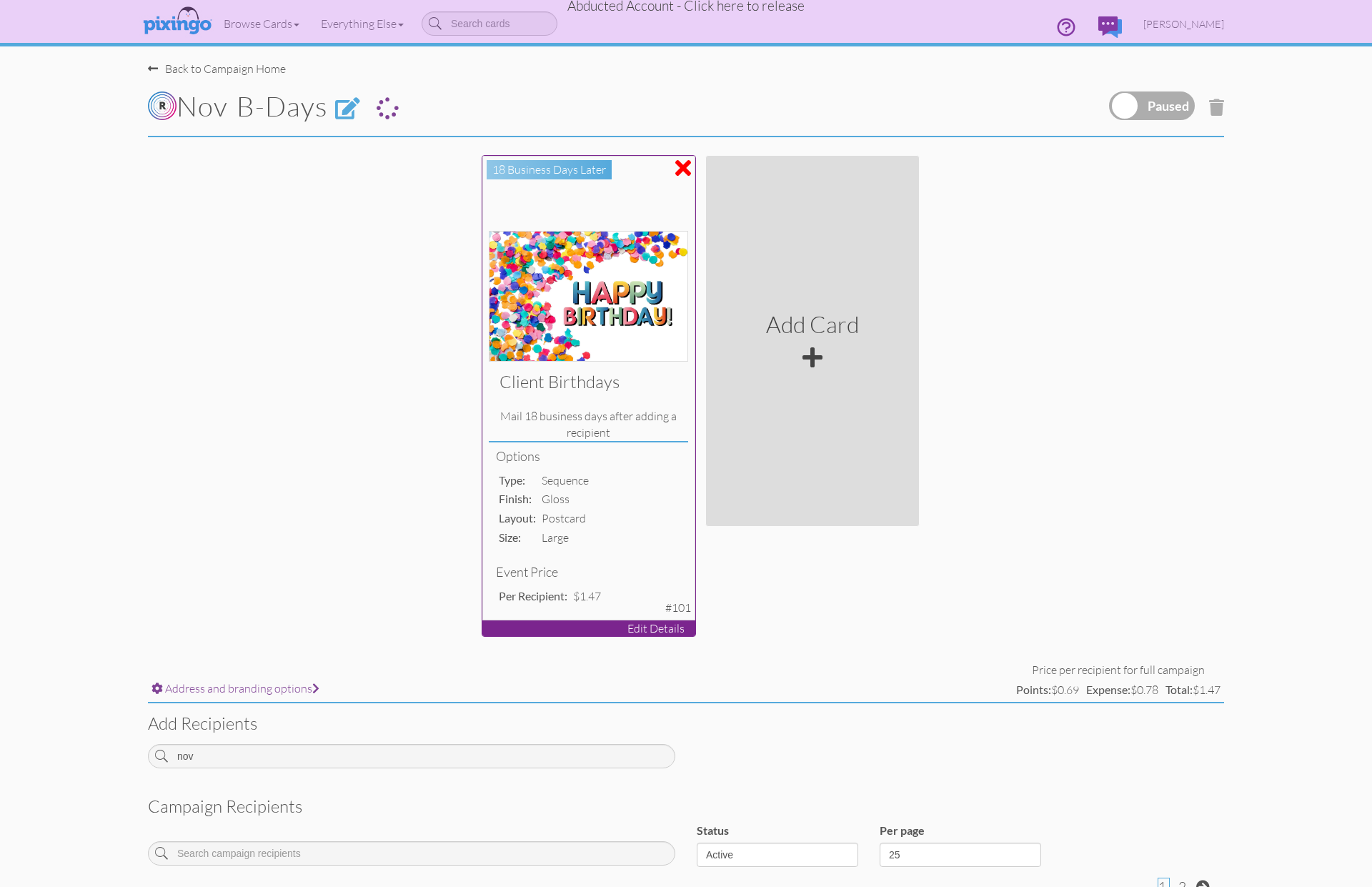
click at [661, 443] on div "Options type: sequence finish: gloss layout: postcard size: large Event Price P…" at bounding box center [588, 528] width 199 height 171
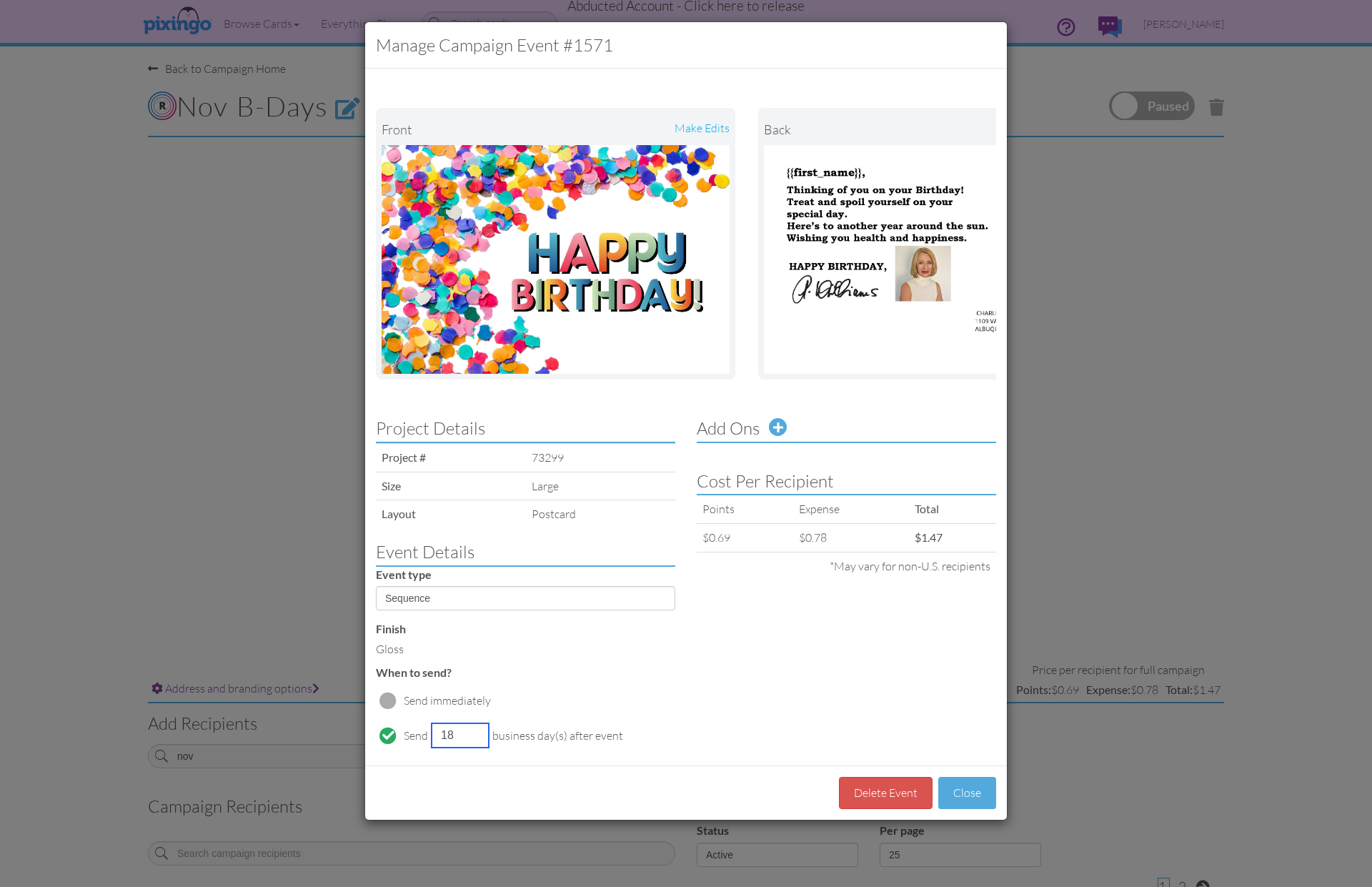
drag, startPoint x: 462, startPoint y: 730, endPoint x: 433, endPoint y: 735, distance: 29.4
click at [433, 735] on input "18" at bounding box center [460, 735] width 57 height 24
type input "16"
click at [980, 791] on button "Close" at bounding box center [967, 792] width 58 height 32
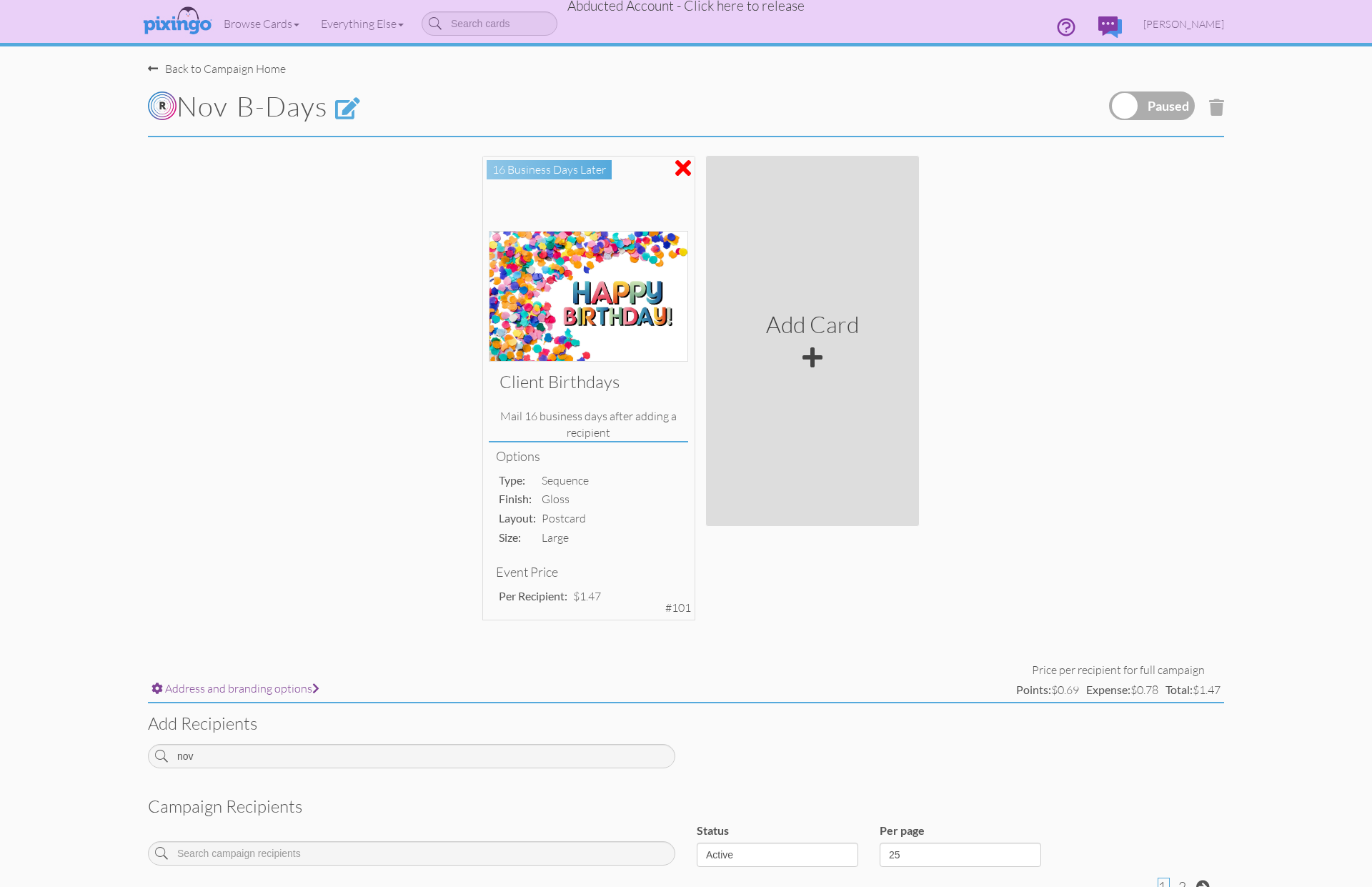
click at [1119, 98] on label at bounding box center [1152, 105] width 86 height 28
click at [0, 0] on input "checkbox" at bounding box center [0, 0] width 0 height 0
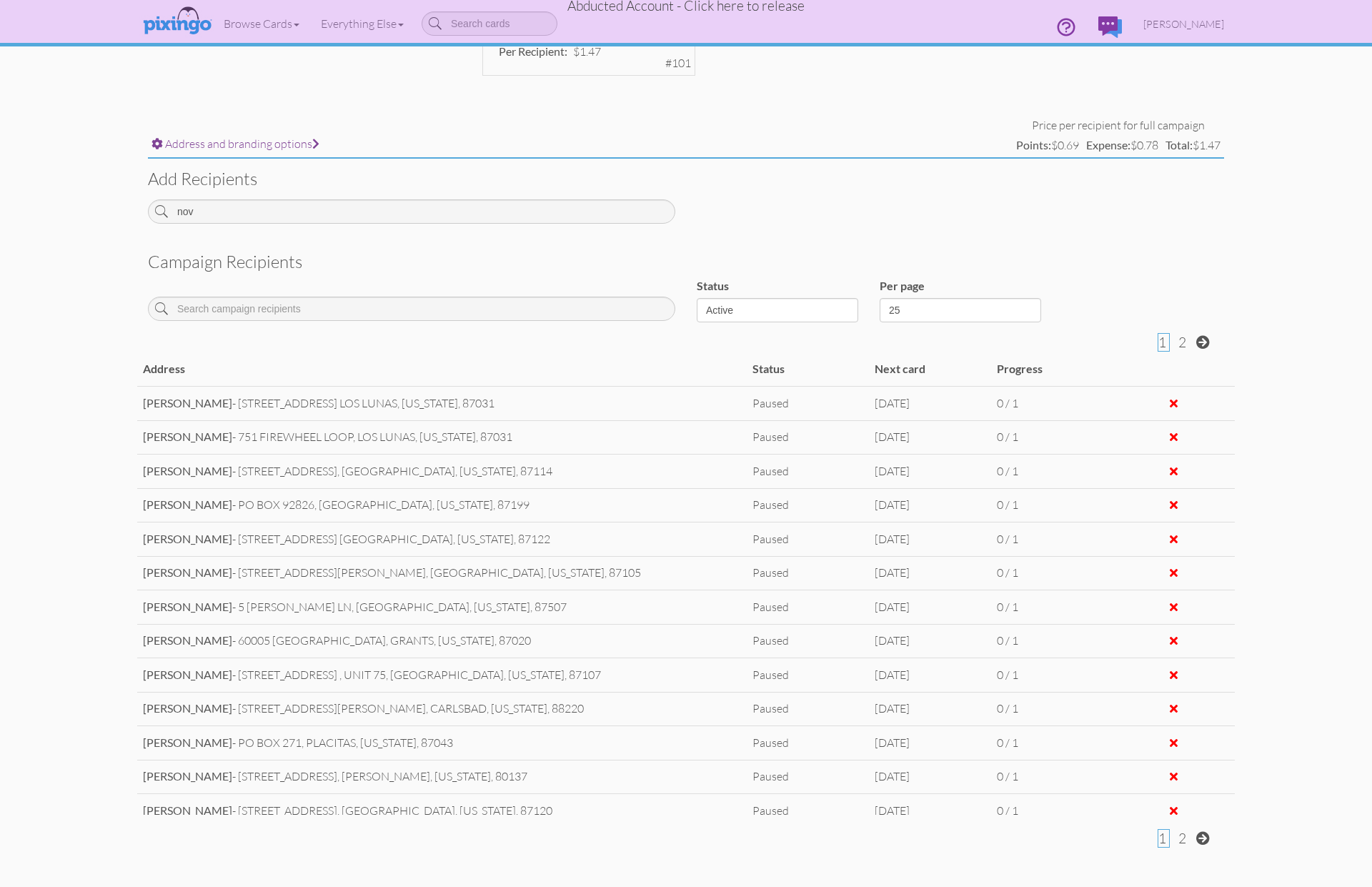
scroll to position [518, 0]
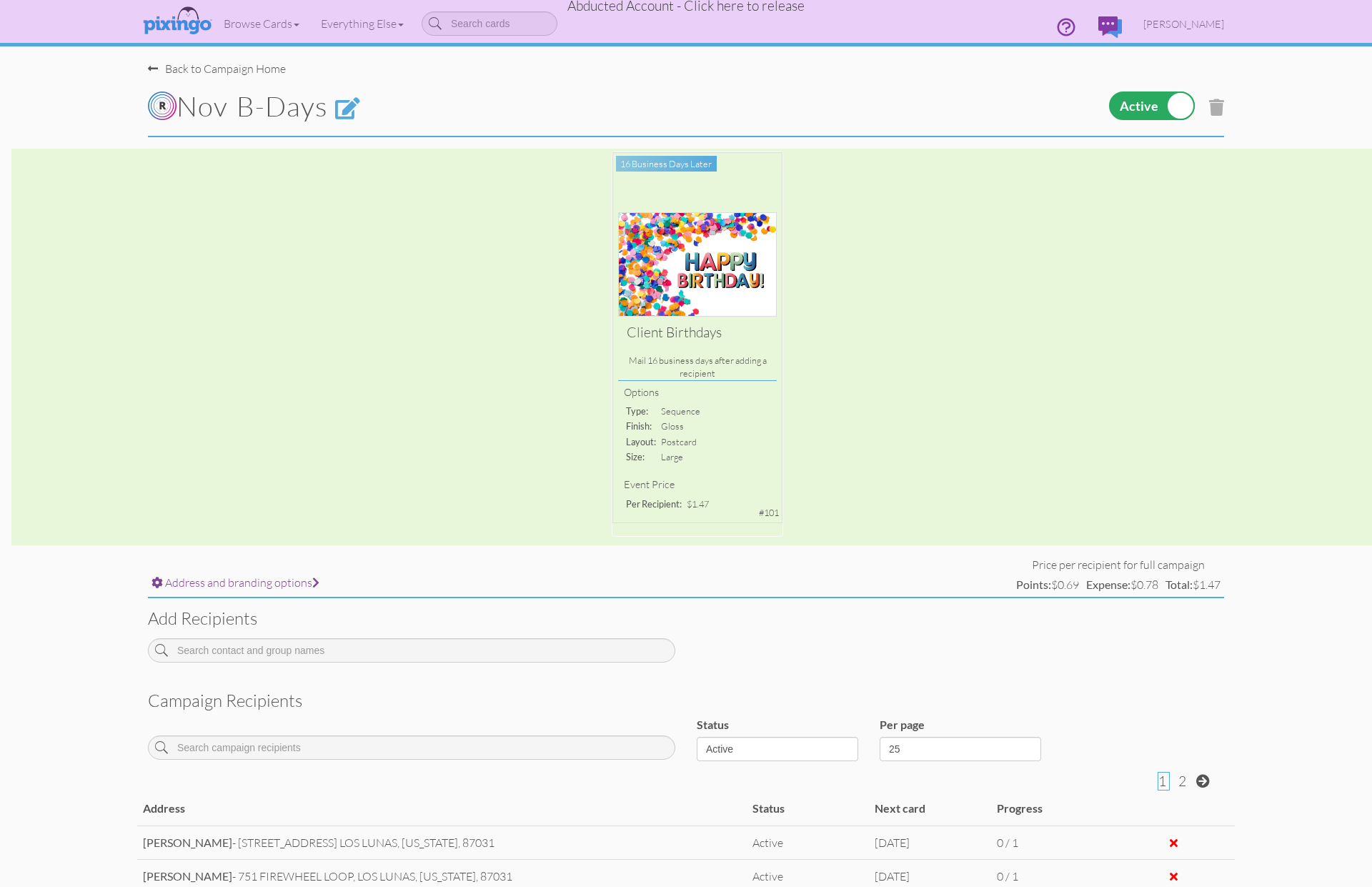
click at [1177, 103] on label at bounding box center [1152, 105] width 86 height 28
click at [0, 0] on input "checkbox" at bounding box center [0, 0] width 0 height 0
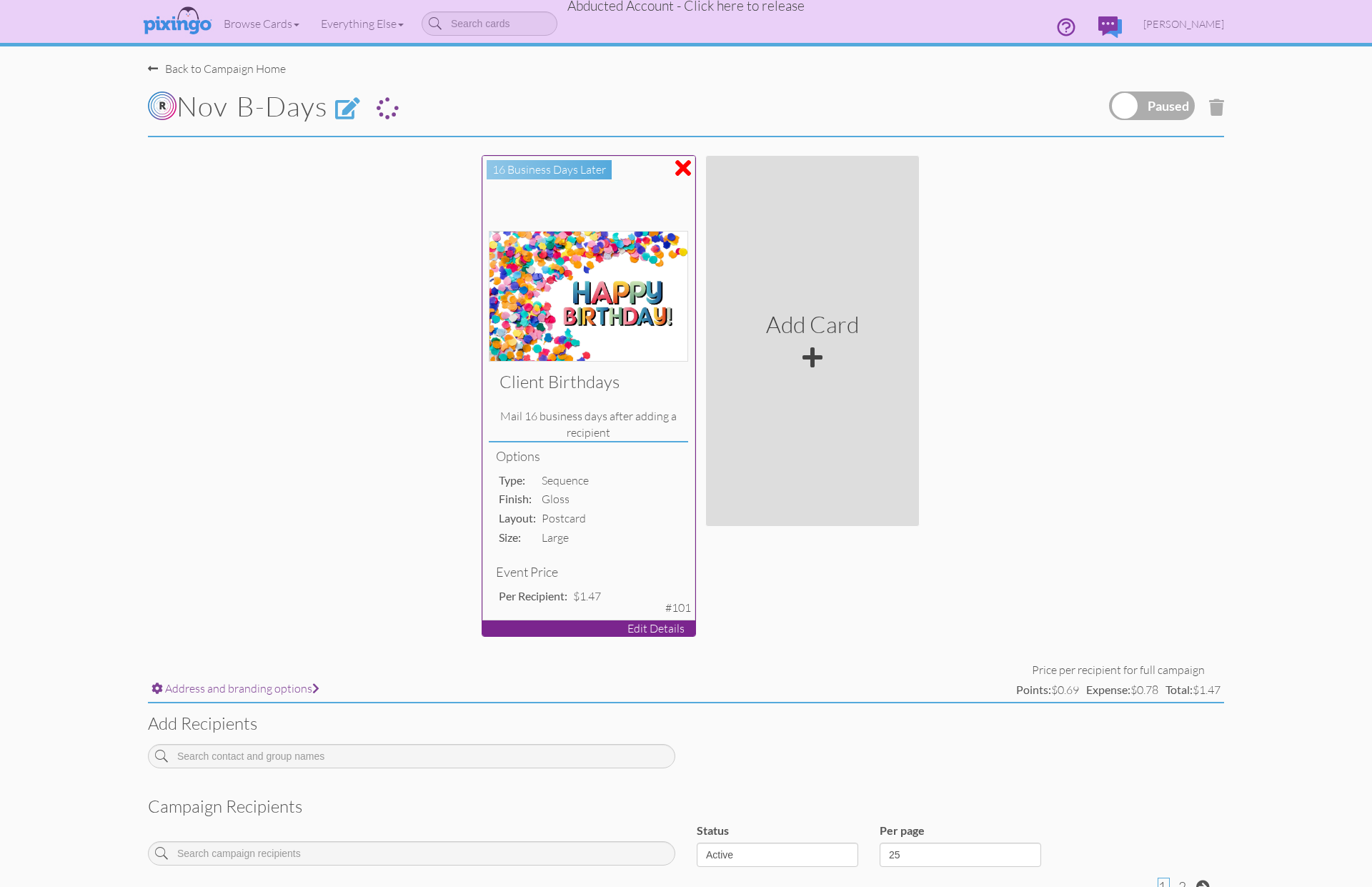
click at [657, 378] on h3 "Client Birthdays" at bounding box center [588, 381] width 177 height 19
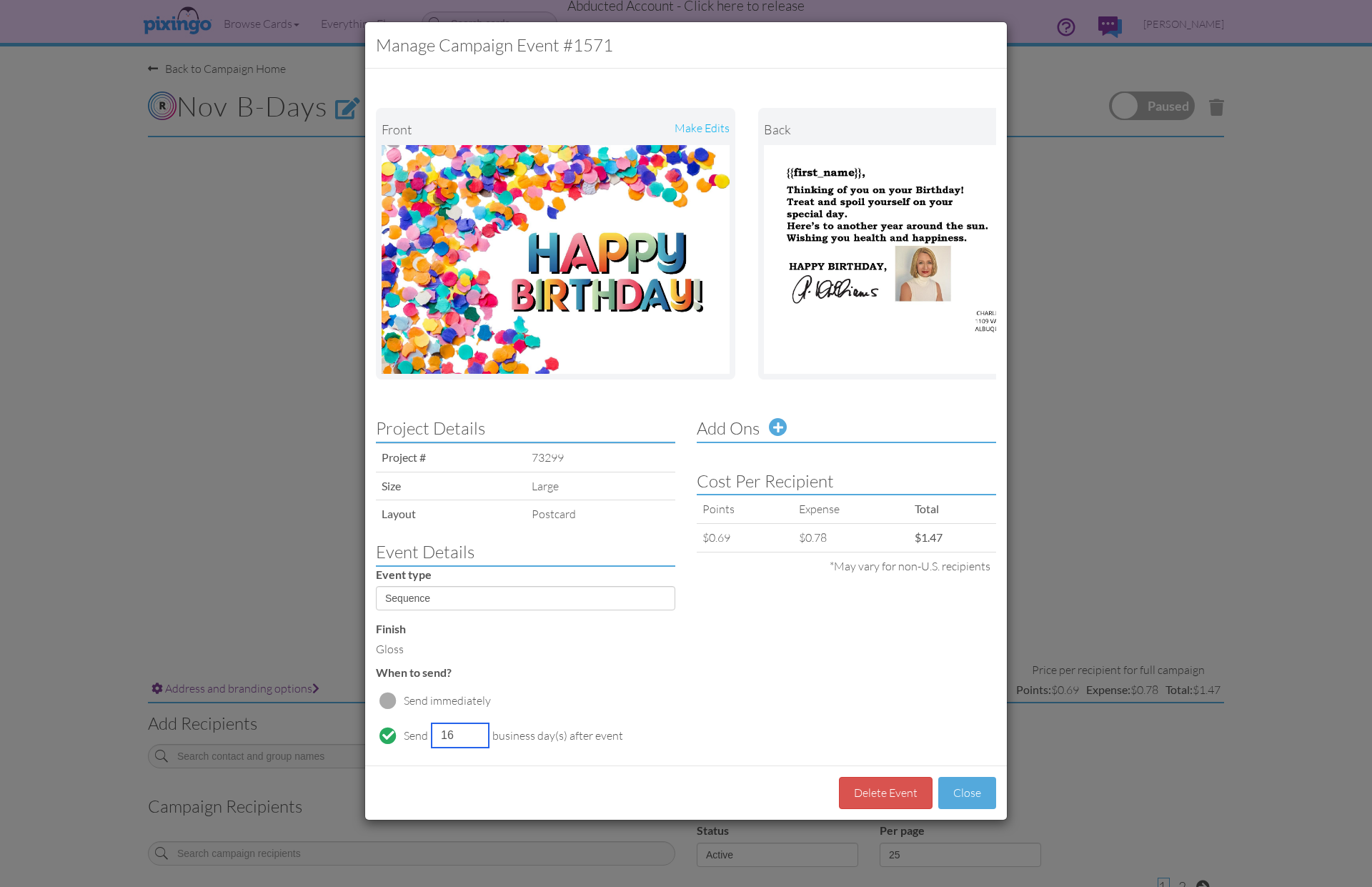
click at [457, 731] on input "16" at bounding box center [460, 735] width 57 height 24
type input "15"
click at [914, 729] on div "Project Details Project # 73299 Size large Layout postcard Event Details Event …" at bounding box center [686, 581] width 642 height 346
click at [957, 799] on button "Close" at bounding box center [967, 792] width 58 height 32
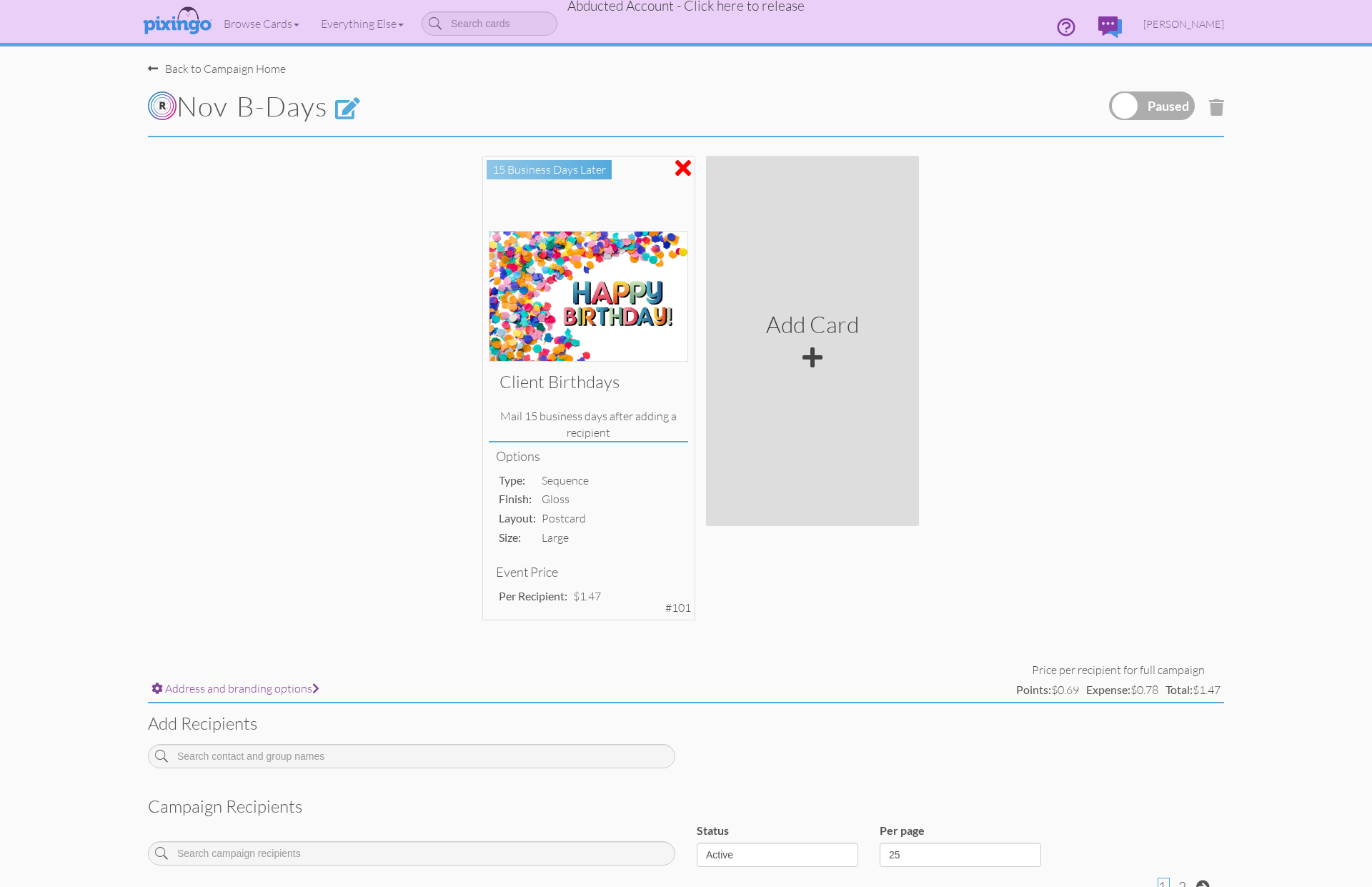
click at [1132, 95] on label at bounding box center [1152, 105] width 86 height 28
click at [0, 0] on input "checkbox" at bounding box center [0, 0] width 0 height 0
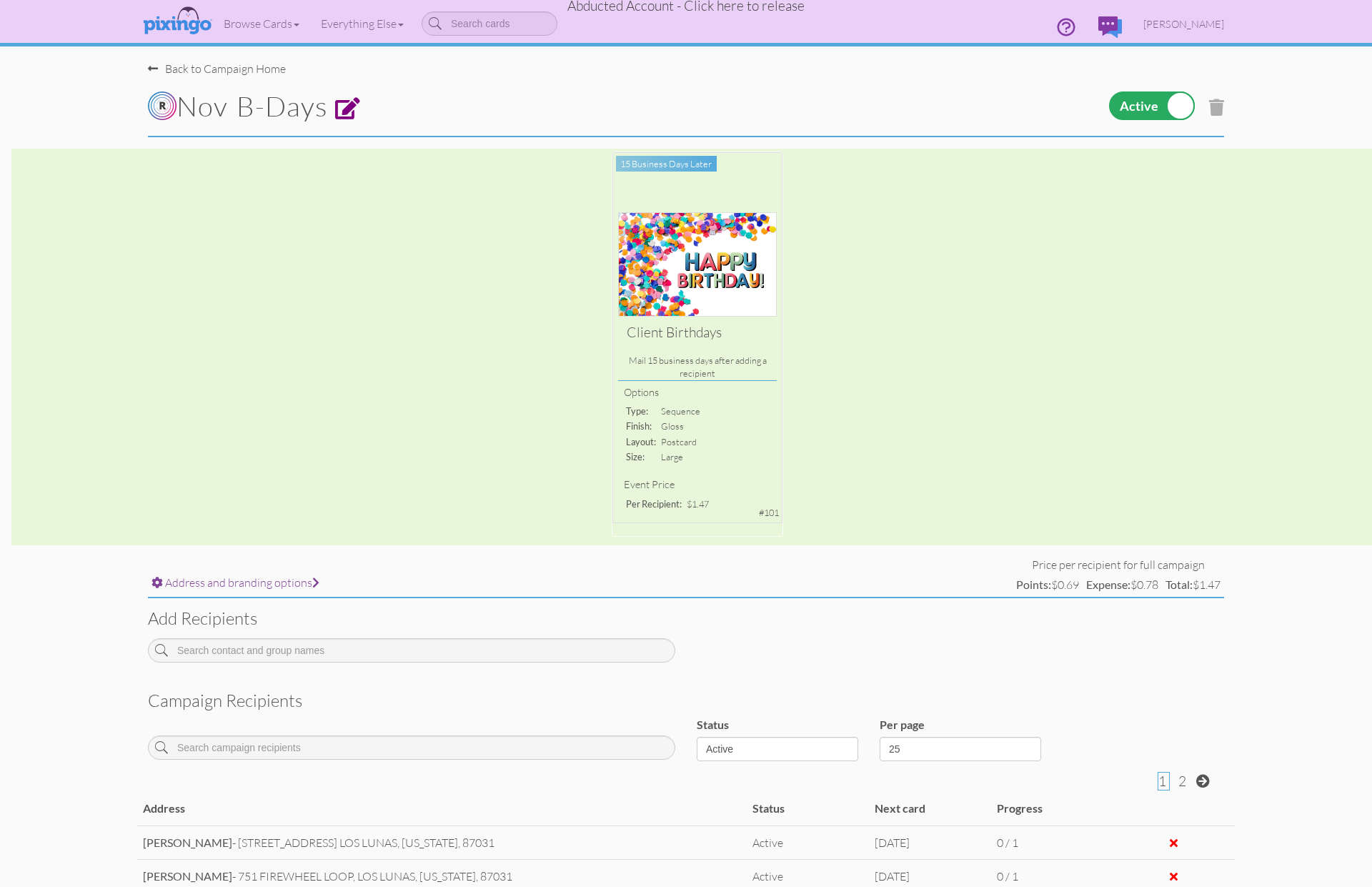
click at [361, 111] on span at bounding box center [348, 109] width 26 height 22
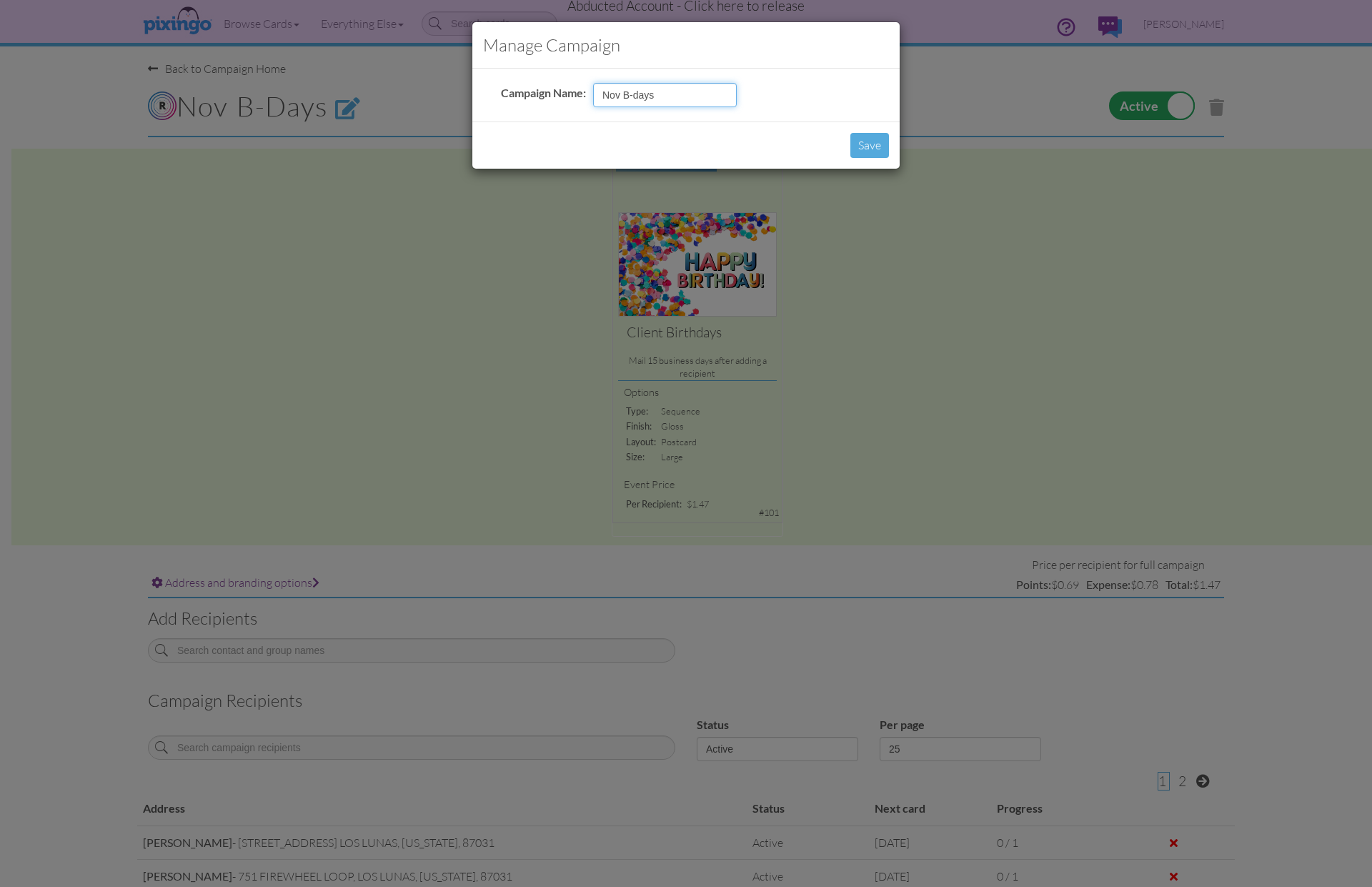
click at [674, 96] on input "Nov B-days" at bounding box center [665, 95] width 144 height 24
drag, startPoint x: 660, startPoint y: 90, endPoint x: 669, endPoint y: 102, distance: 15.0
click at [660, 90] on input "Nov B-days Oct 27" at bounding box center [665, 95] width 144 height 24
type input "Nov B-days Mail Oct 27"
click at [859, 145] on button "Save" at bounding box center [870, 145] width 39 height 25
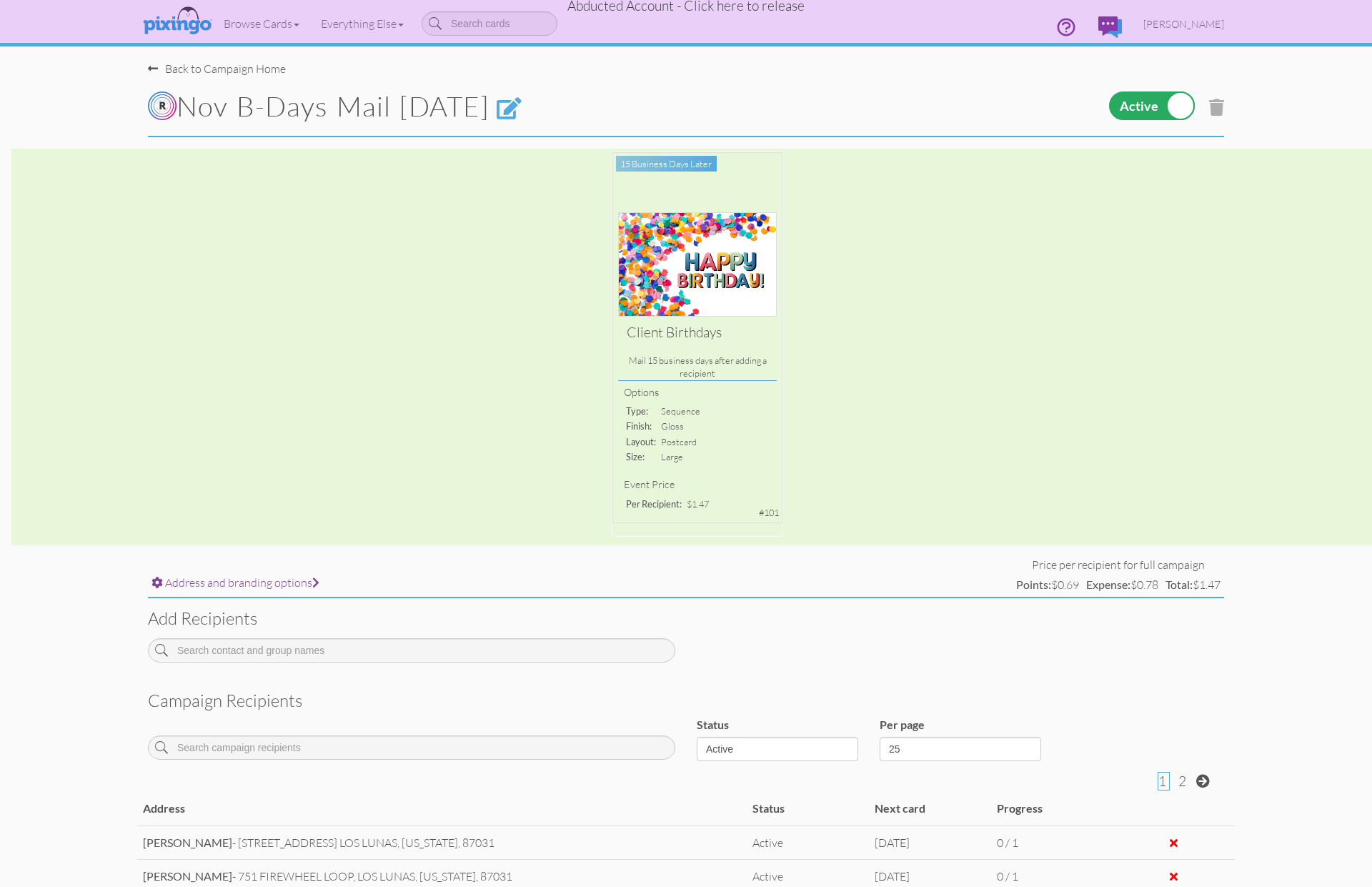
click at [253, 69] on div "Back to Campaign Home" at bounding box center [217, 69] width 138 height 16
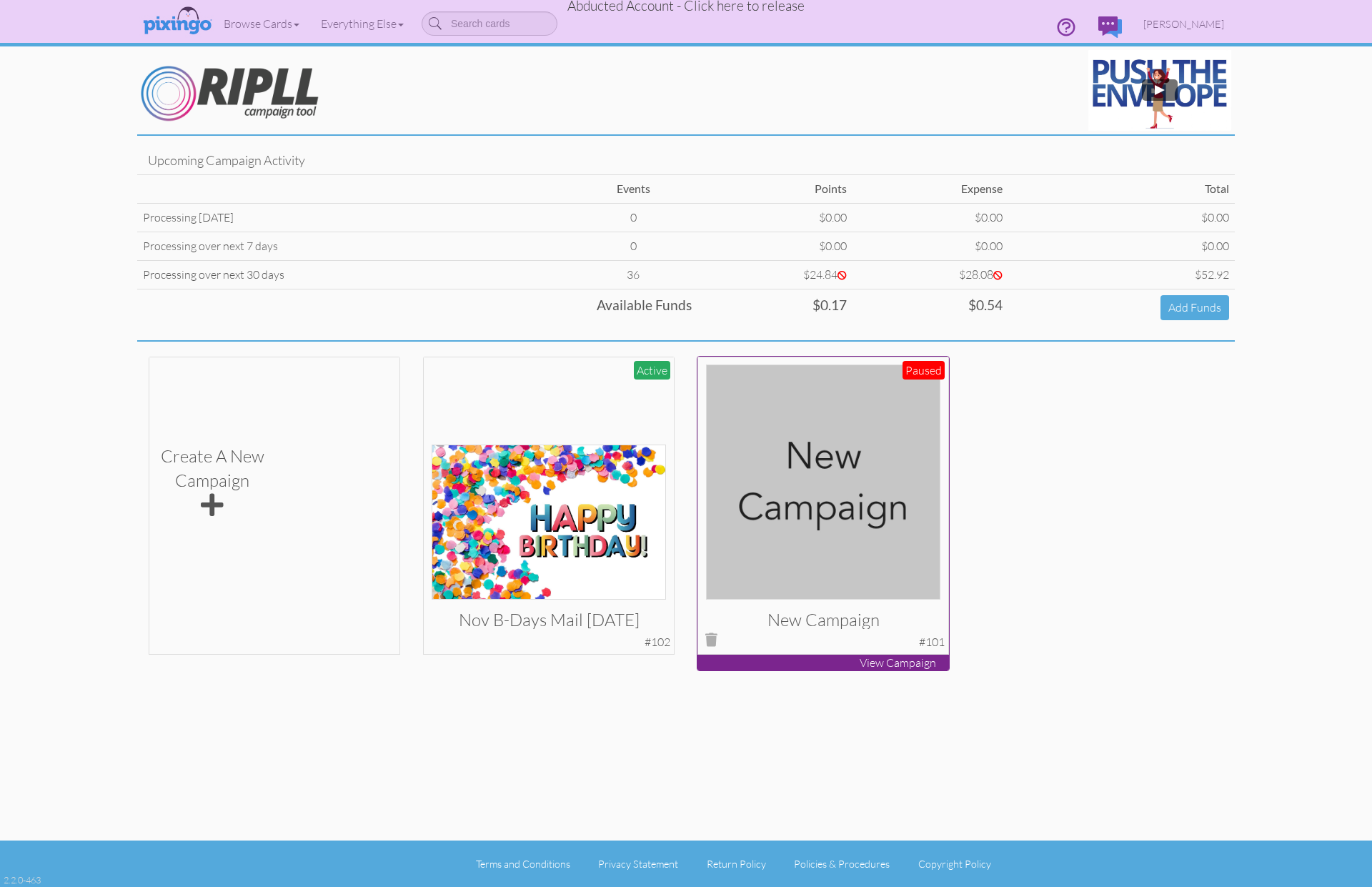
click at [875, 499] on img at bounding box center [823, 481] width 235 height 235
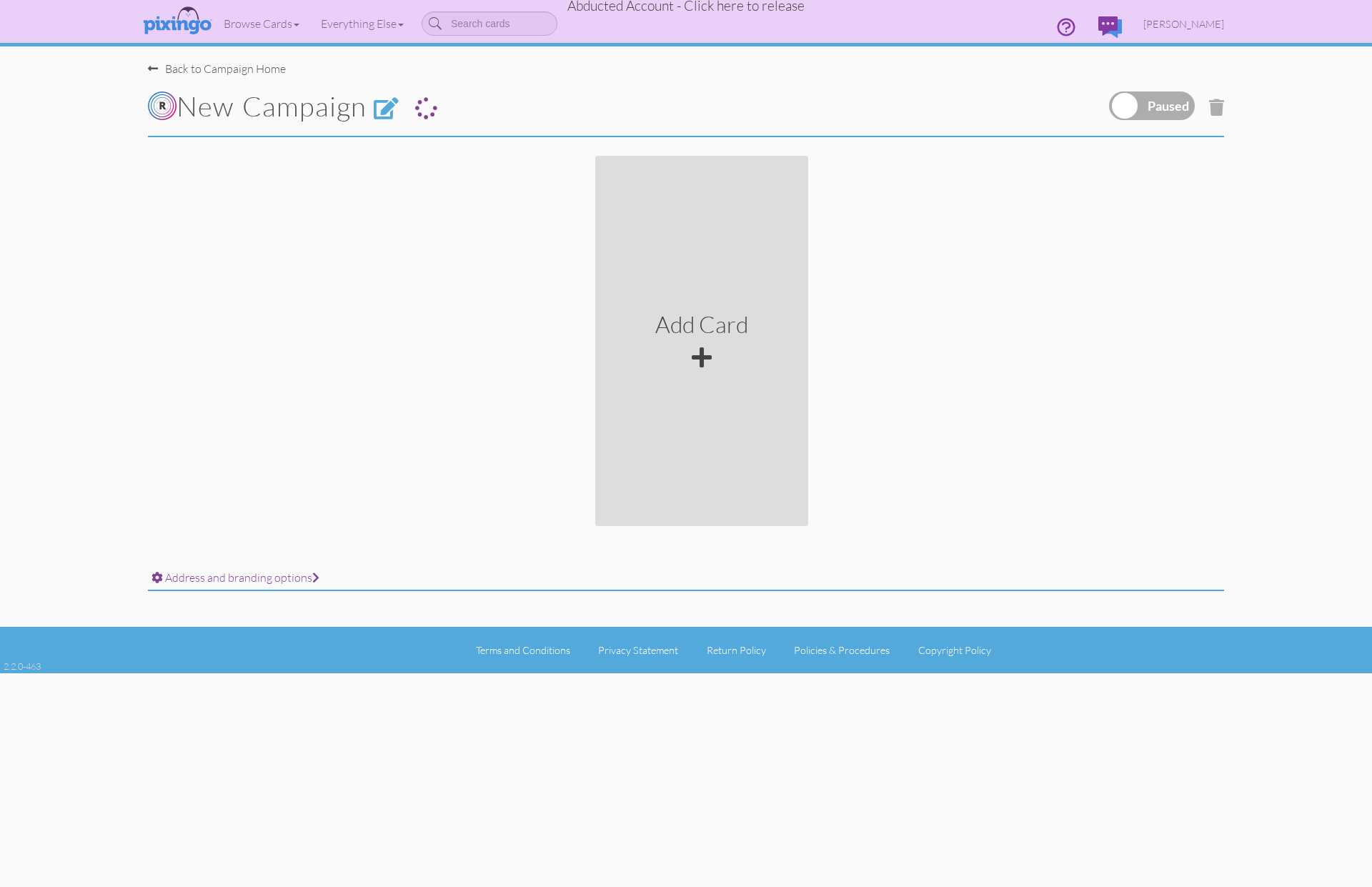
click at [716, 357] on div "Add Card" at bounding box center [702, 341] width 93 height 65
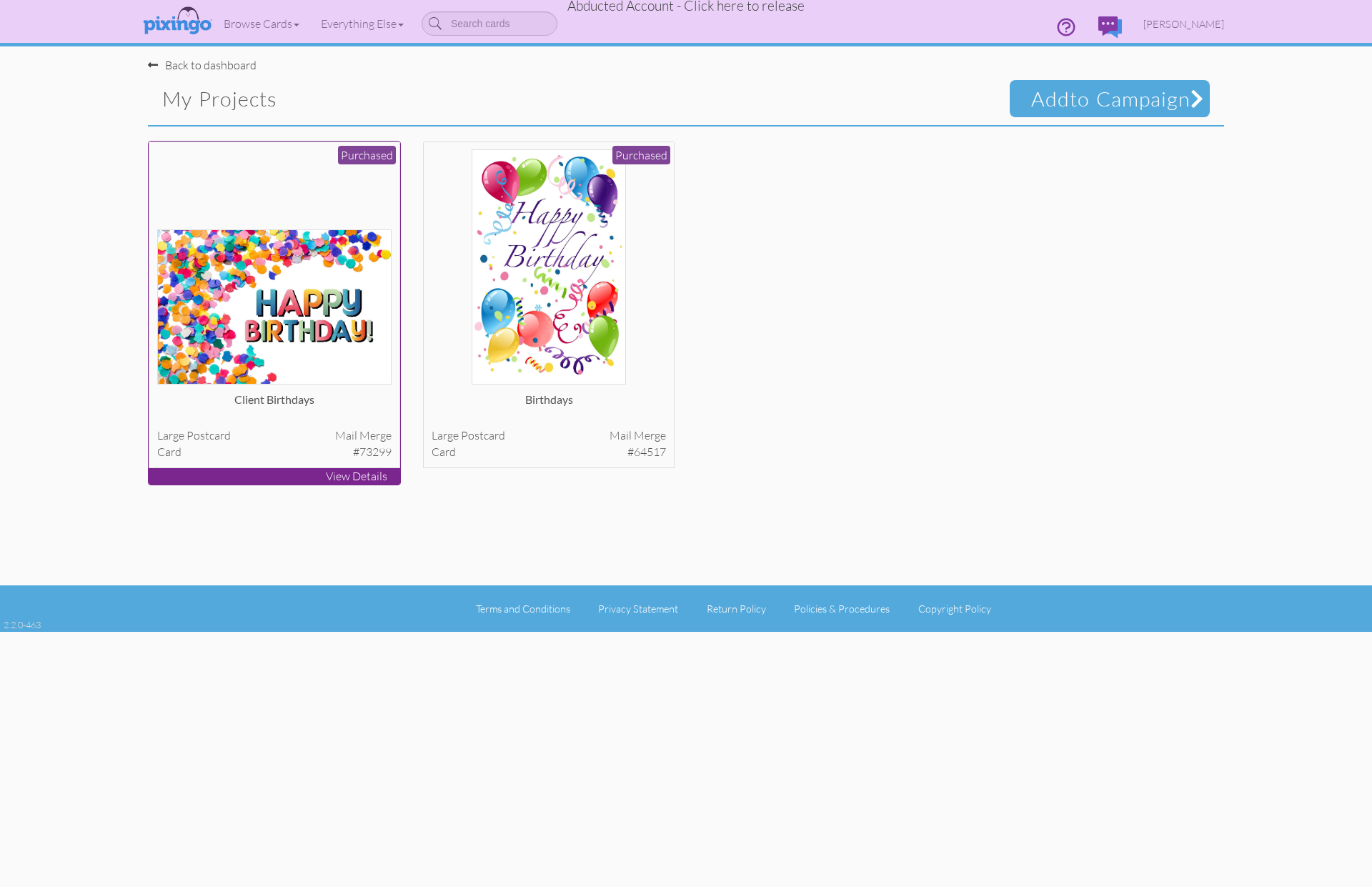
click at [251, 344] on img at bounding box center [275, 307] width 235 height 155
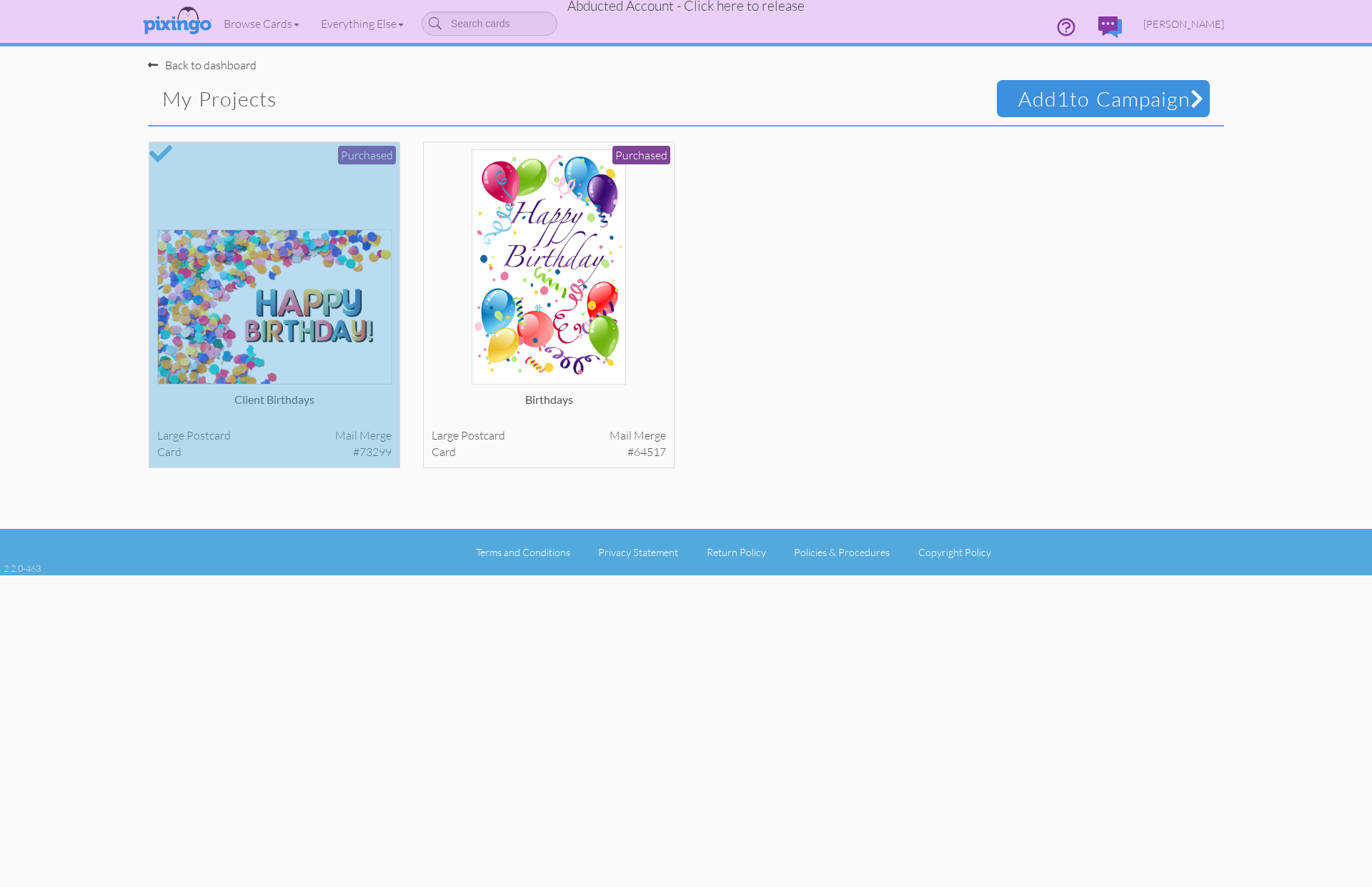
click at [1065, 99] on span "Add 1 to Campaign" at bounding box center [1103, 98] width 213 height 37
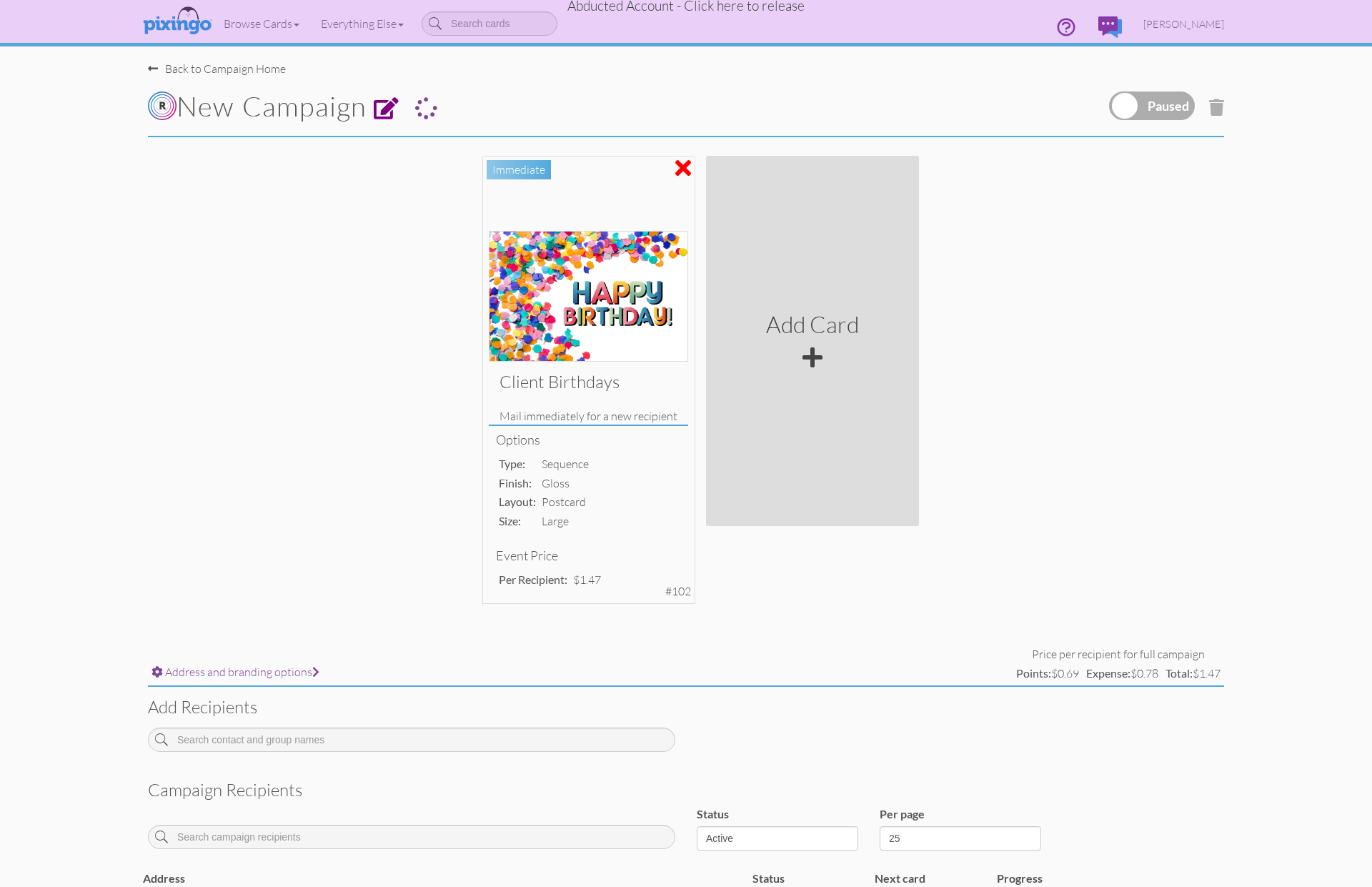
click at [393, 113] on span at bounding box center [387, 109] width 26 height 22
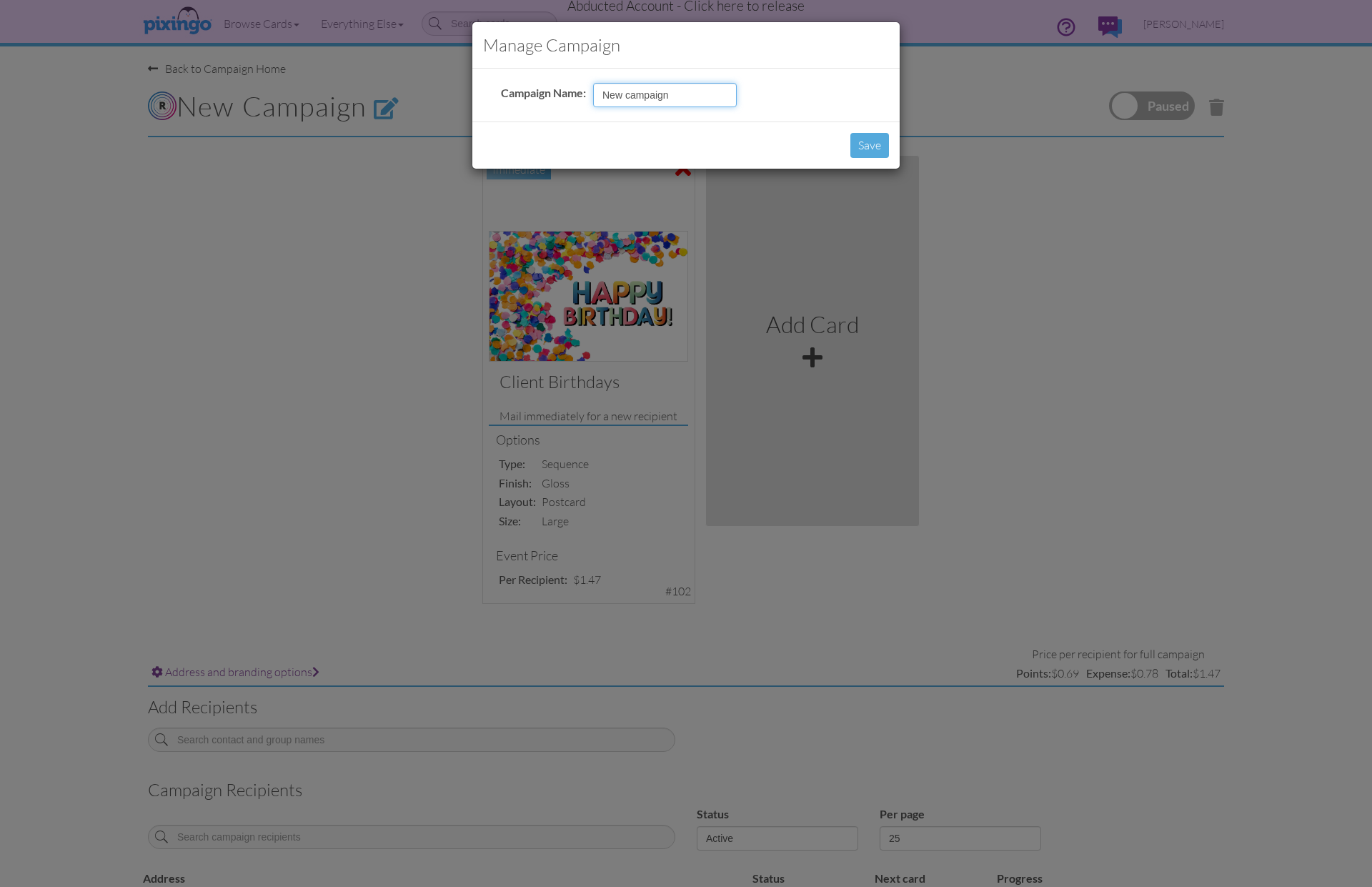
drag, startPoint x: 680, startPoint y: 94, endPoint x: 538, endPoint y: 82, distance: 142.5
click at [537, 82] on tr "Campaign Name: New campaign" at bounding box center [619, 95] width 243 height 32
type input "Dec Bdays - Mail [DATE]"
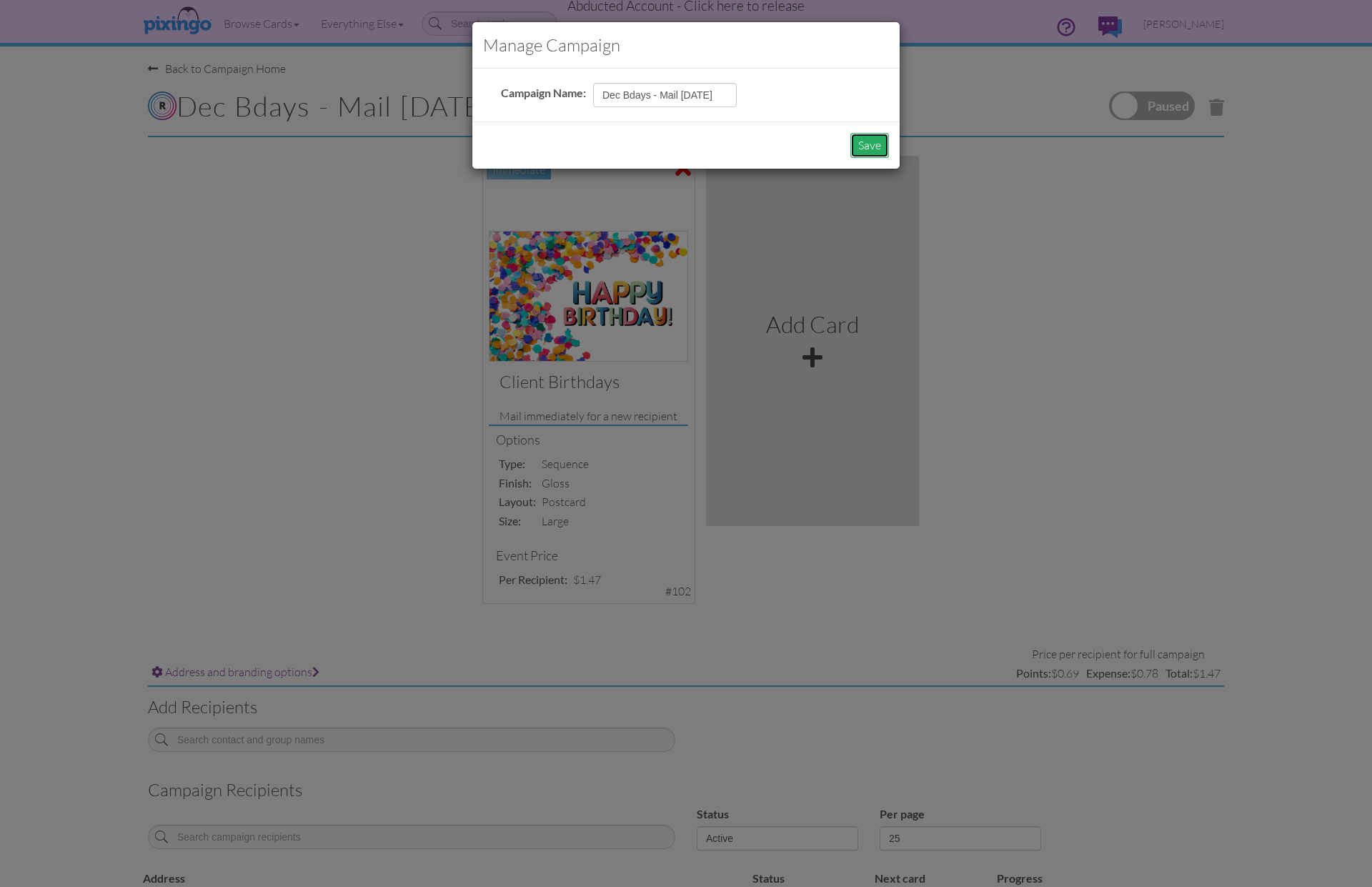
click at [860, 149] on button "Save" at bounding box center [870, 145] width 39 height 25
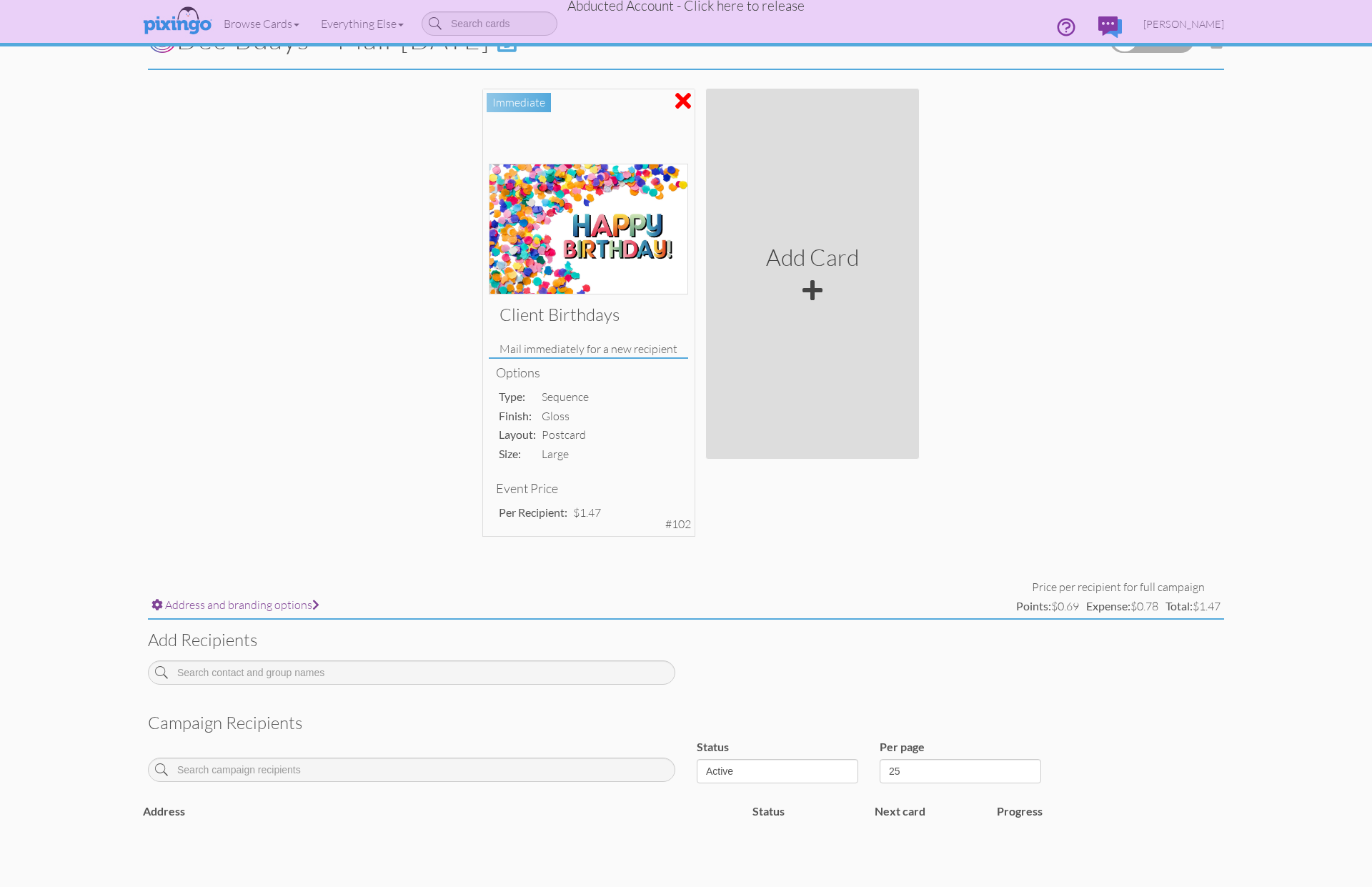
scroll to position [140, 0]
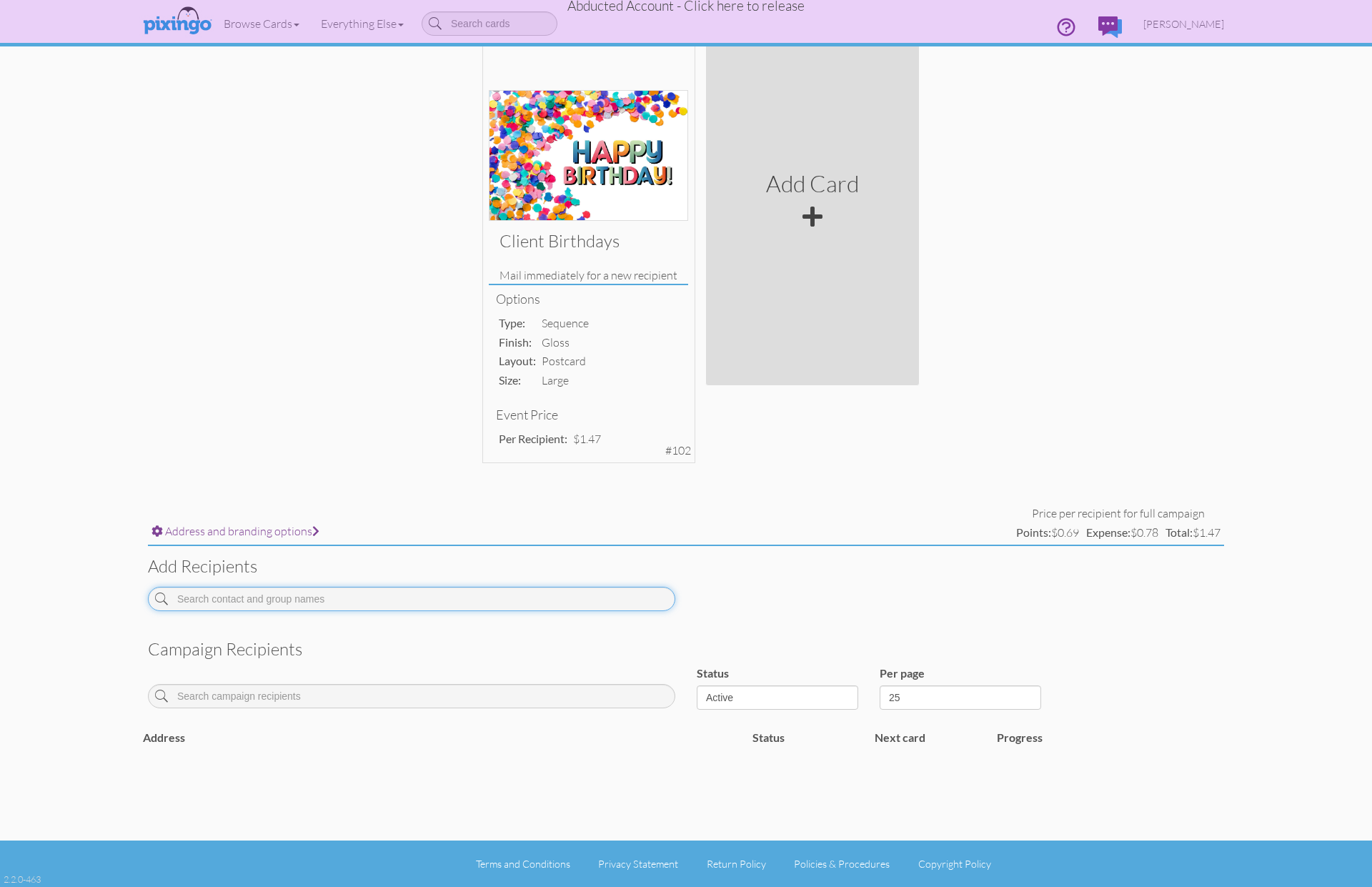
click at [359, 598] on input at bounding box center [412, 599] width 527 height 24
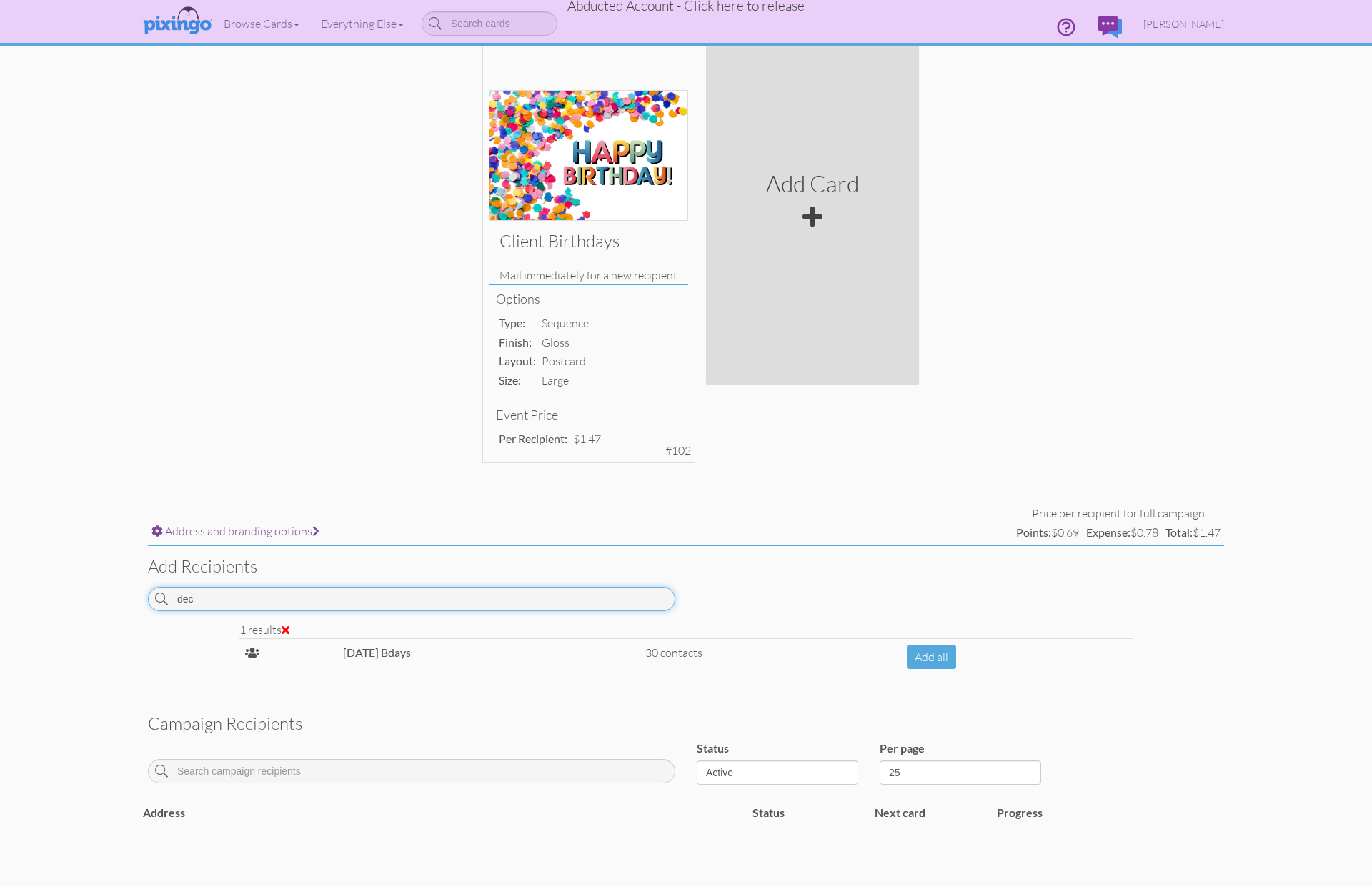
scroll to position [215, 0]
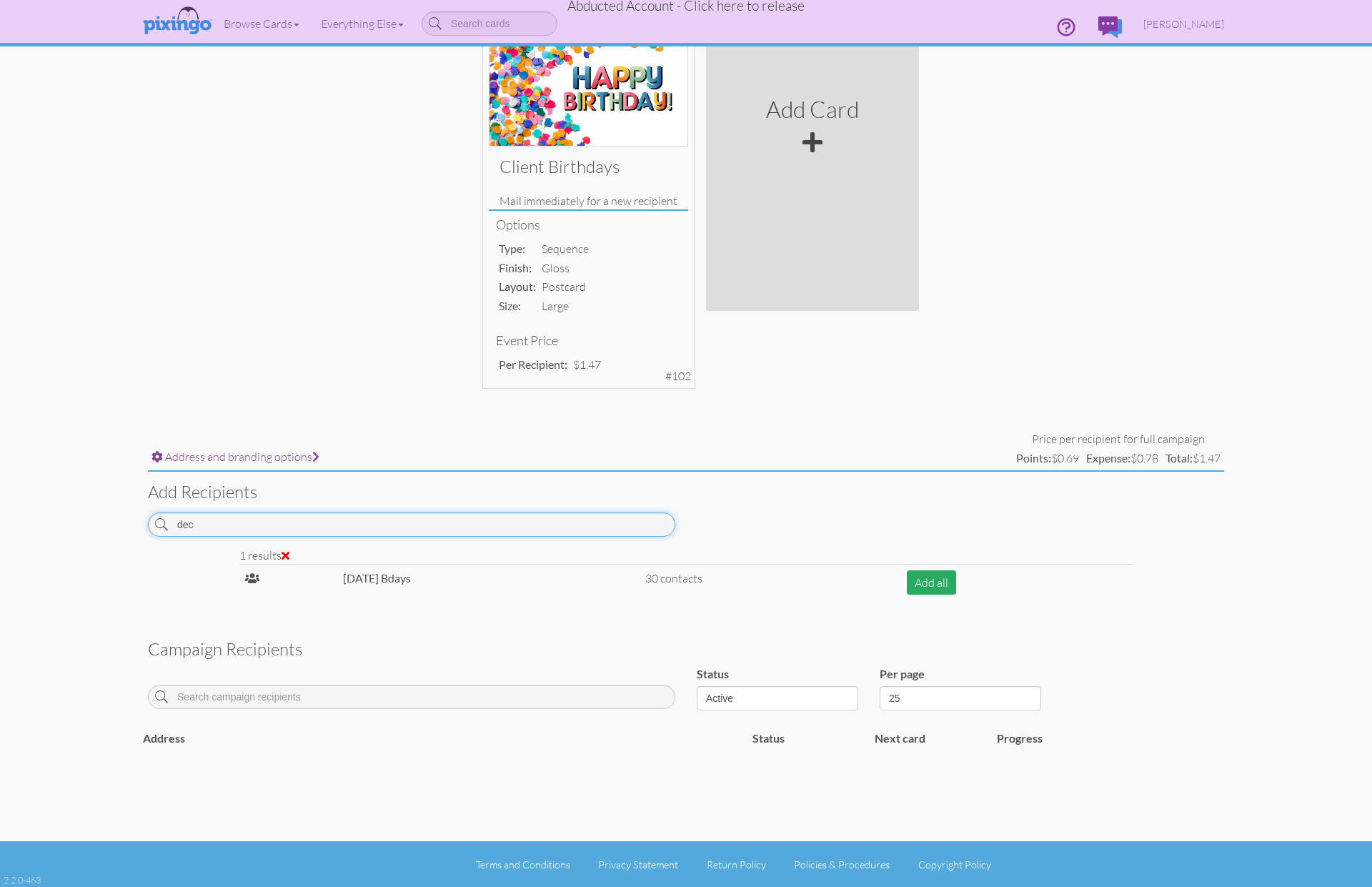
type input "dec"
click at [933, 581] on button "Add all" at bounding box center [931, 582] width 49 height 25
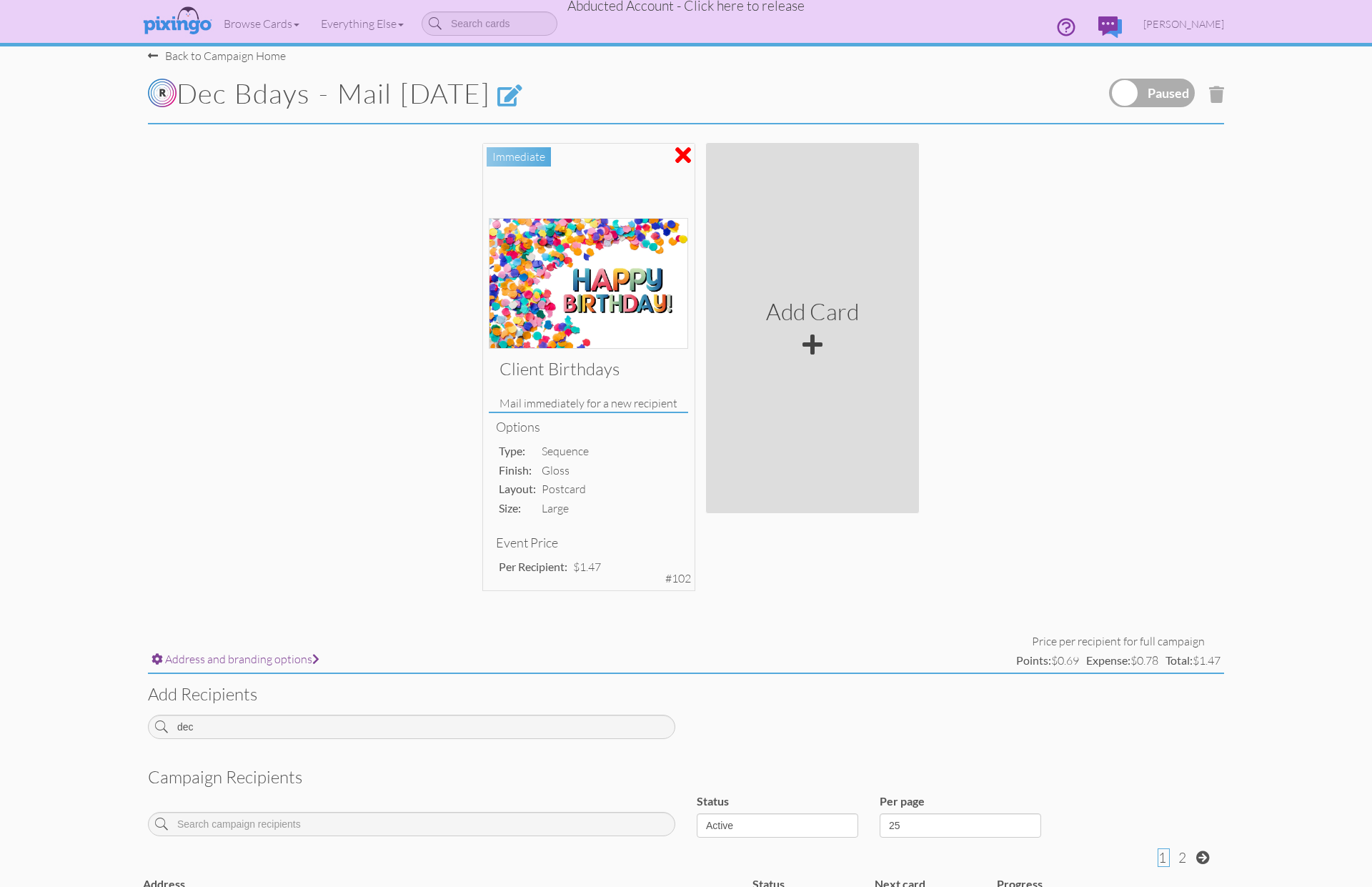
scroll to position [0, 0]
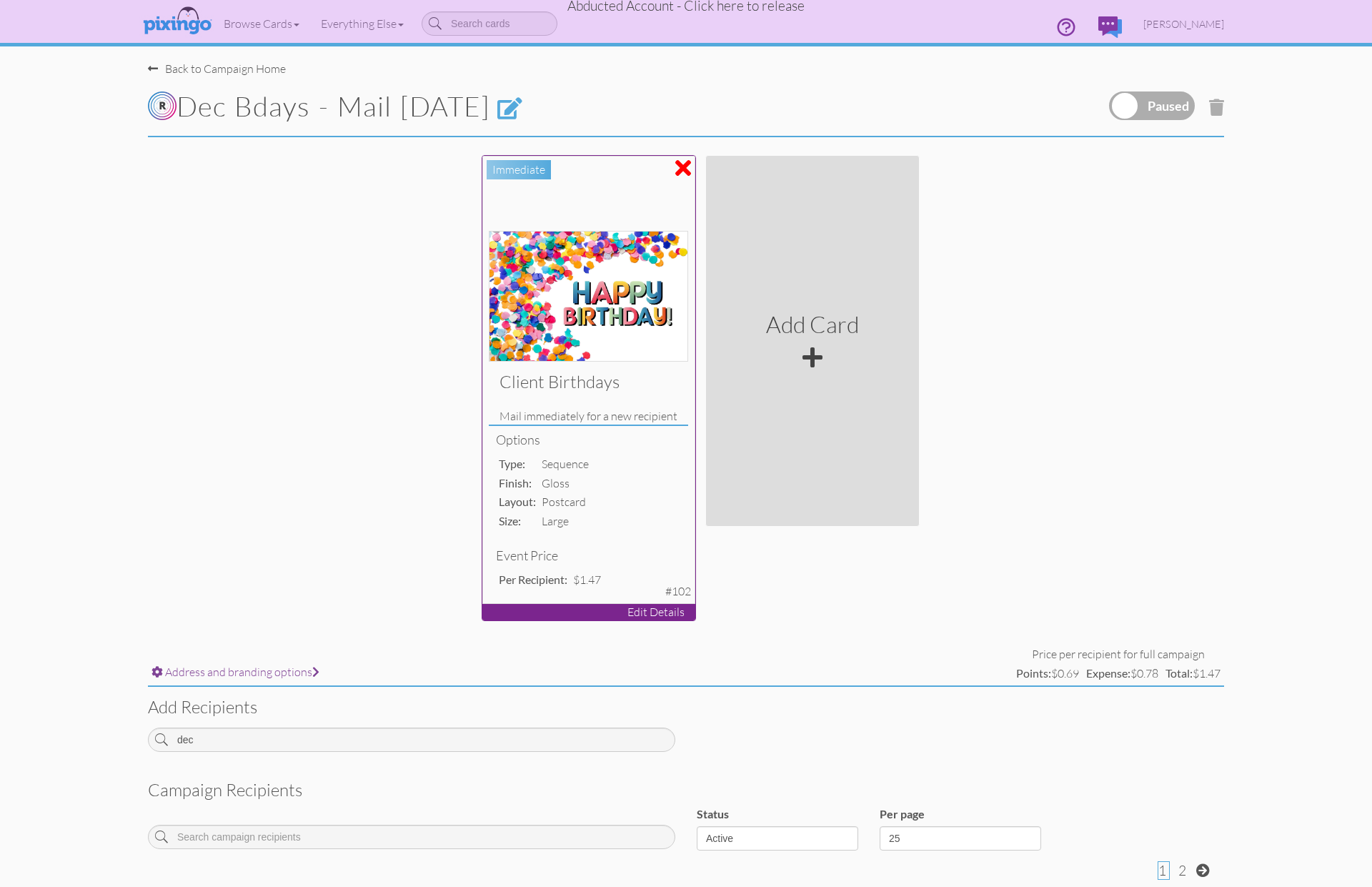
click at [610, 533] on div "Options type: sequence finish: gloss layout: postcard size: large Event Price P…" at bounding box center [588, 512] width 199 height 171
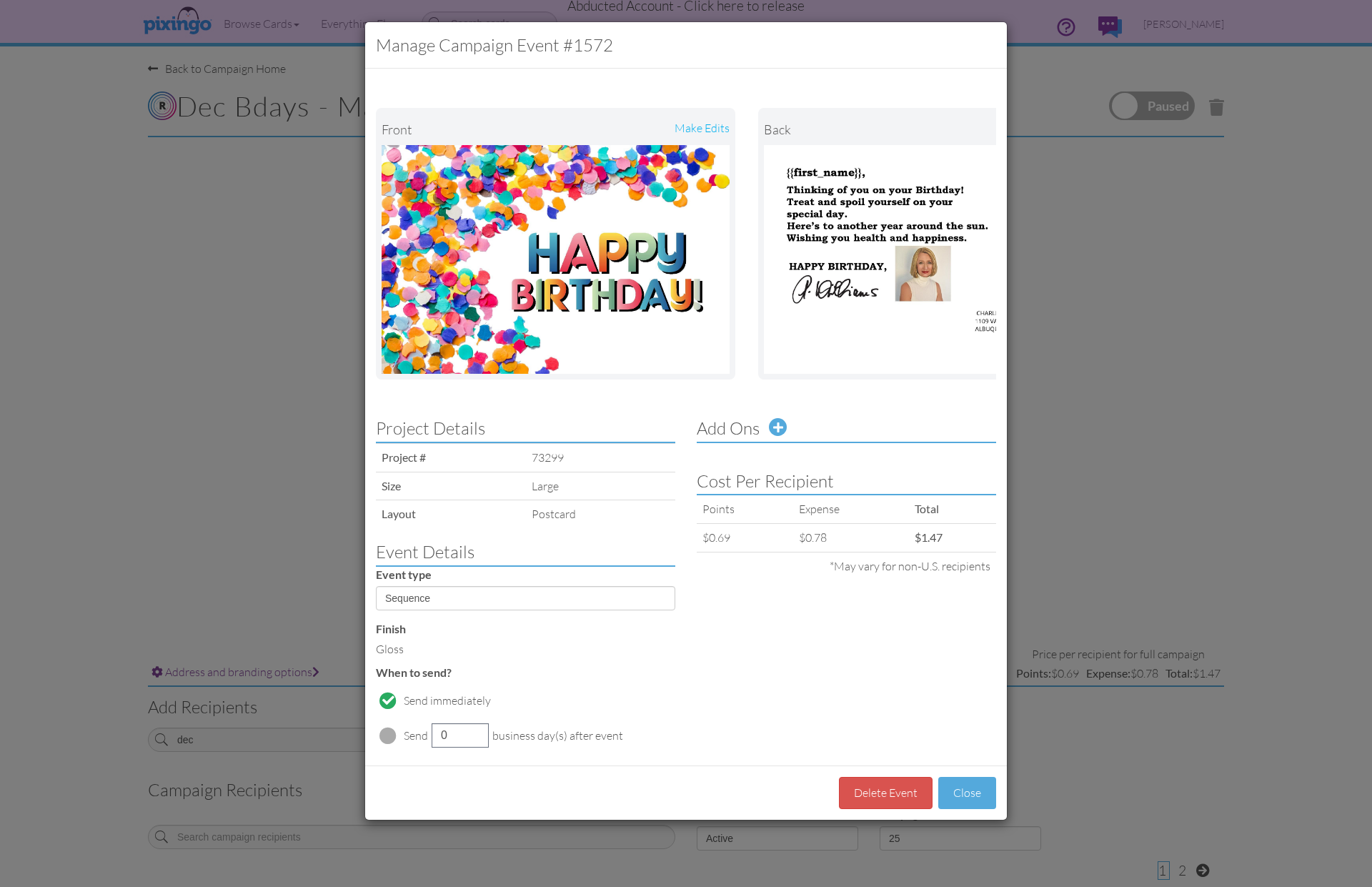
click at [388, 737] on span at bounding box center [388, 735] width 17 height 17
drag, startPoint x: 450, startPoint y: 735, endPoint x: 436, endPoint y: 735, distance: 14.0
click at [436, 735] on input "7" at bounding box center [460, 735] width 57 height 24
type input "45"
click at [966, 790] on button "Close" at bounding box center [967, 792] width 58 height 32
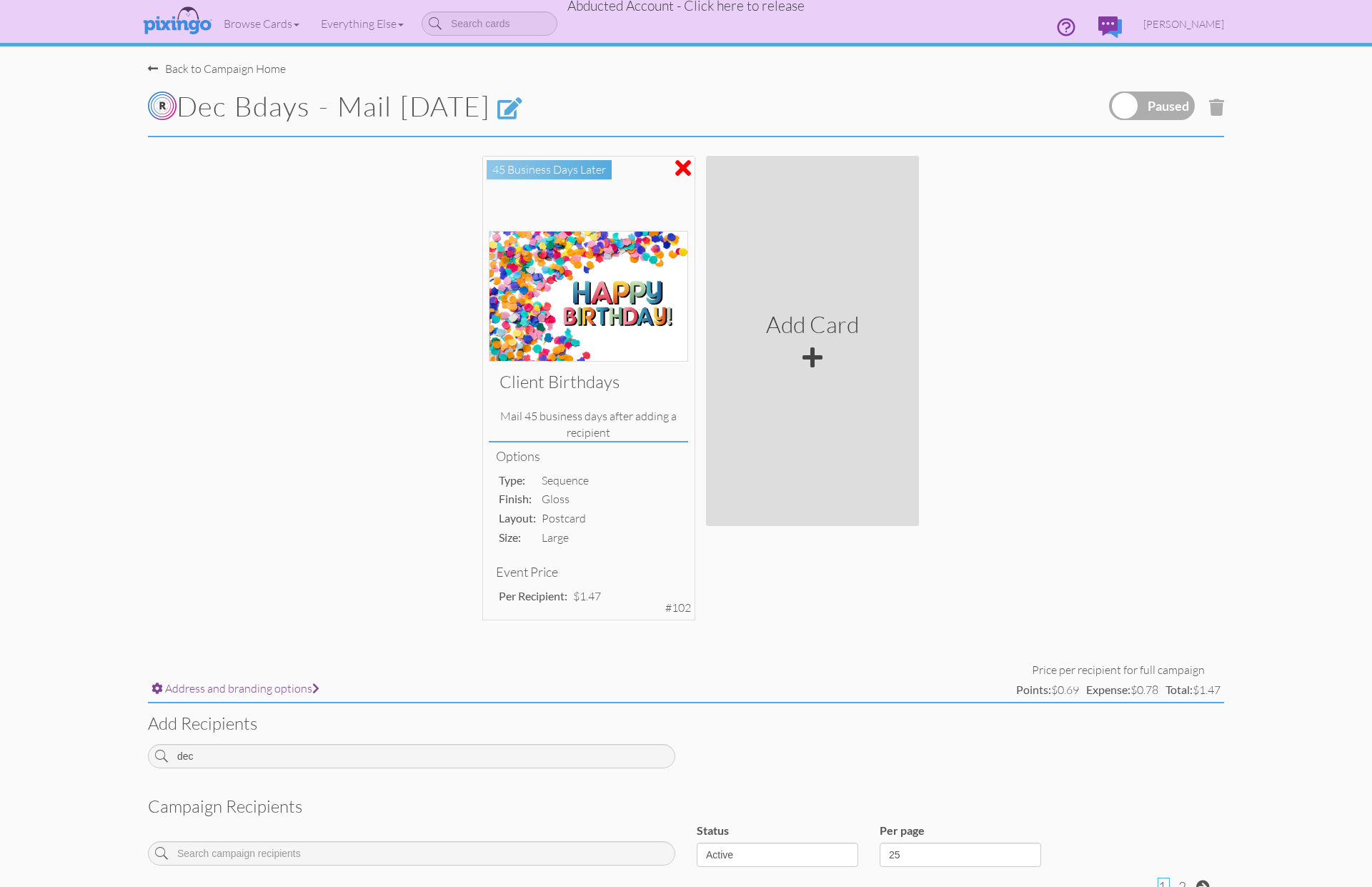
click at [1127, 107] on label at bounding box center [1152, 105] width 86 height 28
click at [0, 0] on input "checkbox" at bounding box center [0, 0] width 0 height 0
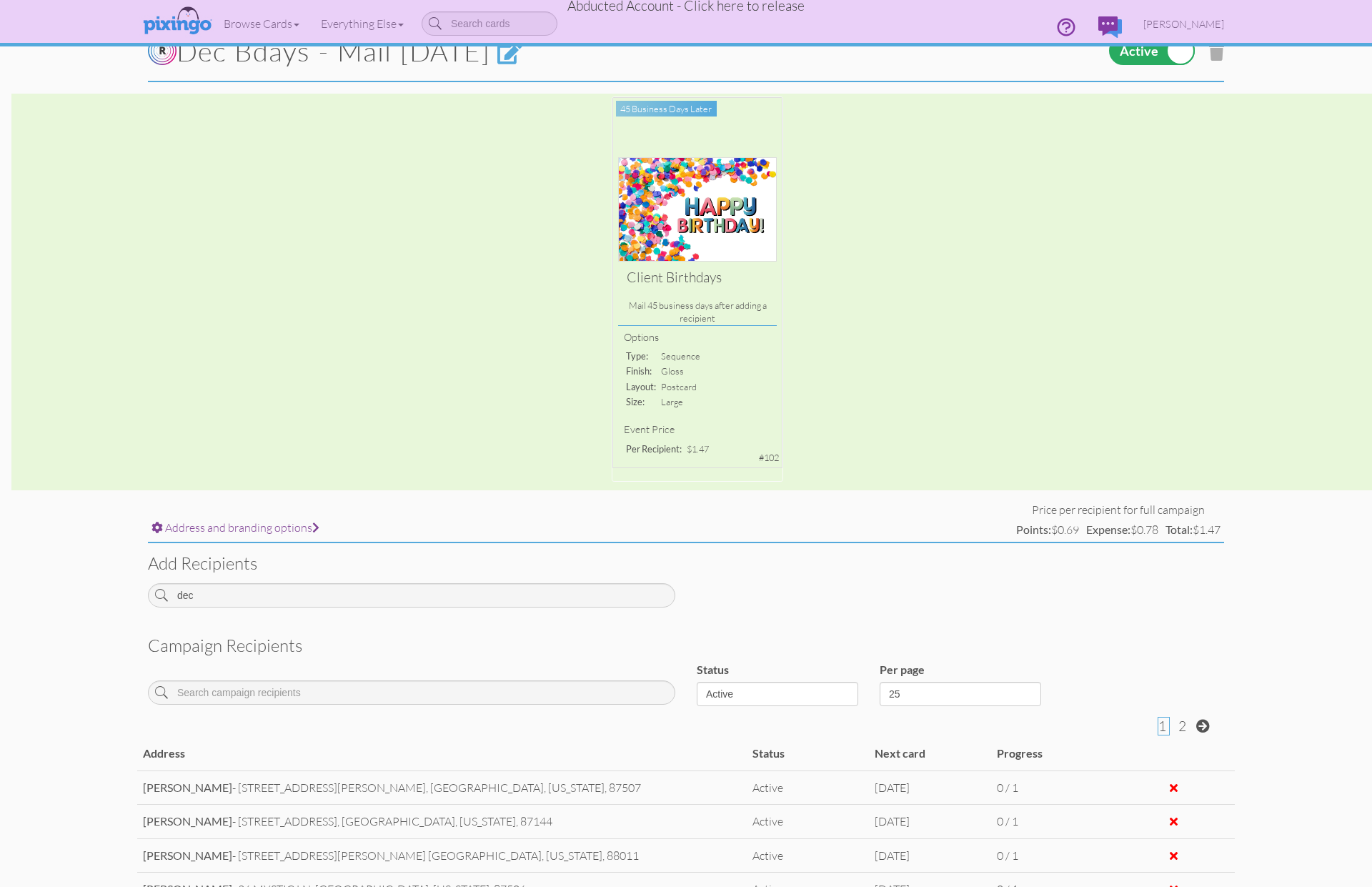
scroll to position [54, 0]
click at [1178, 53] on div "Browse Cards Business Accounting Automotive Chiropractor Customer Dental Financ…" at bounding box center [686, 28] width 1077 height 57
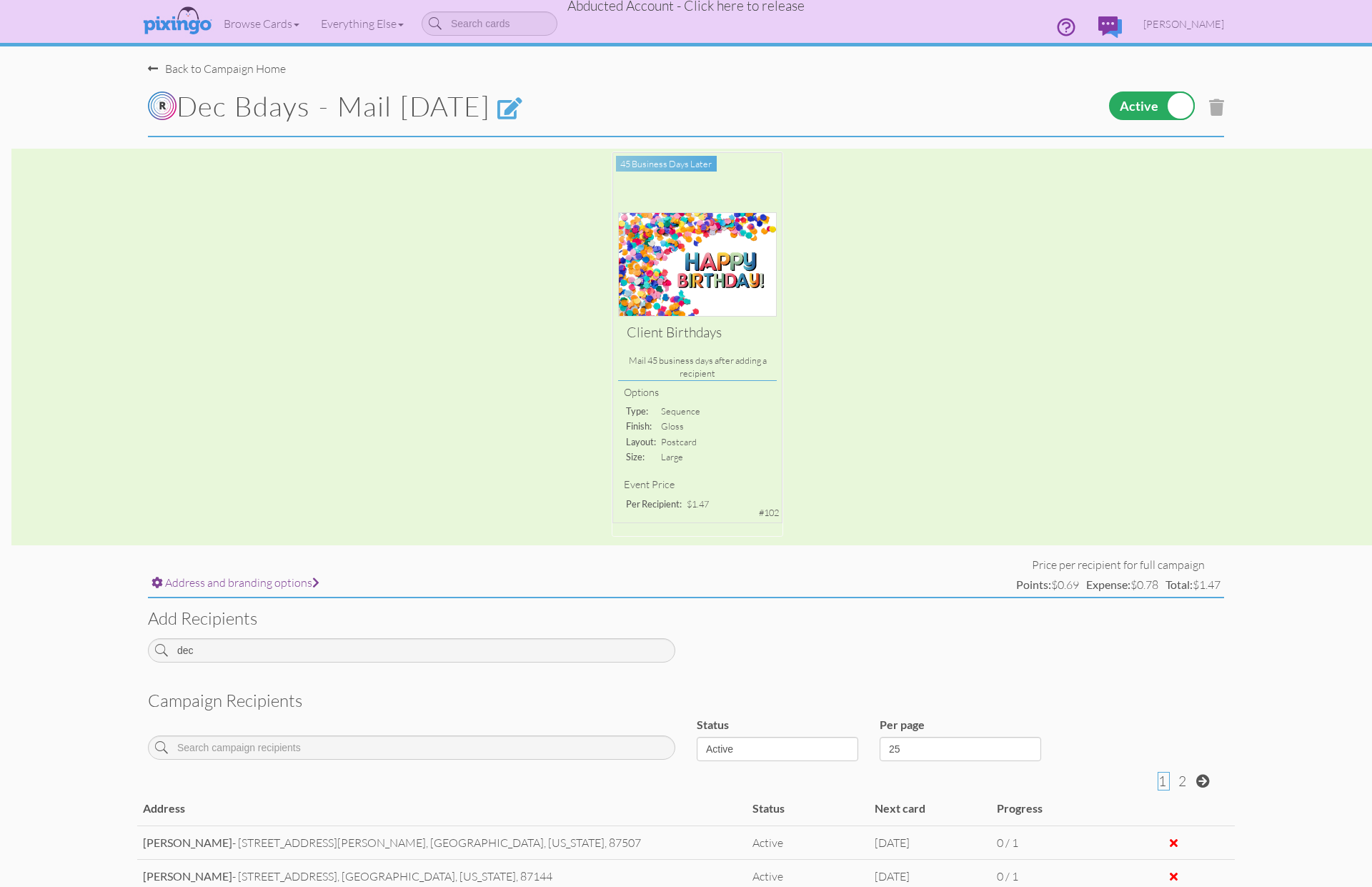
click at [1176, 111] on label at bounding box center [1152, 105] width 86 height 28
click at [0, 0] on input "checkbox" at bounding box center [0, 0] width 0 height 0
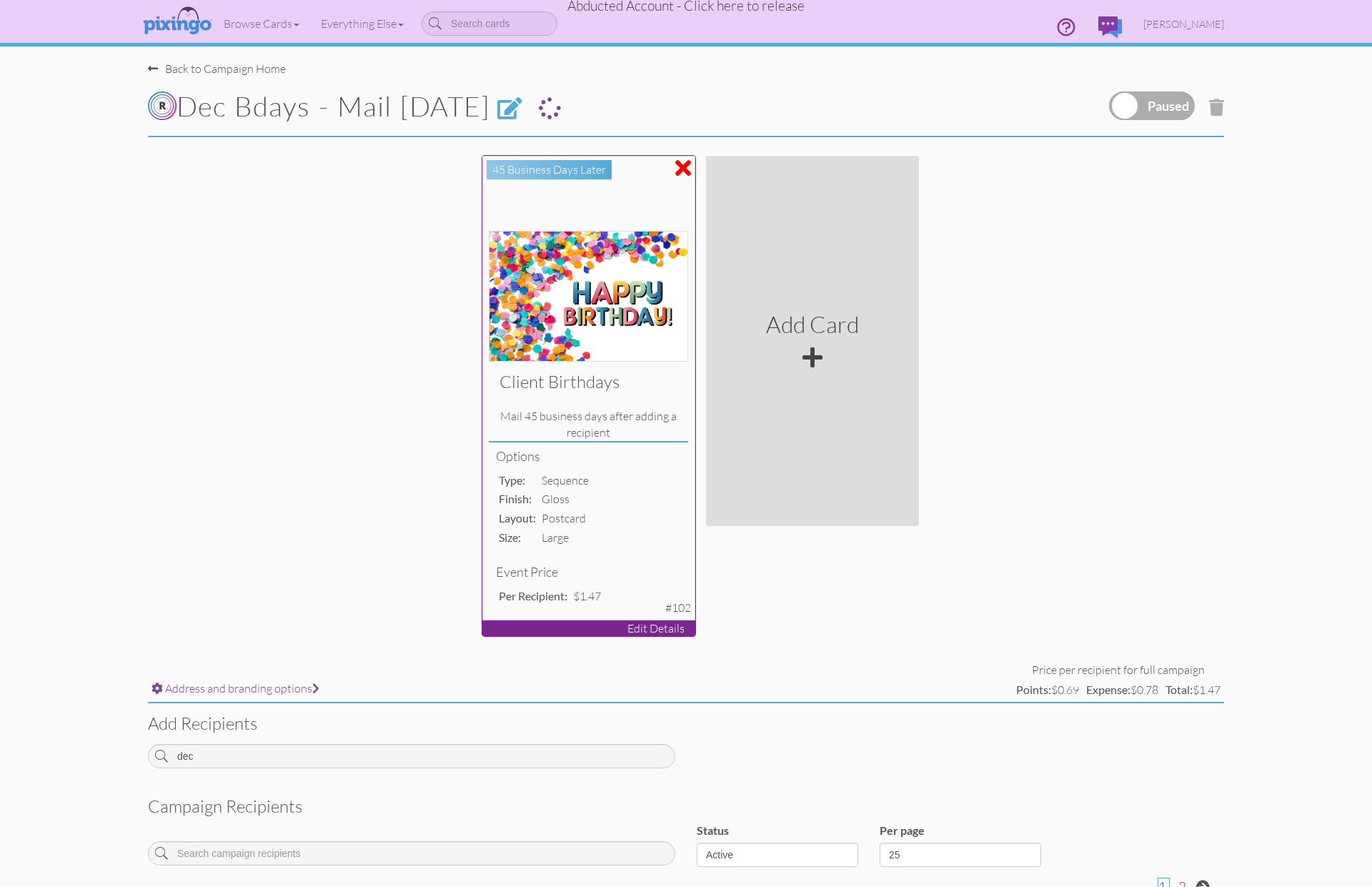
click at [645, 450] on h4 "Options" at bounding box center [588, 456] width 184 height 15
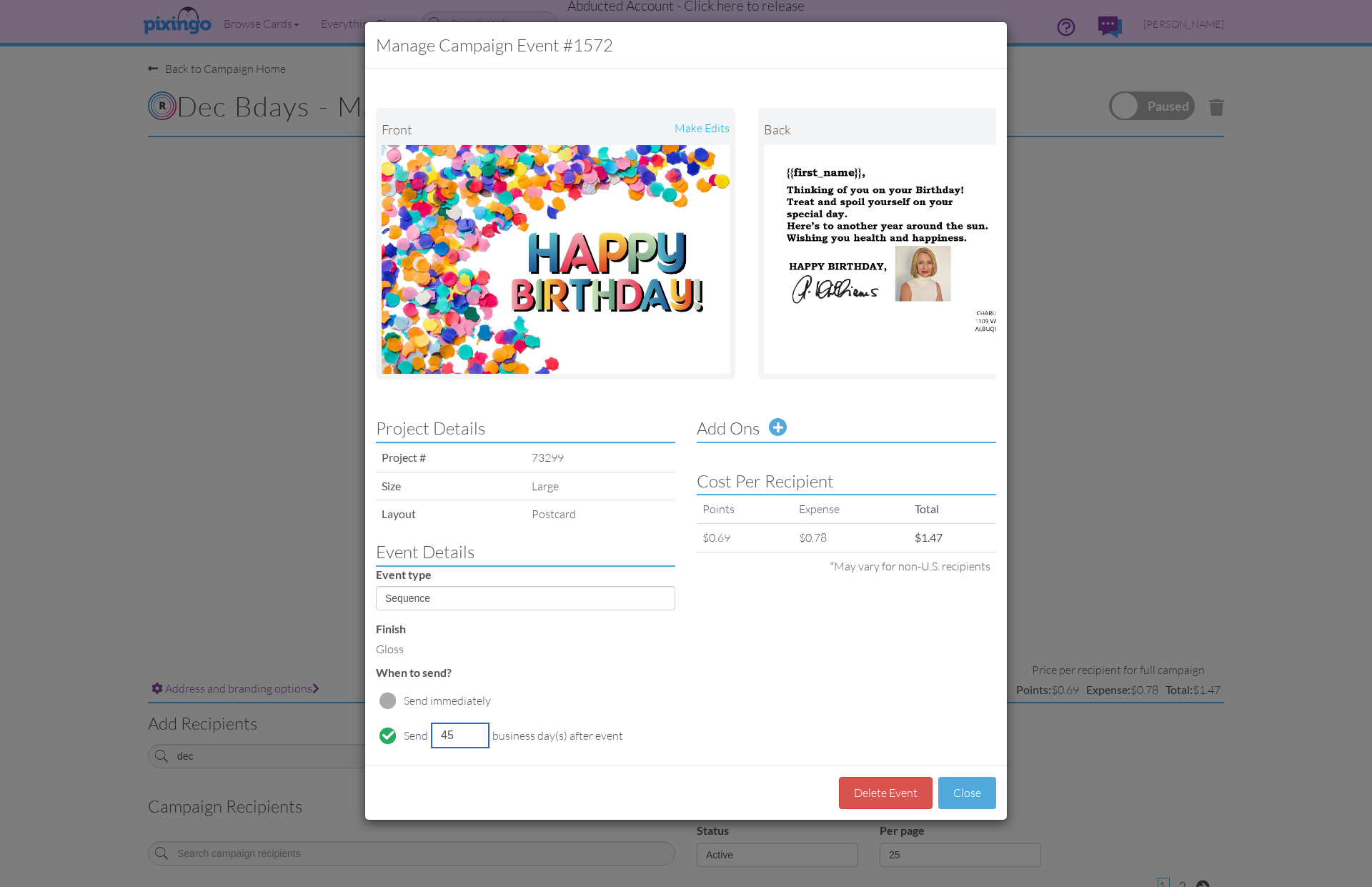
drag, startPoint x: 451, startPoint y: 735, endPoint x: 444, endPoint y: 735, distance: 7.0
click at [444, 735] on input "45" at bounding box center [460, 735] width 57 height 24
type input "55"
click at [971, 796] on button "Close" at bounding box center [967, 792] width 58 height 32
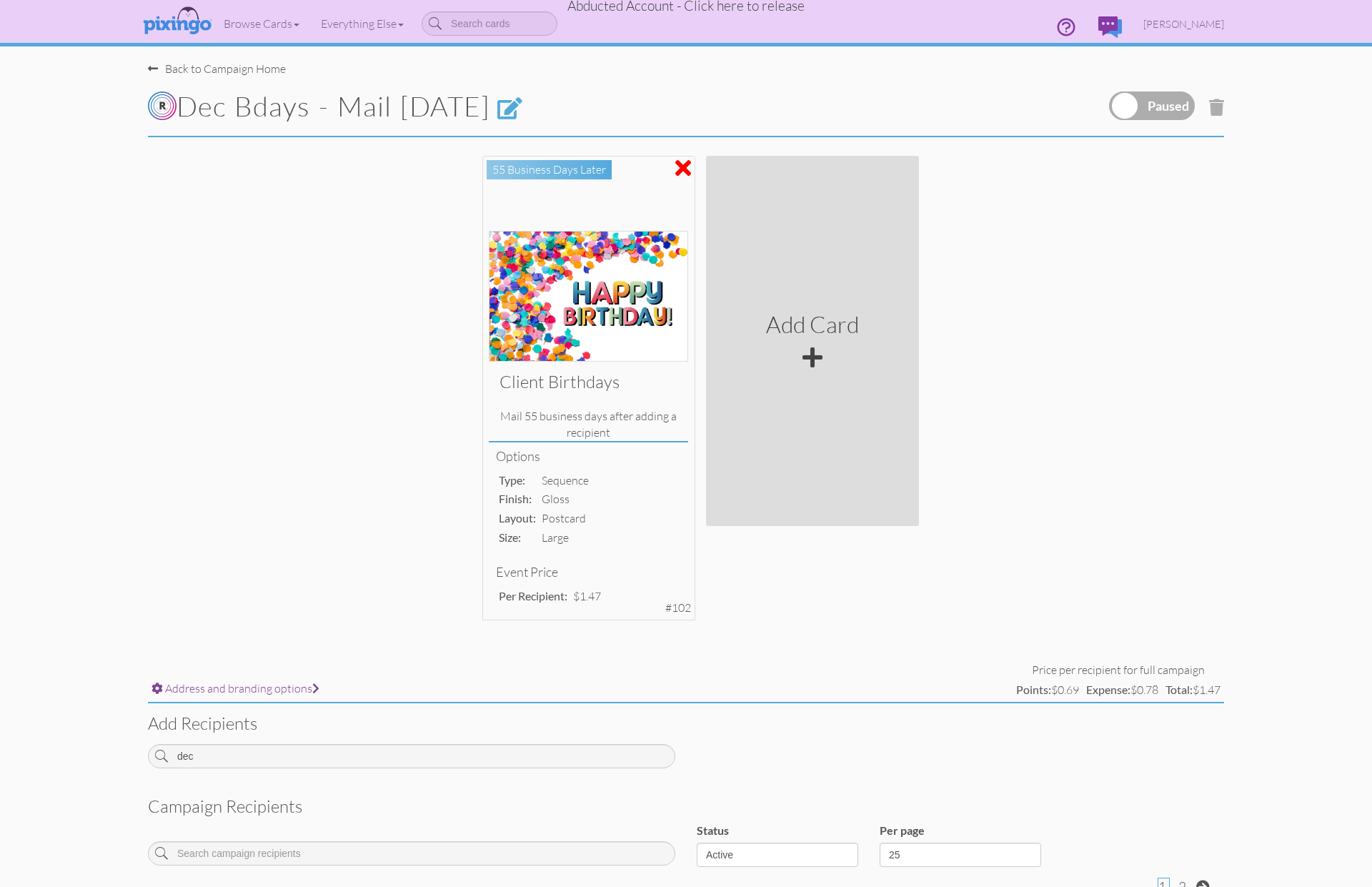
click at [1118, 102] on label at bounding box center [1152, 105] width 86 height 28
click at [0, 0] on input "checkbox" at bounding box center [0, 0] width 0 height 0
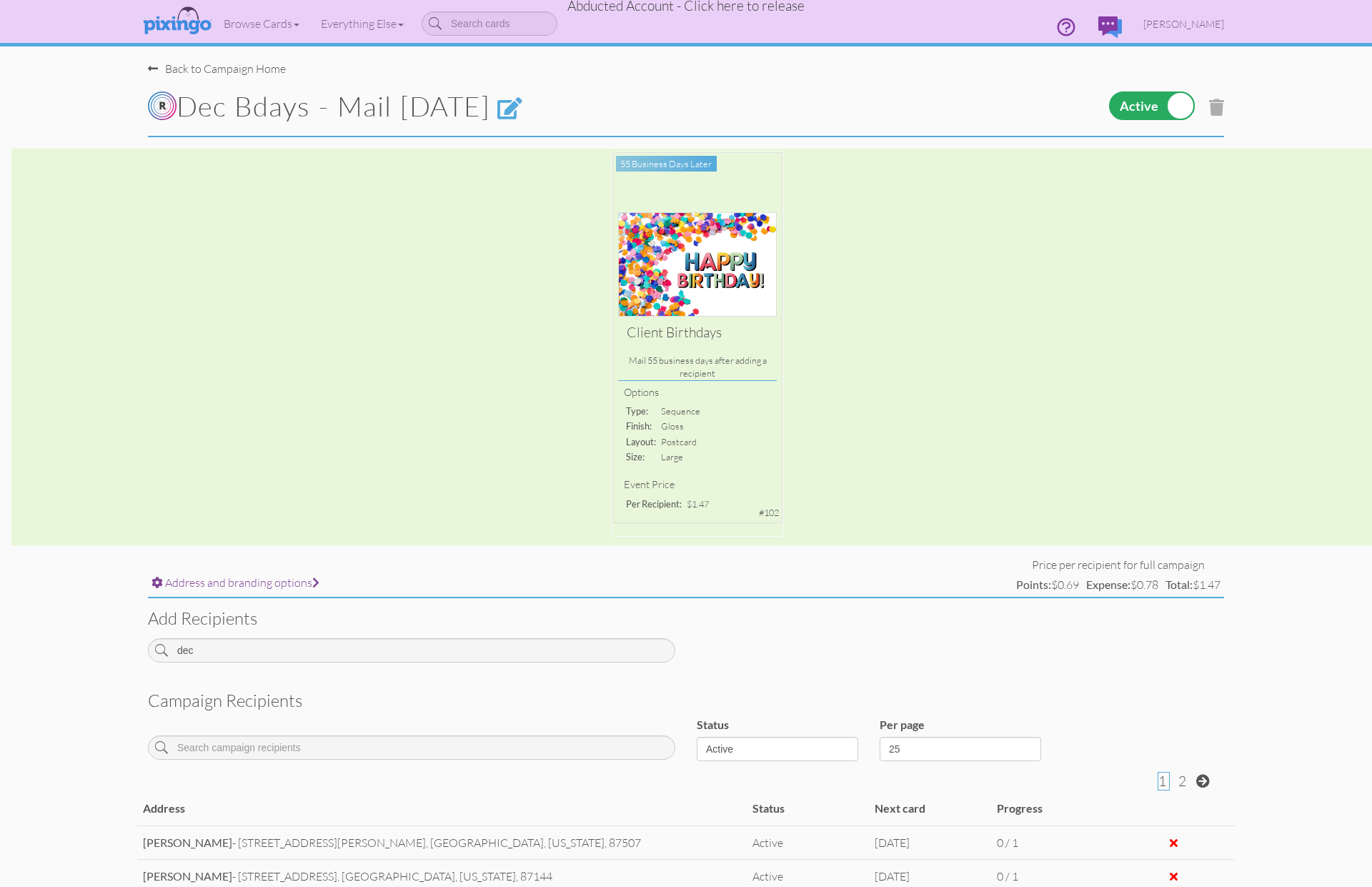
click at [1176, 109] on label at bounding box center [1152, 105] width 86 height 28
click at [0, 0] on input "checkbox" at bounding box center [0, 0] width 0 height 0
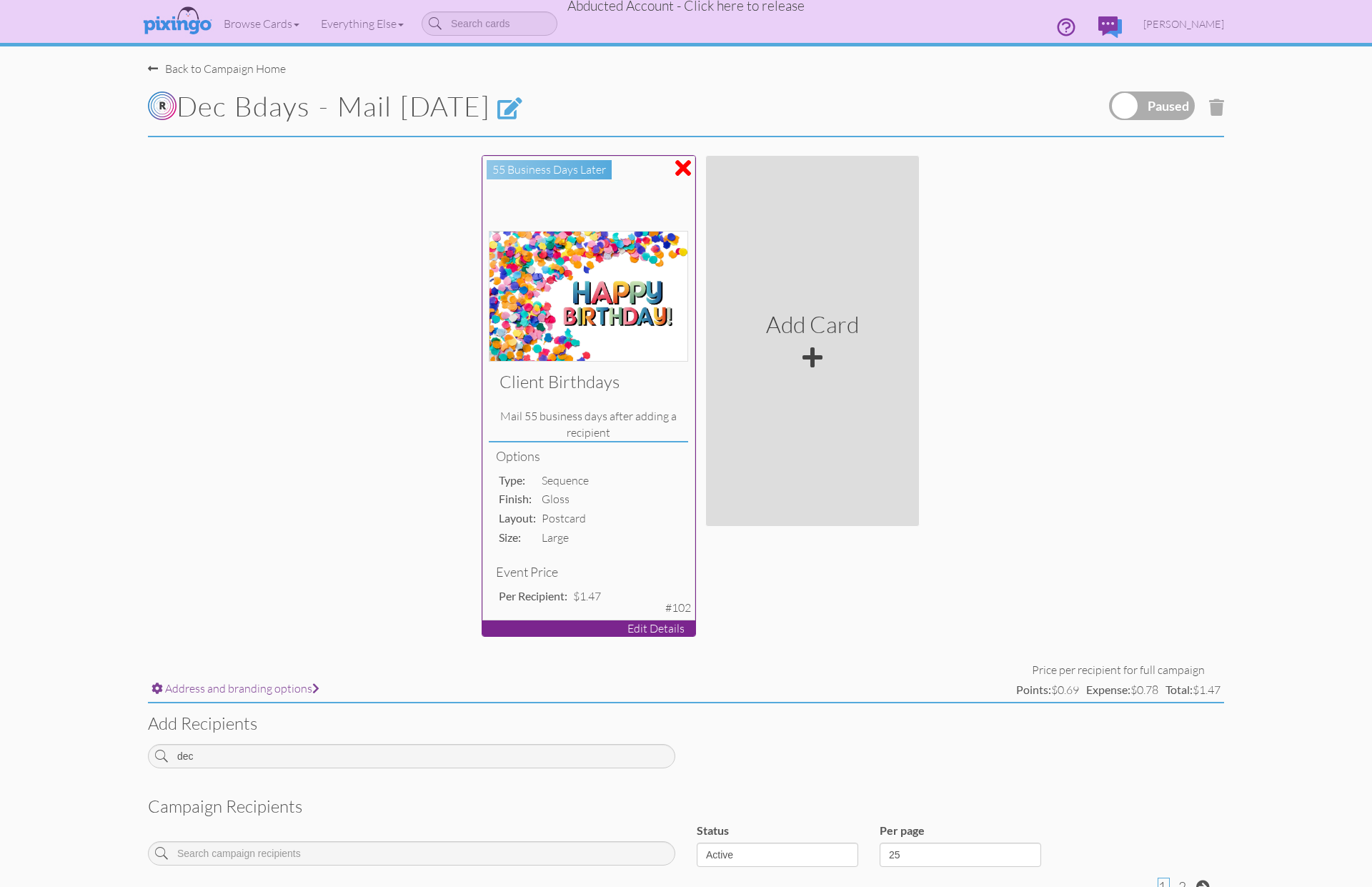
click at [503, 462] on h4 "Options" at bounding box center [588, 456] width 184 height 15
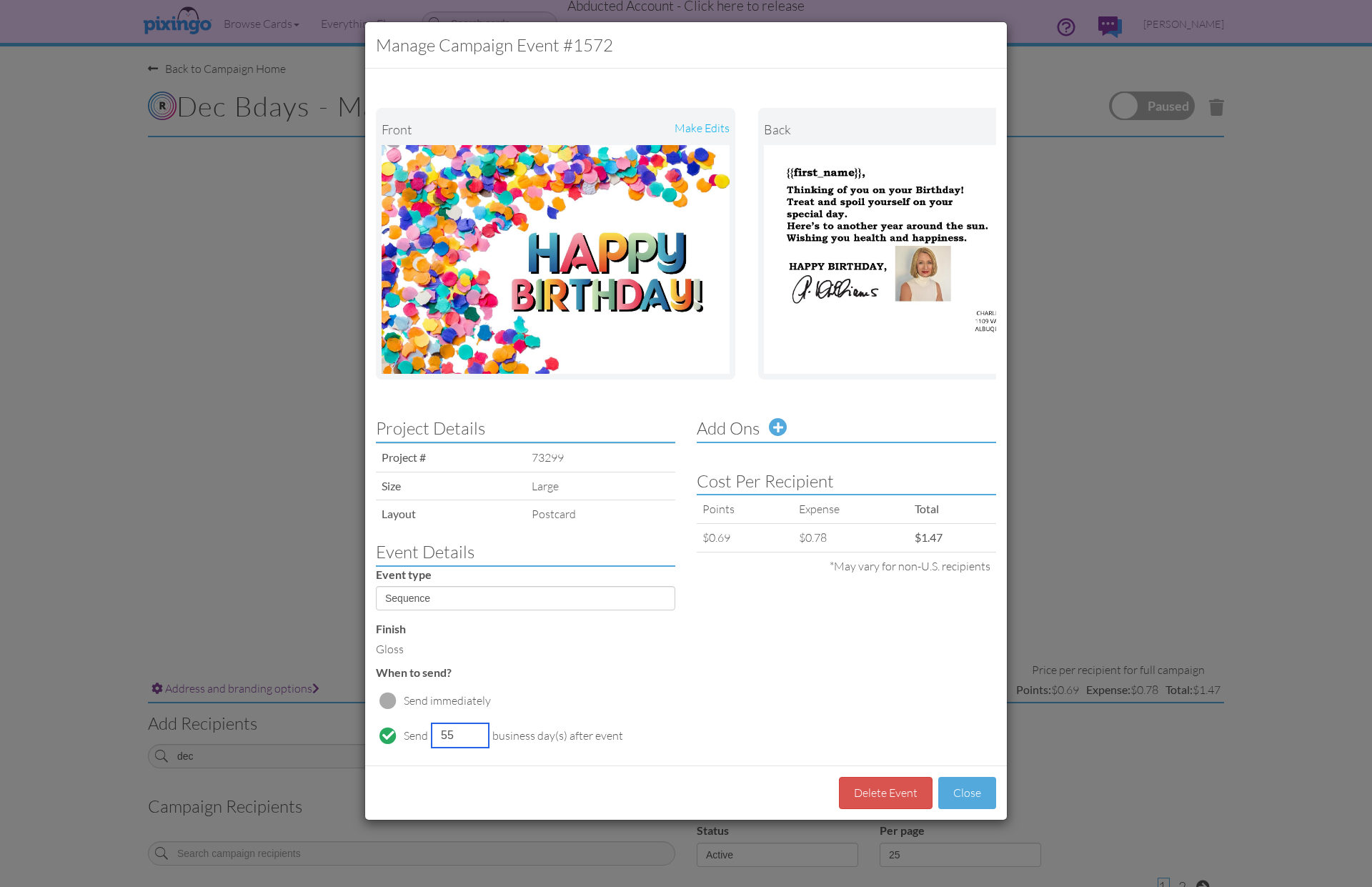
drag, startPoint x: 455, startPoint y: 737, endPoint x: 431, endPoint y: 734, distance: 24.2
click at [431, 734] on input "55" at bounding box center [460, 735] width 57 height 24
type input "40"
click at [961, 800] on button "Close" at bounding box center [967, 792] width 58 height 32
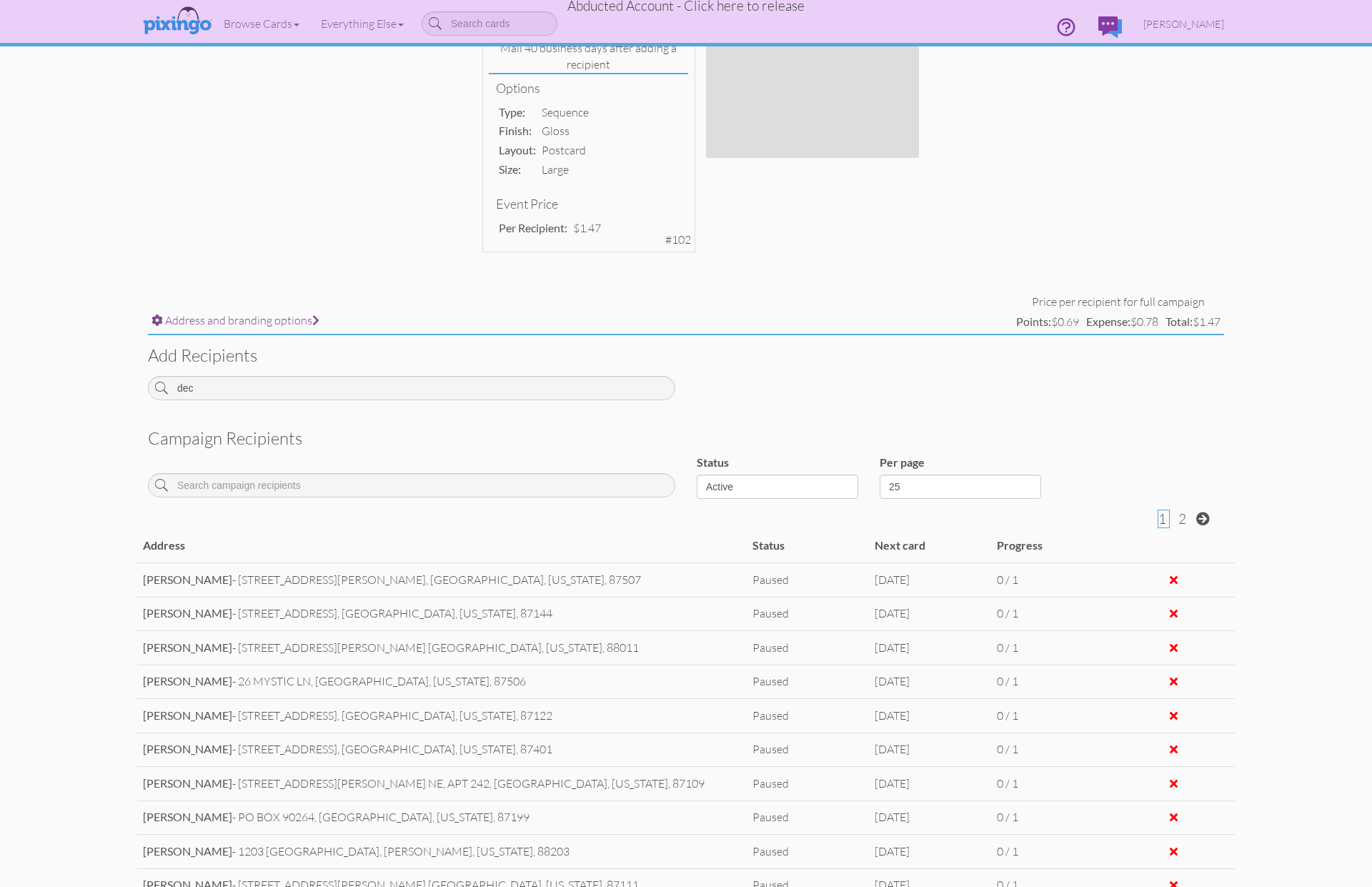
scroll to position [369, 0]
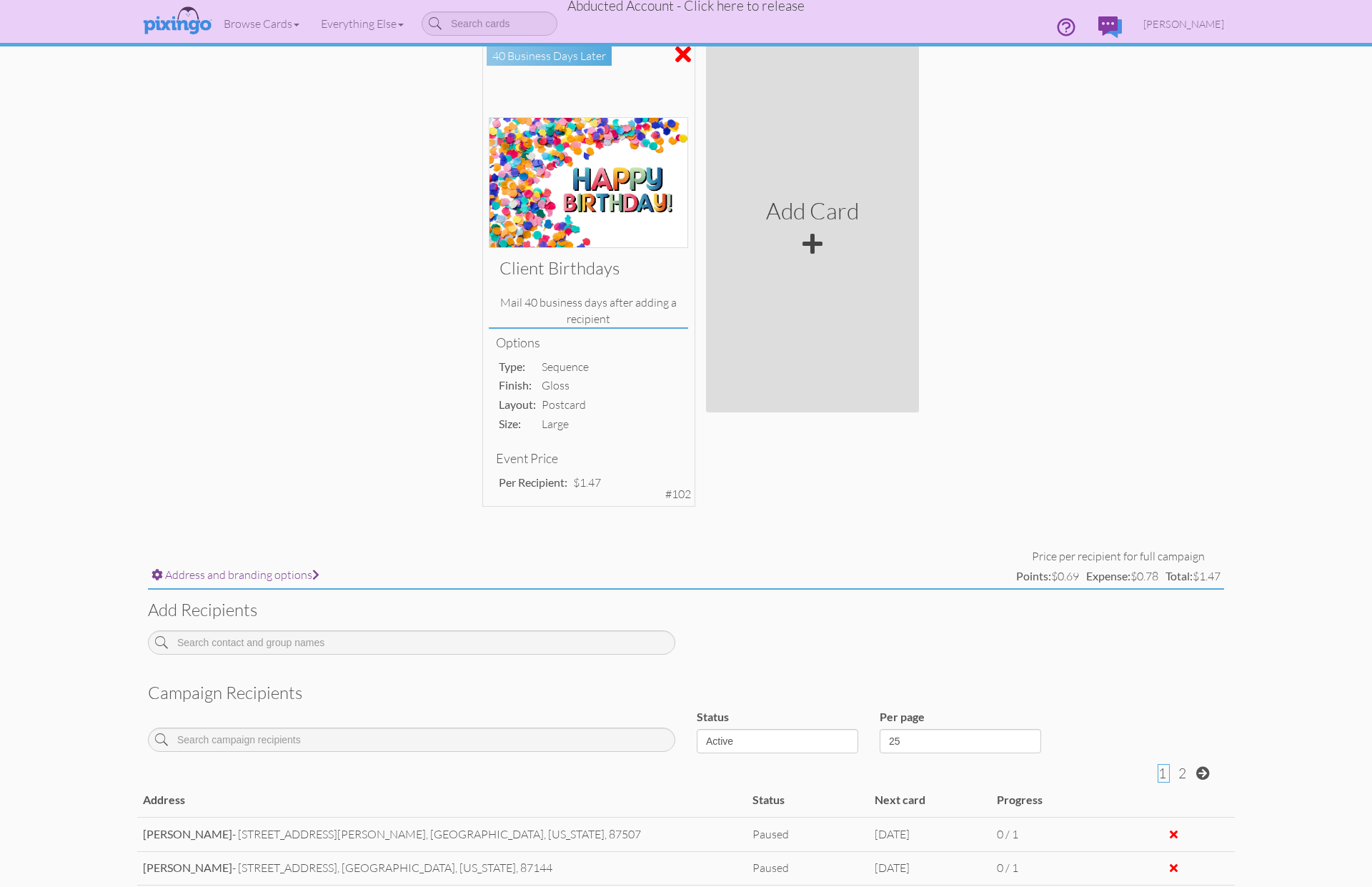
scroll to position [319, 0]
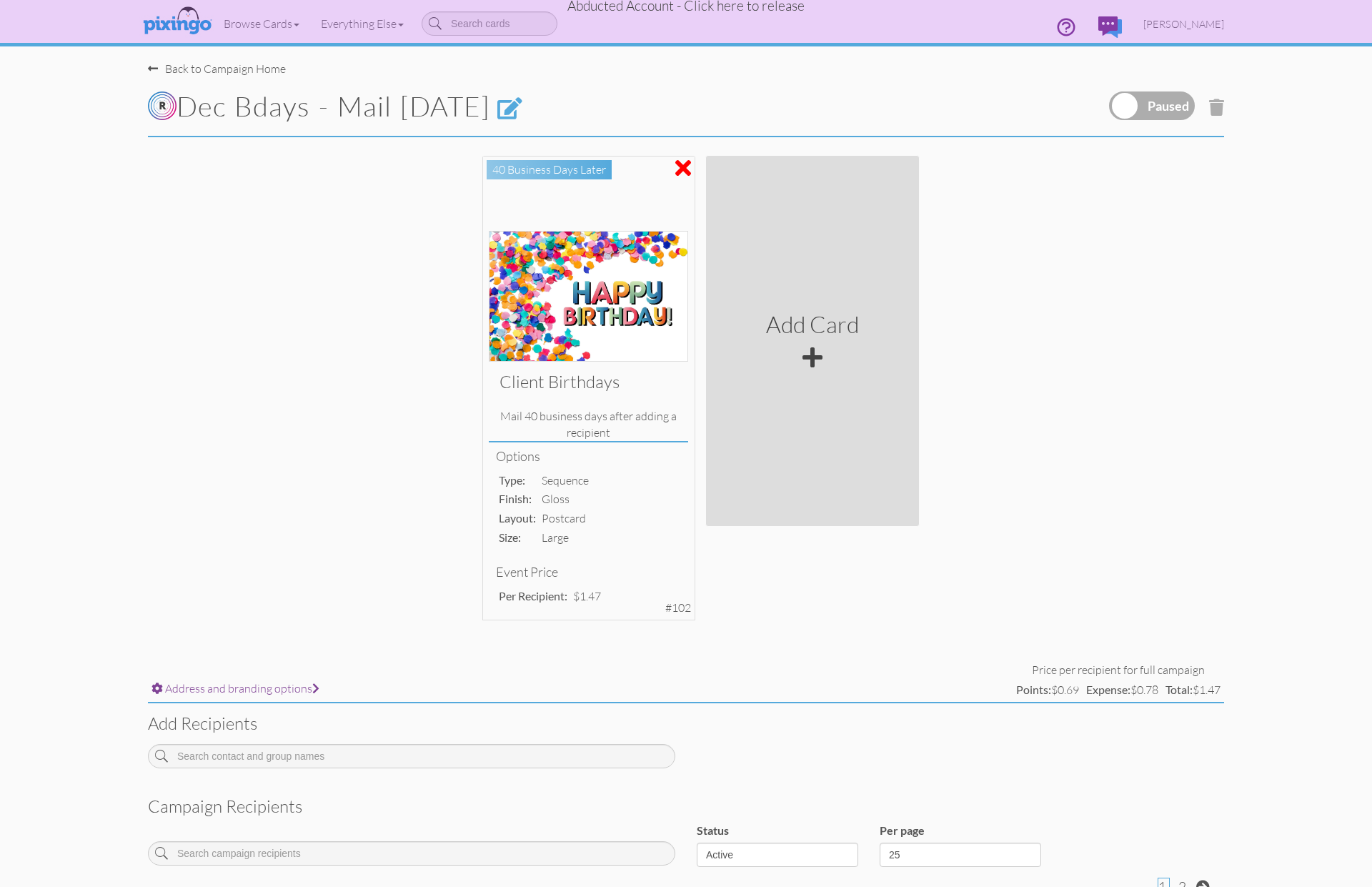
click at [1115, 104] on label at bounding box center [1152, 105] width 86 height 28
click at [0, 0] on input "checkbox" at bounding box center [0, 0] width 0 height 0
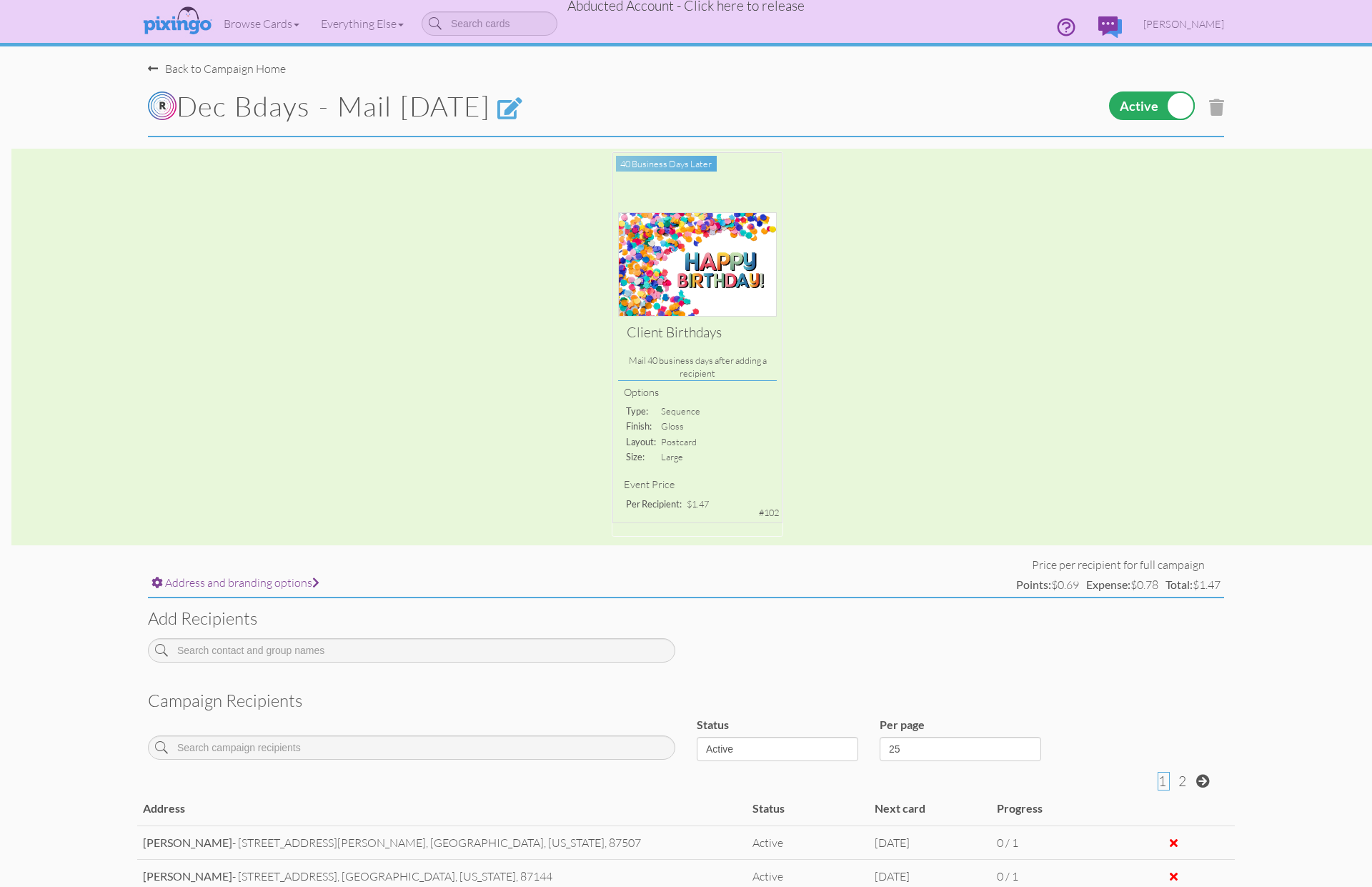
click at [188, 67] on div "Back to Campaign Home" at bounding box center [217, 69] width 138 height 16
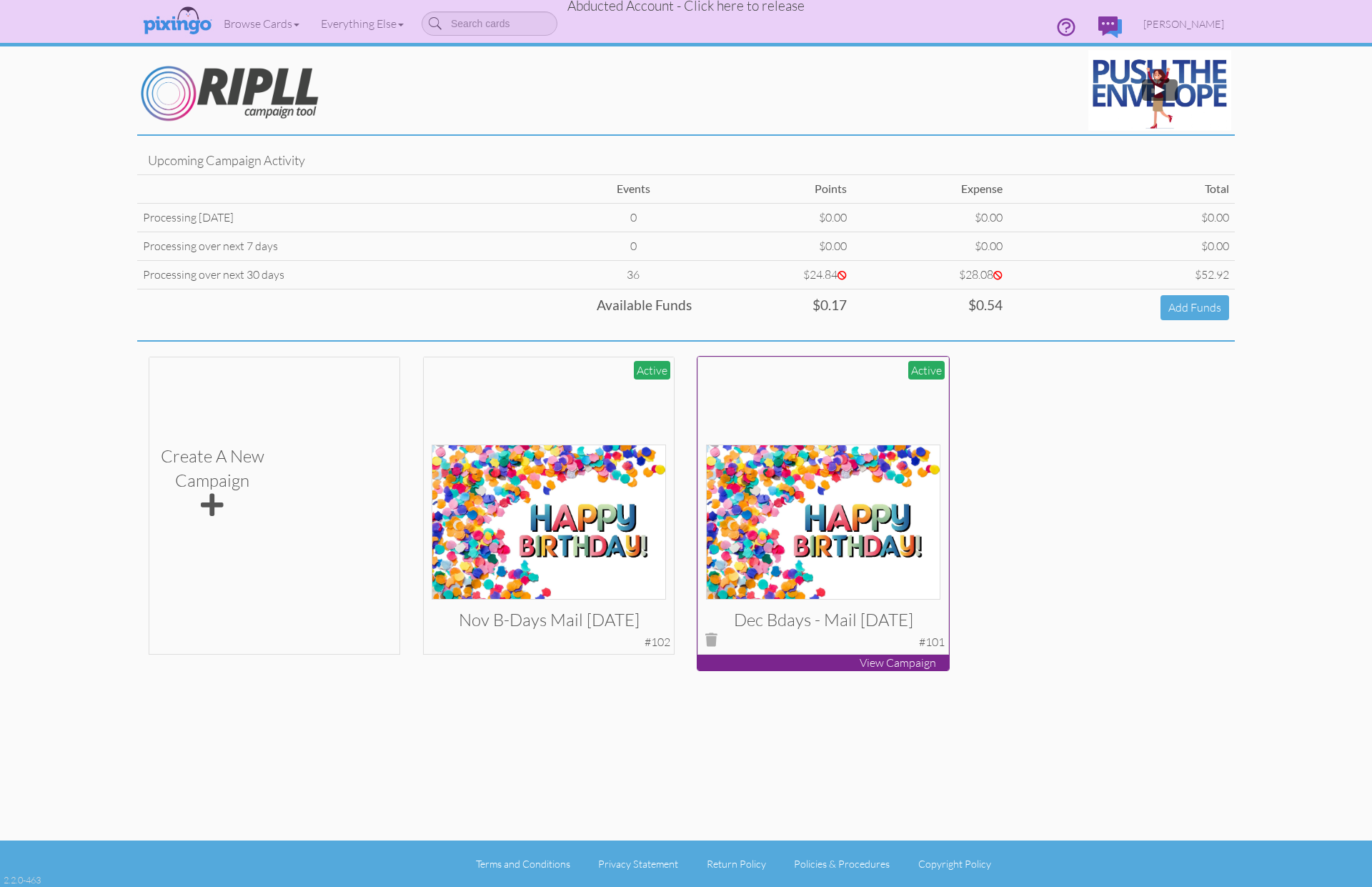
click at [819, 623] on h3 "Dec Bdays - Mail [DATE]" at bounding box center [823, 620] width 214 height 19
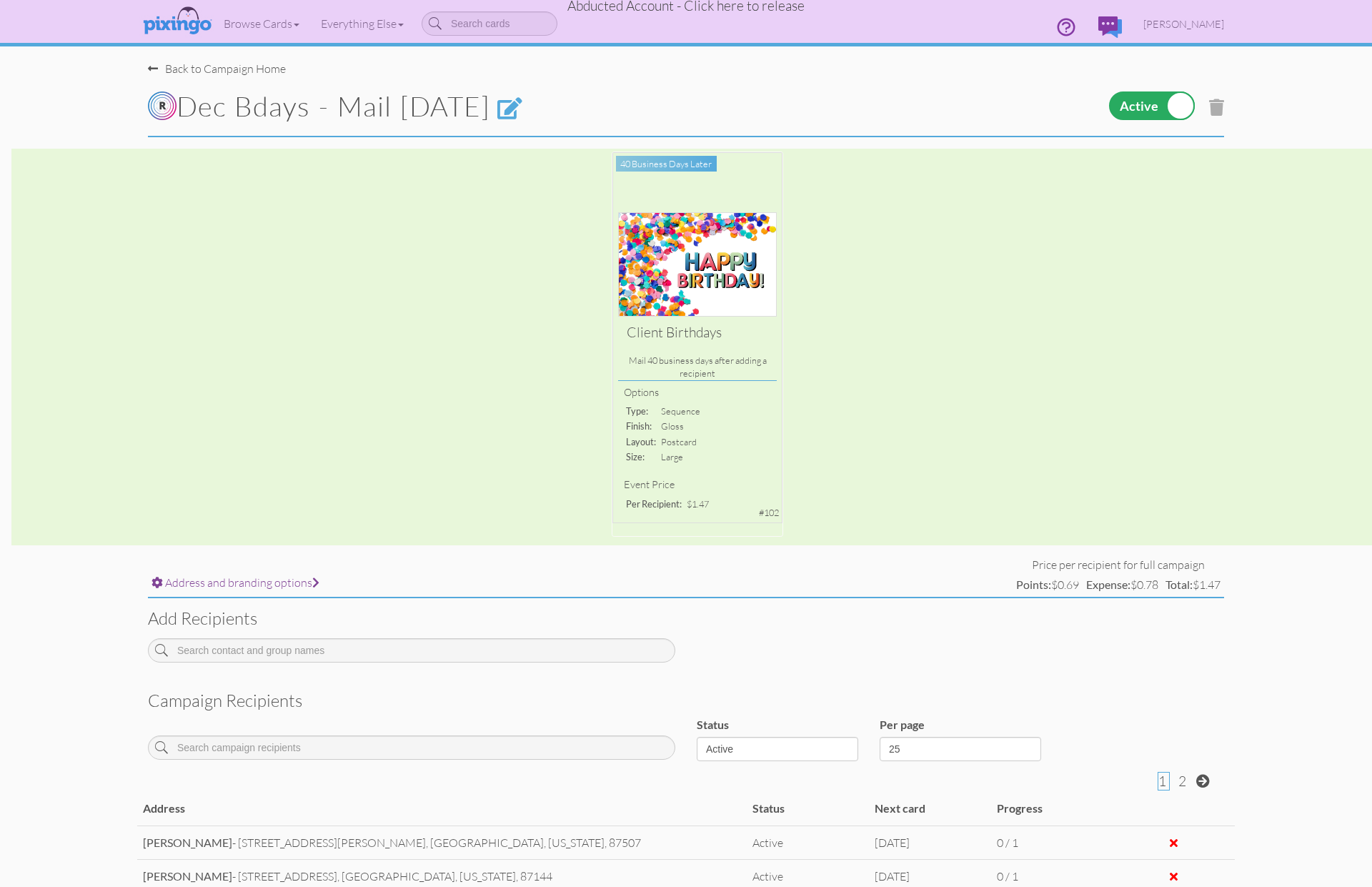
drag, startPoint x: 499, startPoint y: 104, endPoint x: 506, endPoint y: 115, distance: 13.0
click at [501, 109] on h1 "Dec Bdays - Mail [DATE]" at bounding box center [503, 106] width 711 height 30
click at [523, 114] on span at bounding box center [511, 109] width 26 height 22
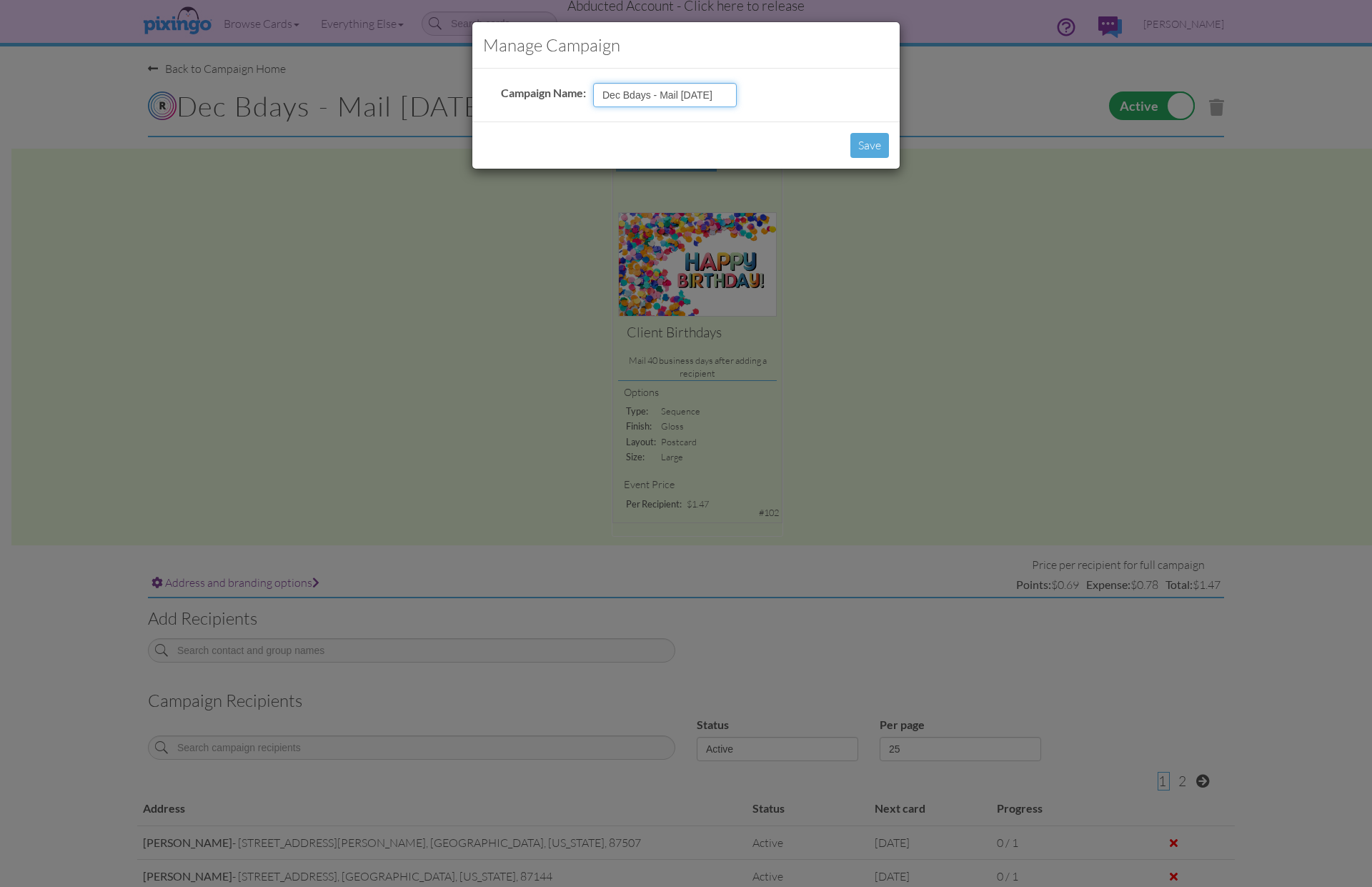
click at [692, 92] on input "Dec Bdays - Mail [DATE]" at bounding box center [665, 95] width 144 height 24
type input "Dec Bdays - Mail [DATE]"
click at [862, 143] on button "Save" at bounding box center [870, 145] width 39 height 25
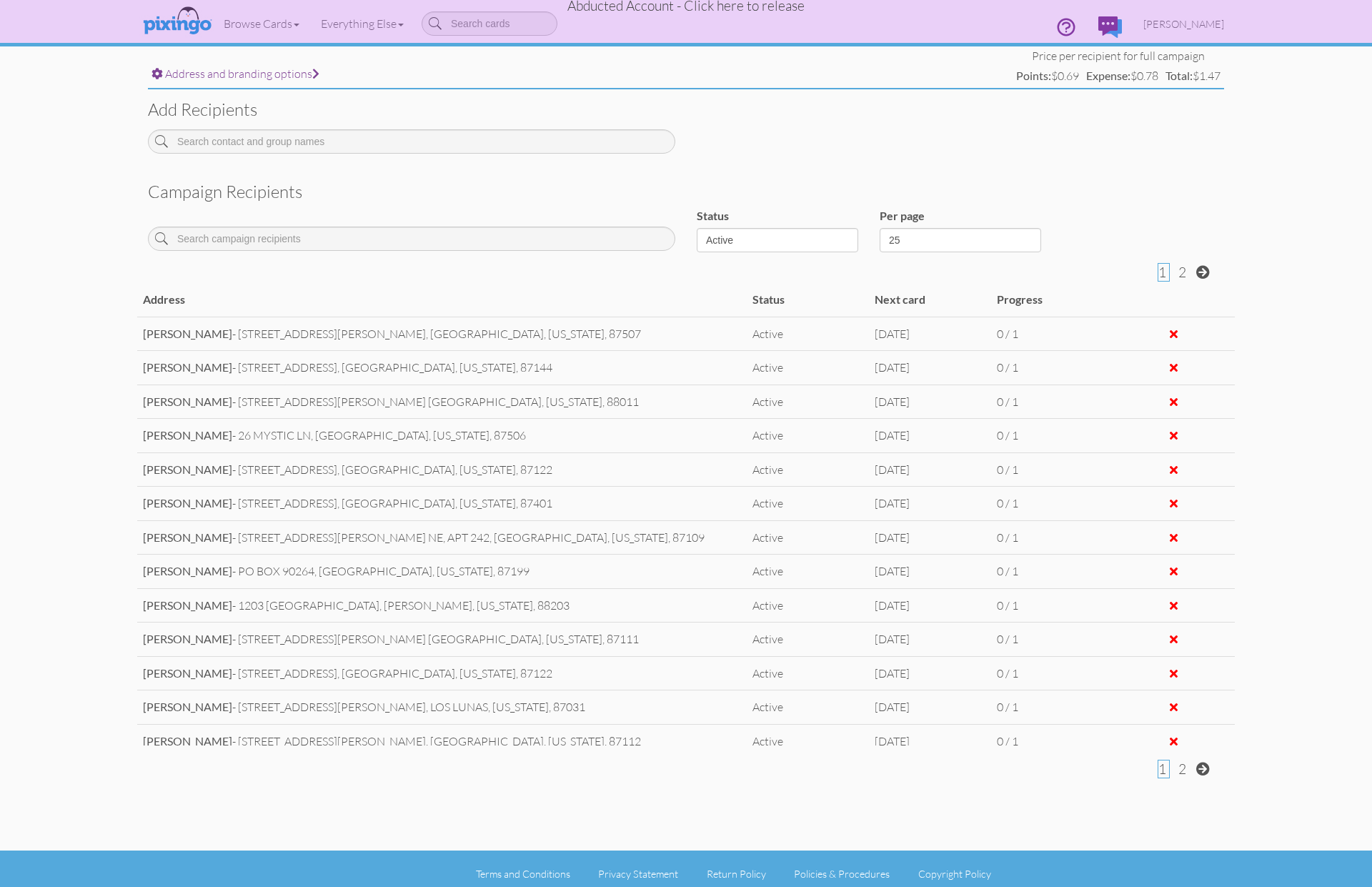
scroll to position [518, 0]
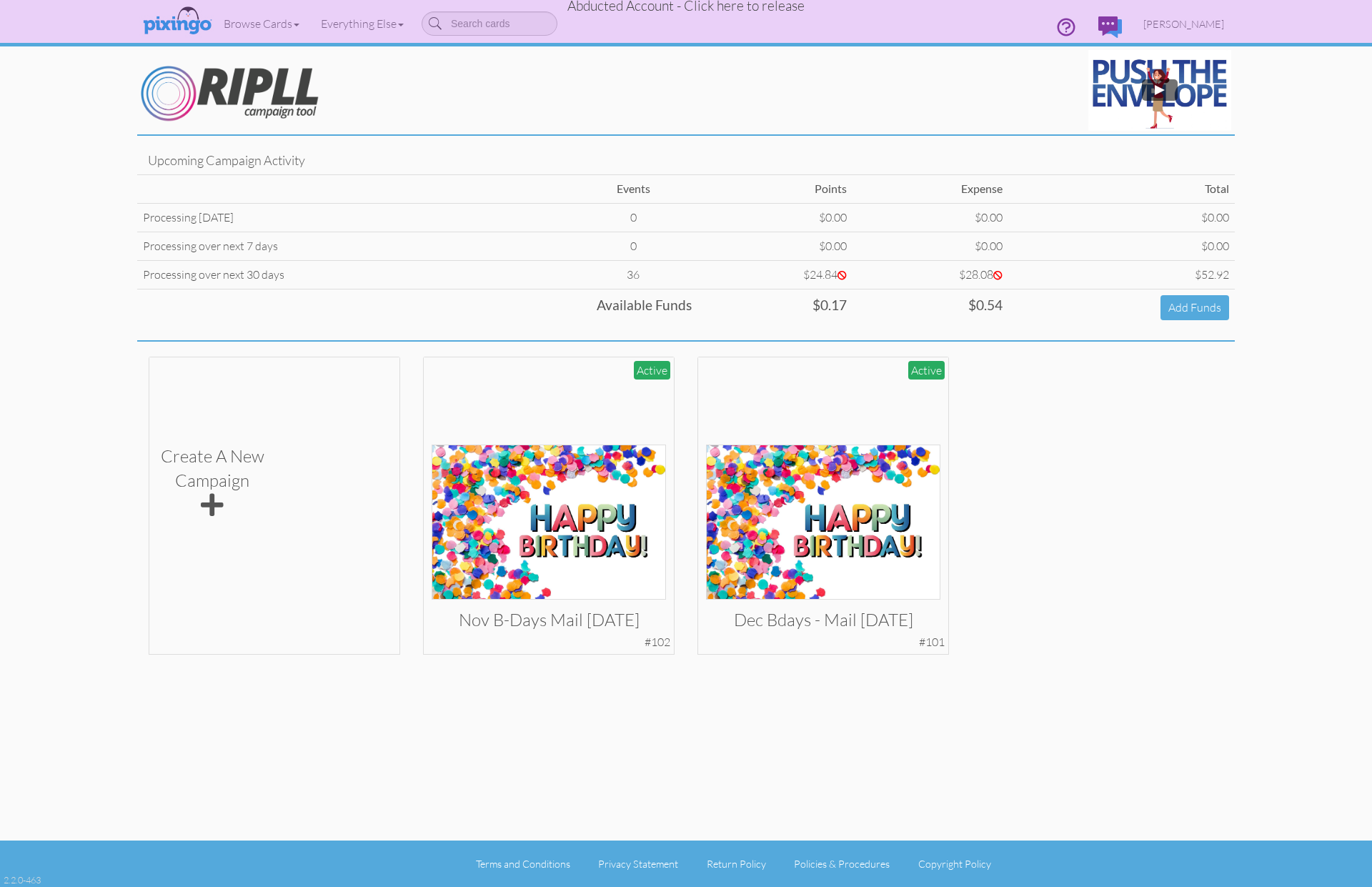
click at [1128, 425] on div "Create a new Campaign Add Campaign Nov B-days Mail [DATE] Active #102 View Camp…" at bounding box center [686, 517] width 1098 height 323
